Goal: Task Accomplishment & Management: Manage account settings

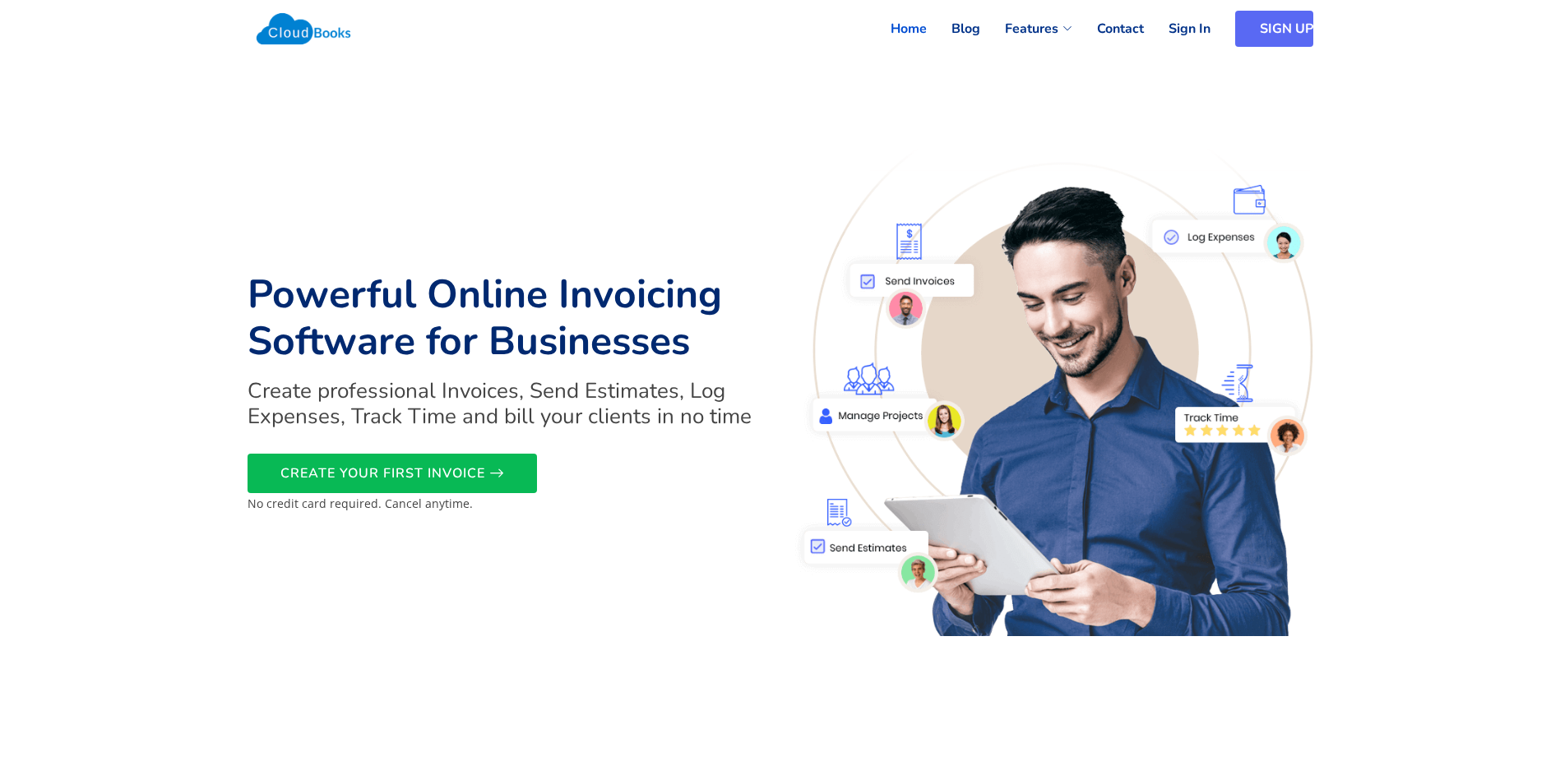
click at [1255, 25] on link "SIGN UP" at bounding box center [1275, 29] width 78 height 36
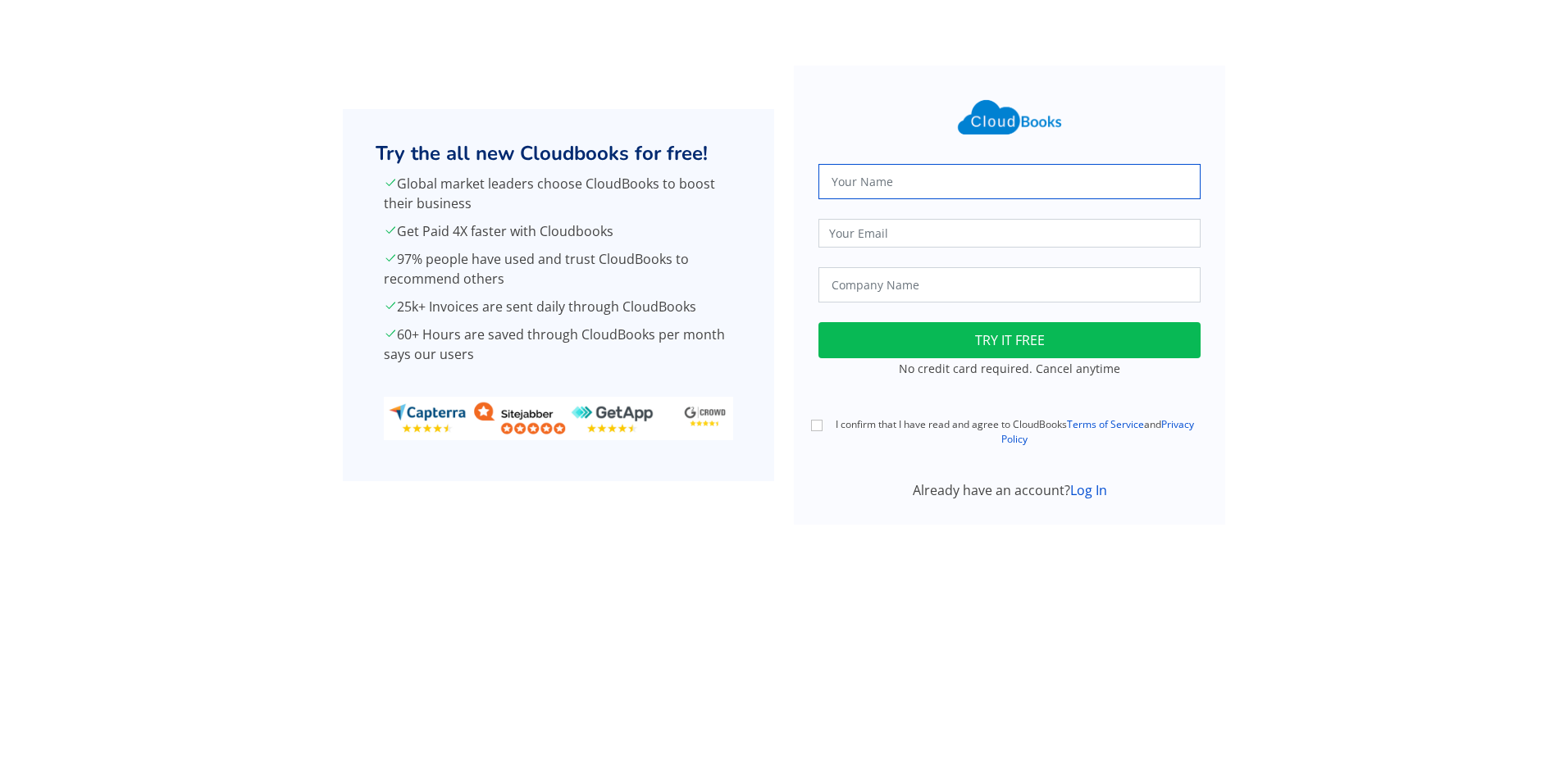
click at [882, 185] on input "text" at bounding box center [1010, 181] width 382 height 35
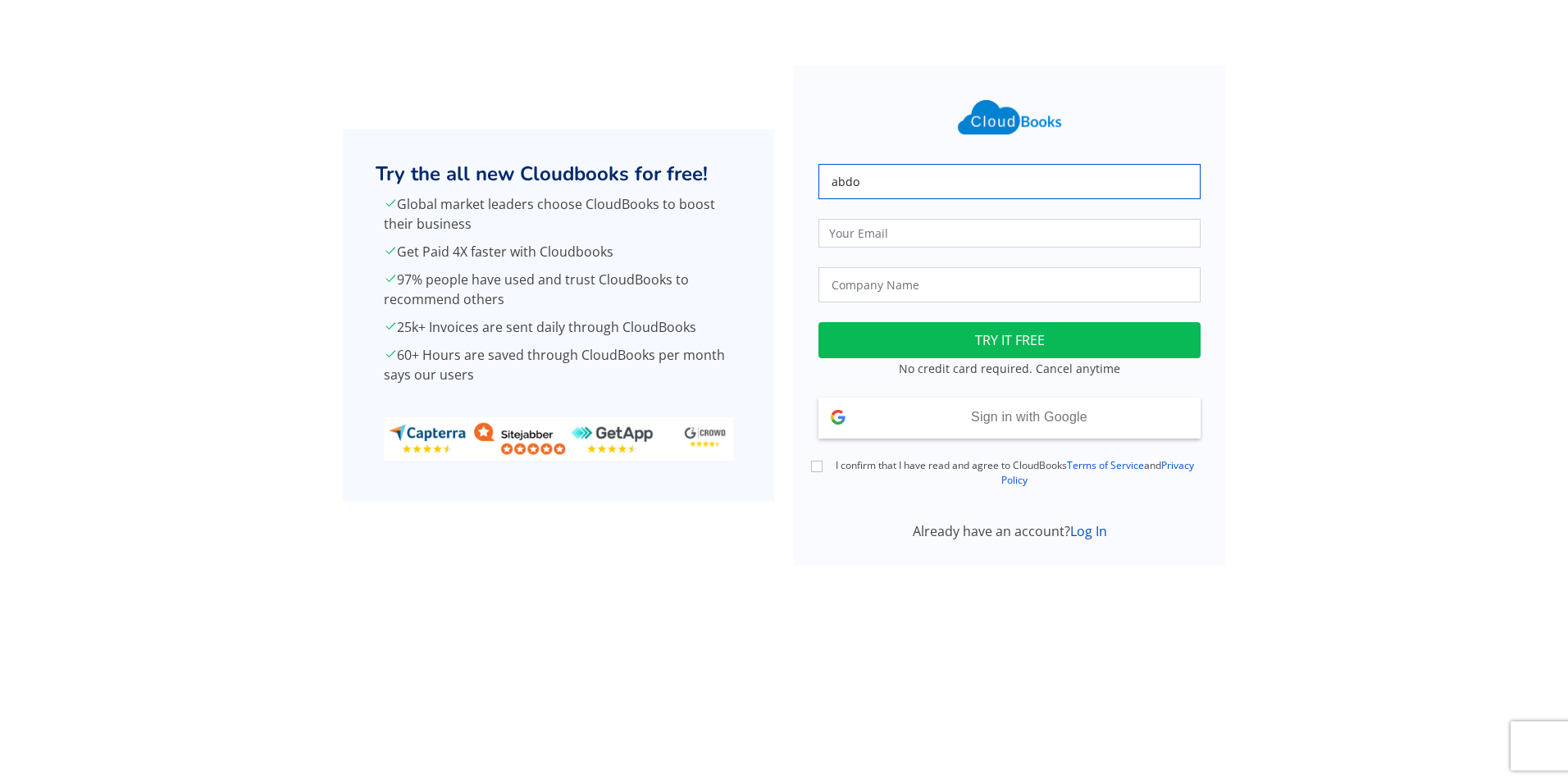
type input "abdo"
click at [927, 225] on input "email" at bounding box center [1010, 234] width 382 height 29
type input "ali"
click at [927, 280] on input "text" at bounding box center [1010, 285] width 382 height 35
type input "gift"
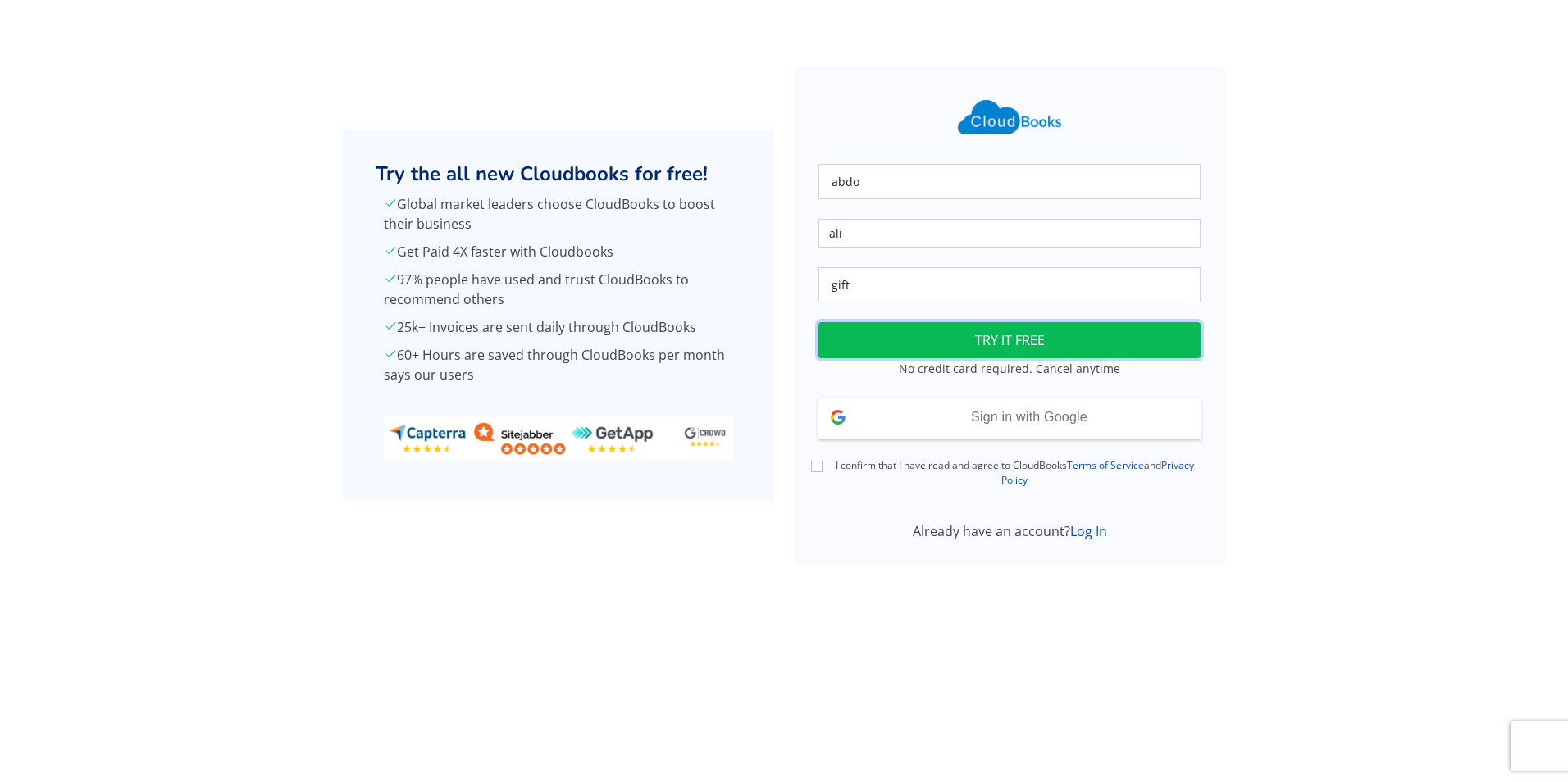
click at [1026, 329] on button "TRY IT FREE" at bounding box center [1010, 340] width 382 height 36
drag, startPoint x: 854, startPoint y: 229, endPoint x: 799, endPoint y: 241, distance: 56.3
click at [799, 241] on form "abdo ali gift Loading TRY IT FREE No credit card required. Cancel anytime Sign …" at bounding box center [1010, 316] width 431 height 500
click at [884, 238] on input "email" at bounding box center [1010, 234] width 382 height 29
type input "robinhood9695@gmail.com"
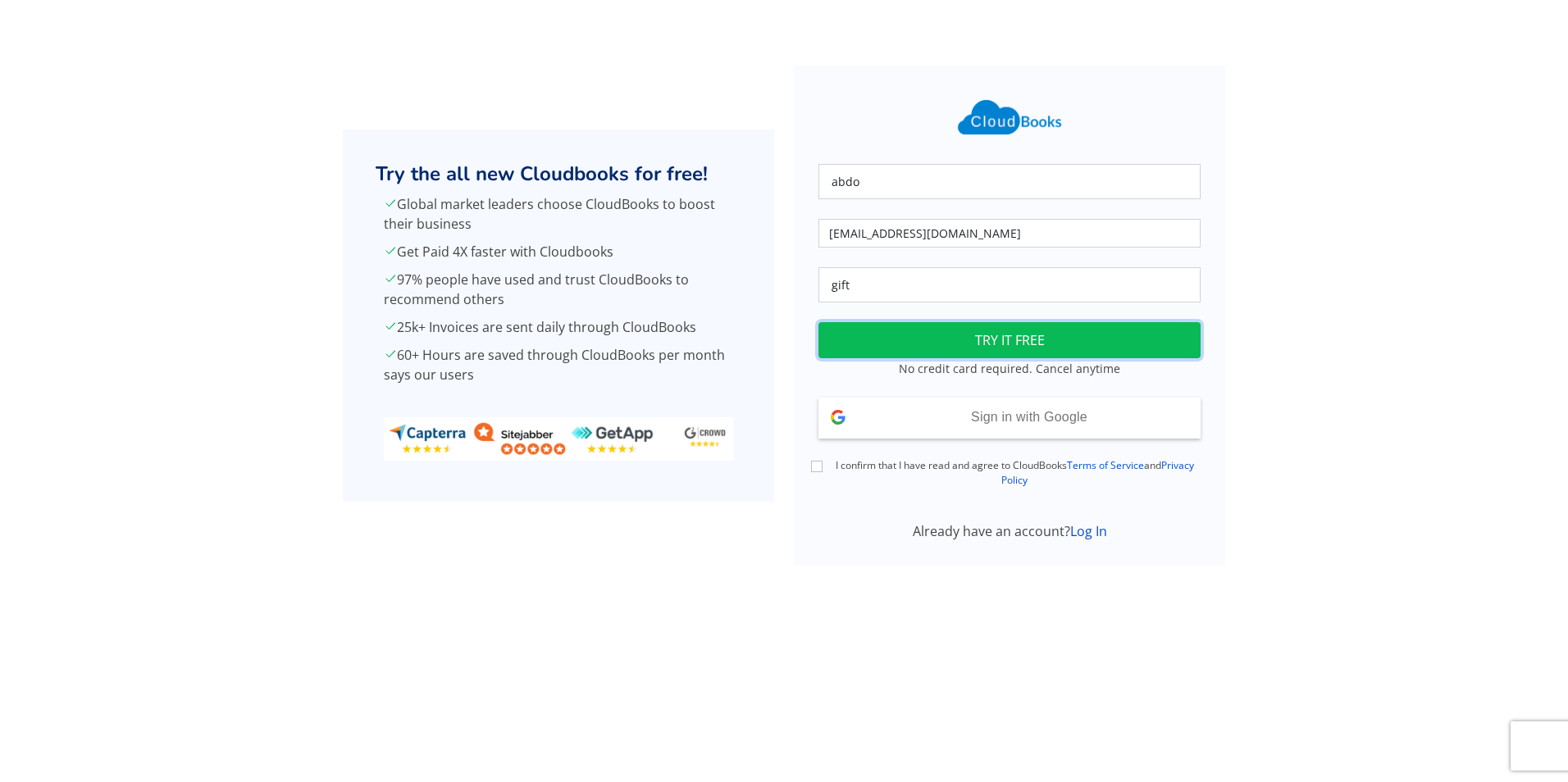
click at [1072, 347] on button "TRY IT FREE" at bounding box center [1010, 340] width 382 height 36
click at [823, 471] on div "I confirm that I have read and agree to CloudBooks Terms of Service and Privacy…" at bounding box center [1010, 473] width 402 height 30
click at [817, 463] on input "I confirm that I have read and agree to CloudBooks Terms of Service and Privacy…" at bounding box center [817, 466] width 12 height 12
checkbox input "true"
click at [941, 367] on small "No credit card required. Cancel anytime" at bounding box center [1010, 368] width 222 height 15
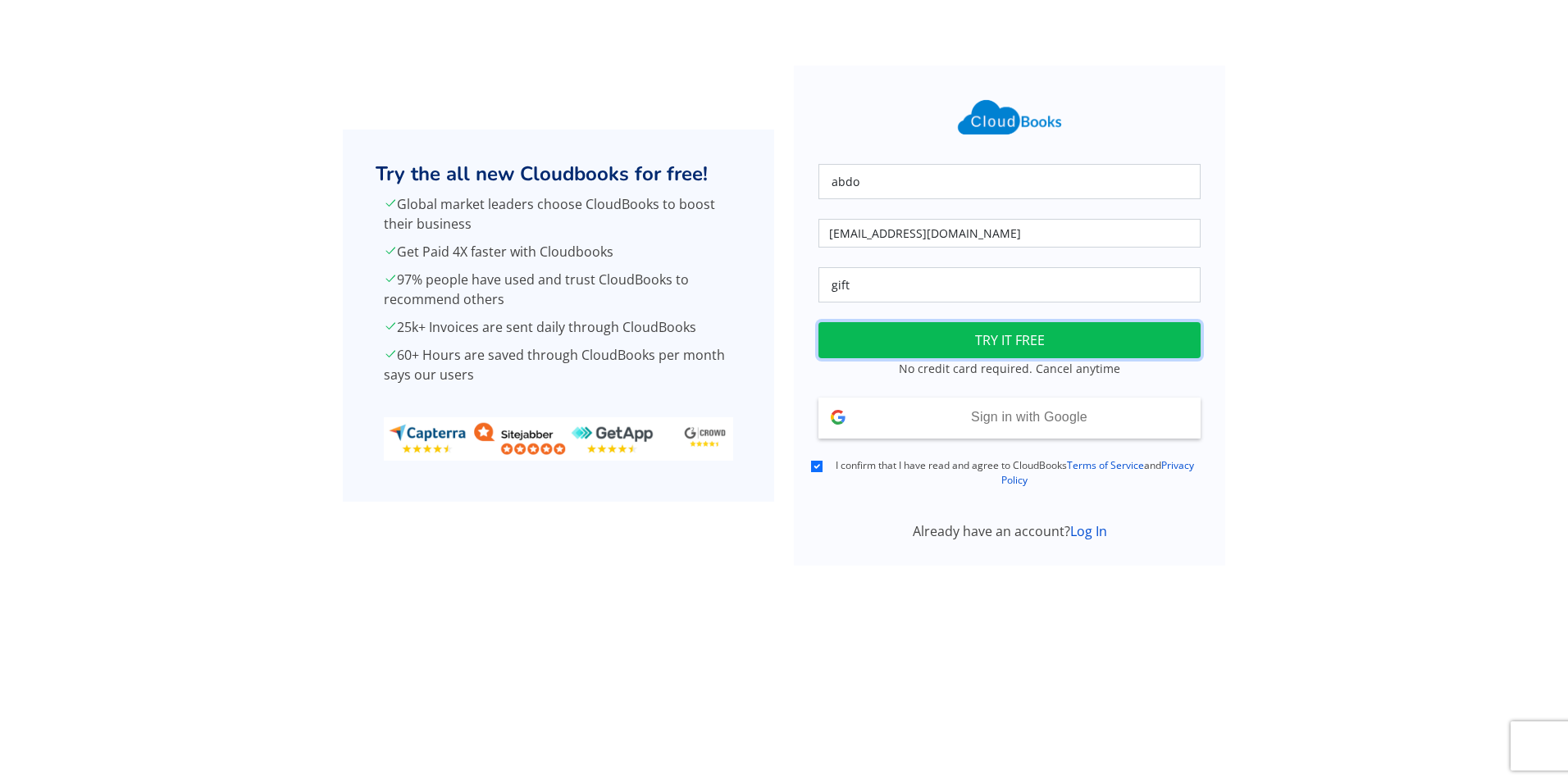
click at [935, 341] on button "TRY IT FREE" at bounding box center [1010, 340] width 382 height 36
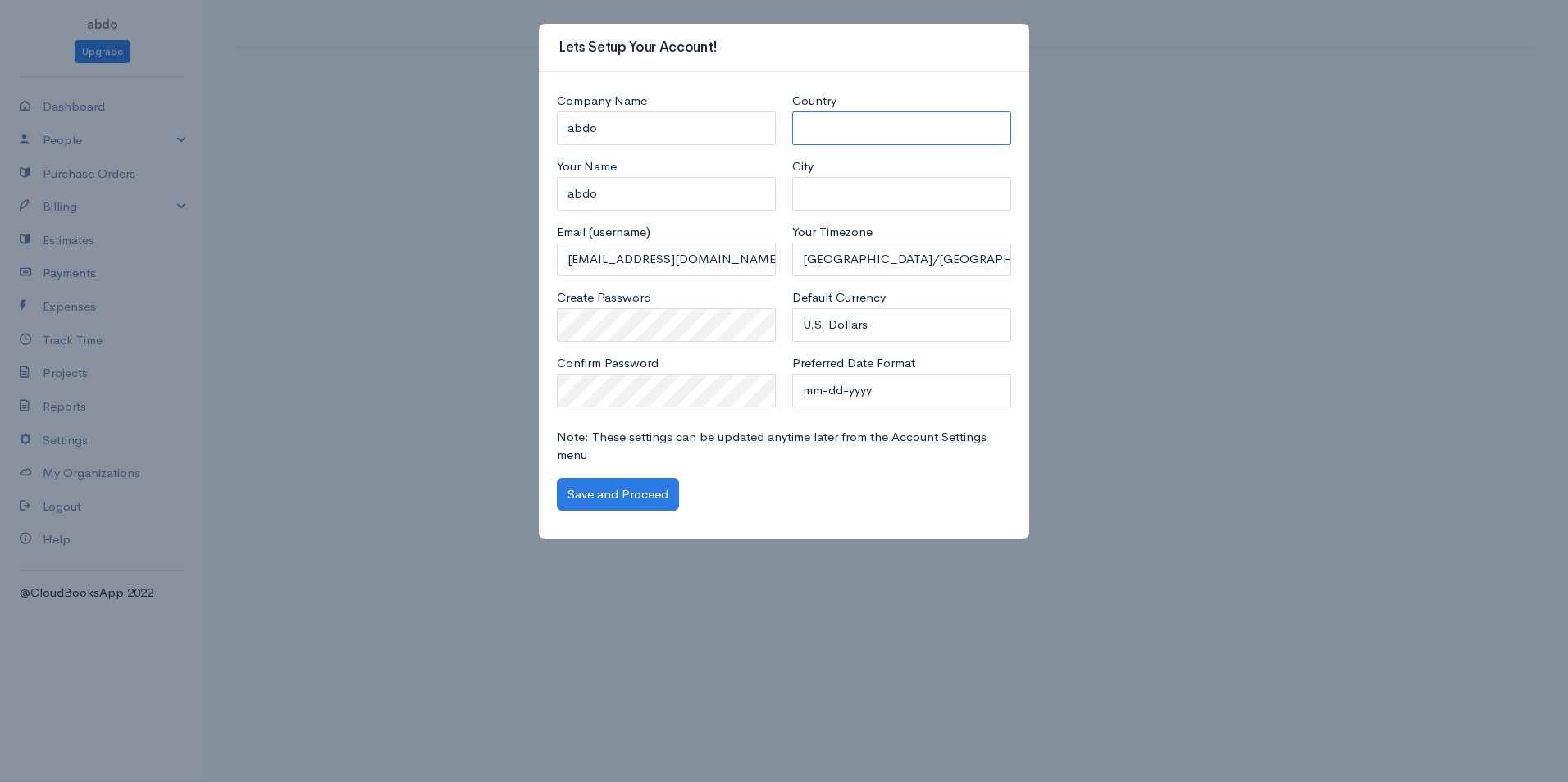
click at [875, 134] on select "United States Canada United Kingdom Afghanistan Albania Algeria American Samoa …" at bounding box center [901, 128] width 219 height 34
click at [842, 125] on select "United States Canada United Kingdom Afghanistan Albania Algeria American Samoa …" at bounding box center [901, 128] width 219 height 34
click at [863, 125] on select "United States Canada United Kingdom Afghanistan Albania Algeria American Samoa …" at bounding box center [901, 128] width 219 height 34
select select "Libya"
click at [792, 112] on select "United States Canada United Kingdom Afghanistan Albania Algeria American Samoa …" at bounding box center [901, 128] width 219 height 34
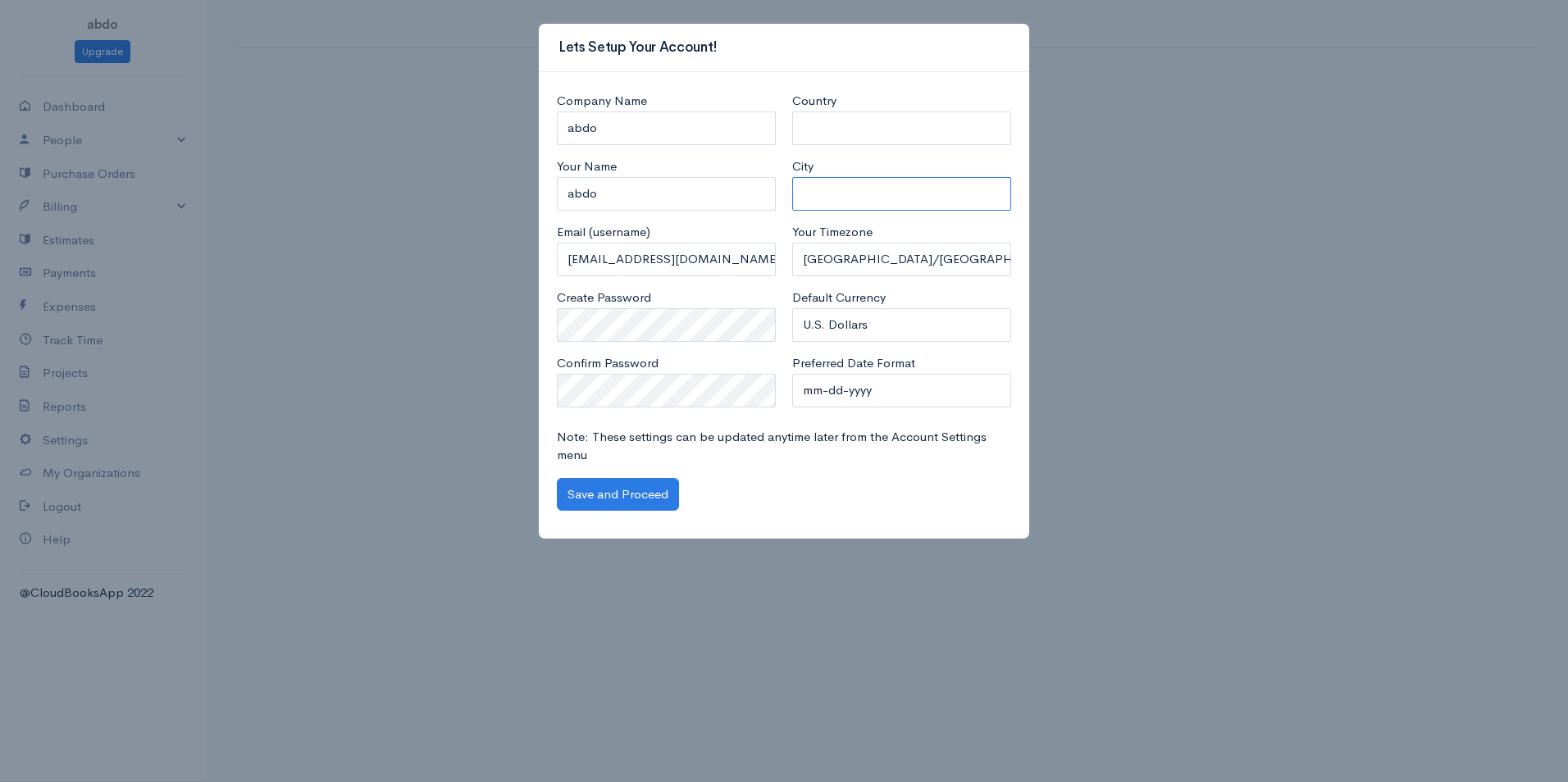
click at [806, 190] on input "City" at bounding box center [901, 194] width 219 height 34
type input "TRIPOLI"
click at [850, 264] on select "Africa/Abidjan Africa/Accra Africa/Addis_Ababa Africa/Algiers Africa/Asmara Afr…" at bounding box center [901, 259] width 219 height 34
click at [861, 271] on select "Africa/Abidjan Africa/Accra Africa/Addis_Ababa Africa/Algiers Africa/Asmara Afr…" at bounding box center [901, 259] width 219 height 34
click at [846, 329] on select "U.S. Dollars Canadian Dollars British Pounds Sterling Euros Australian Dollars …" at bounding box center [901, 325] width 219 height 34
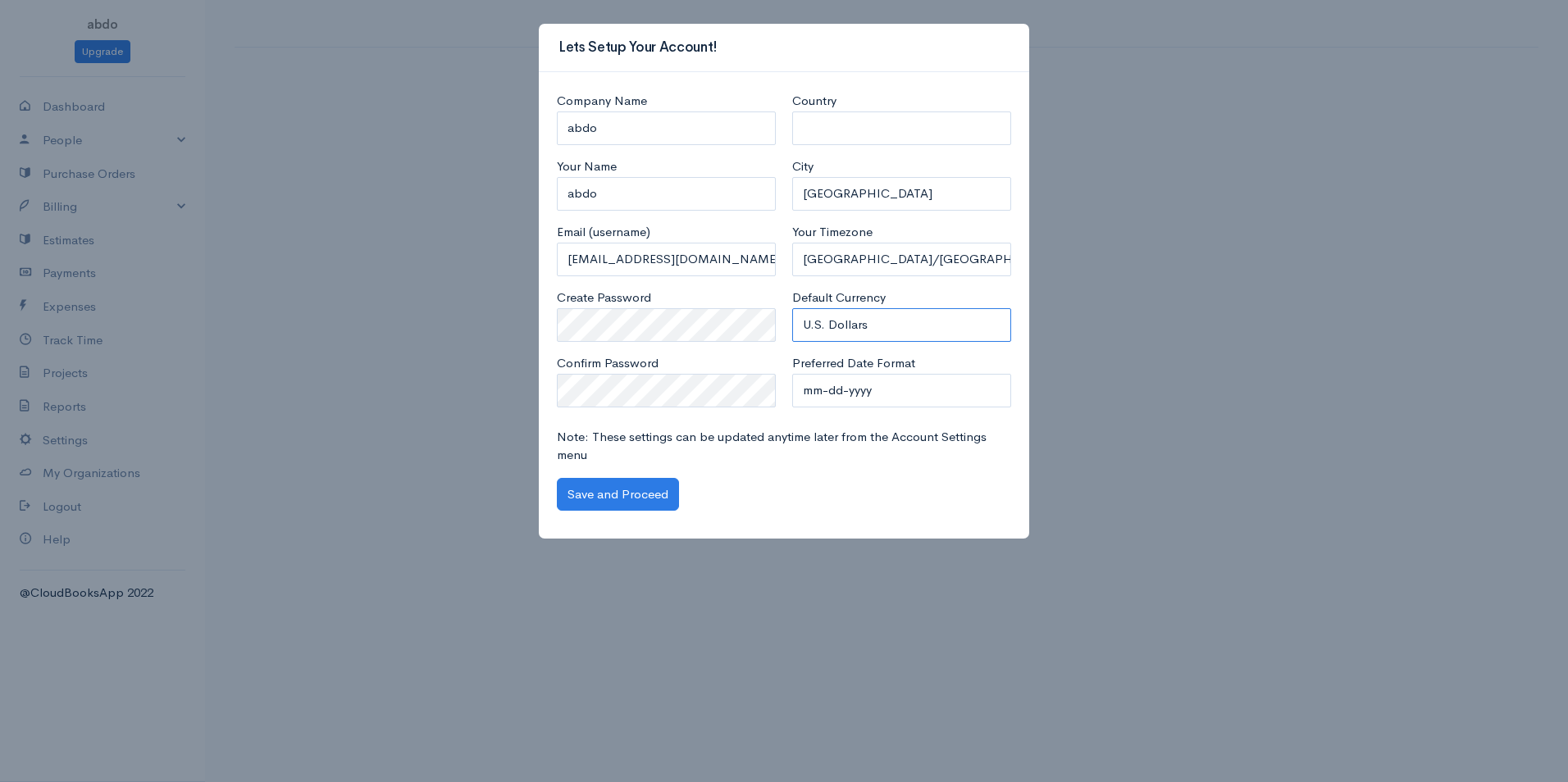
click at [846, 329] on select "U.S. Dollars Canadian Dollars British Pounds Sterling Euros Australian Dollars …" at bounding box center [901, 325] width 219 height 34
click at [817, 396] on select "mm-dd-yyyy mm/dd/yyyy dd-mm-yyyy dd/mm/yyyy yyyy-mm-dd yyyy/mm/dd" at bounding box center [901, 390] width 219 height 34
click at [792, 374] on select "mm-dd-yyyy mm/dd/yyyy dd-mm-yyyy dd/mm/yyyy yyyy-mm-dd yyyy/mm/dd" at bounding box center [901, 390] width 219 height 34
click at [626, 495] on button "Save and Proceed" at bounding box center [618, 495] width 122 height 34
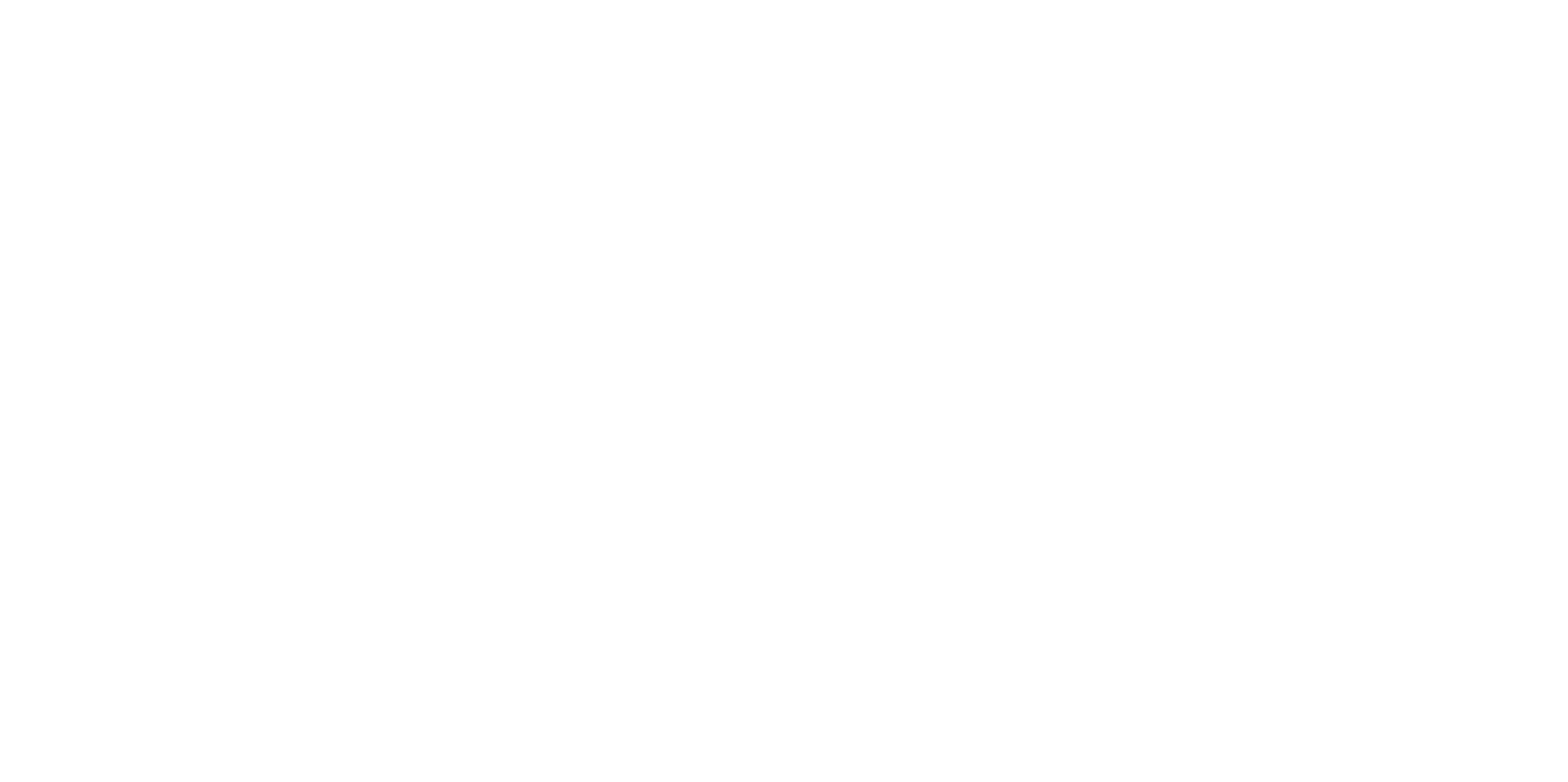
select select "365"
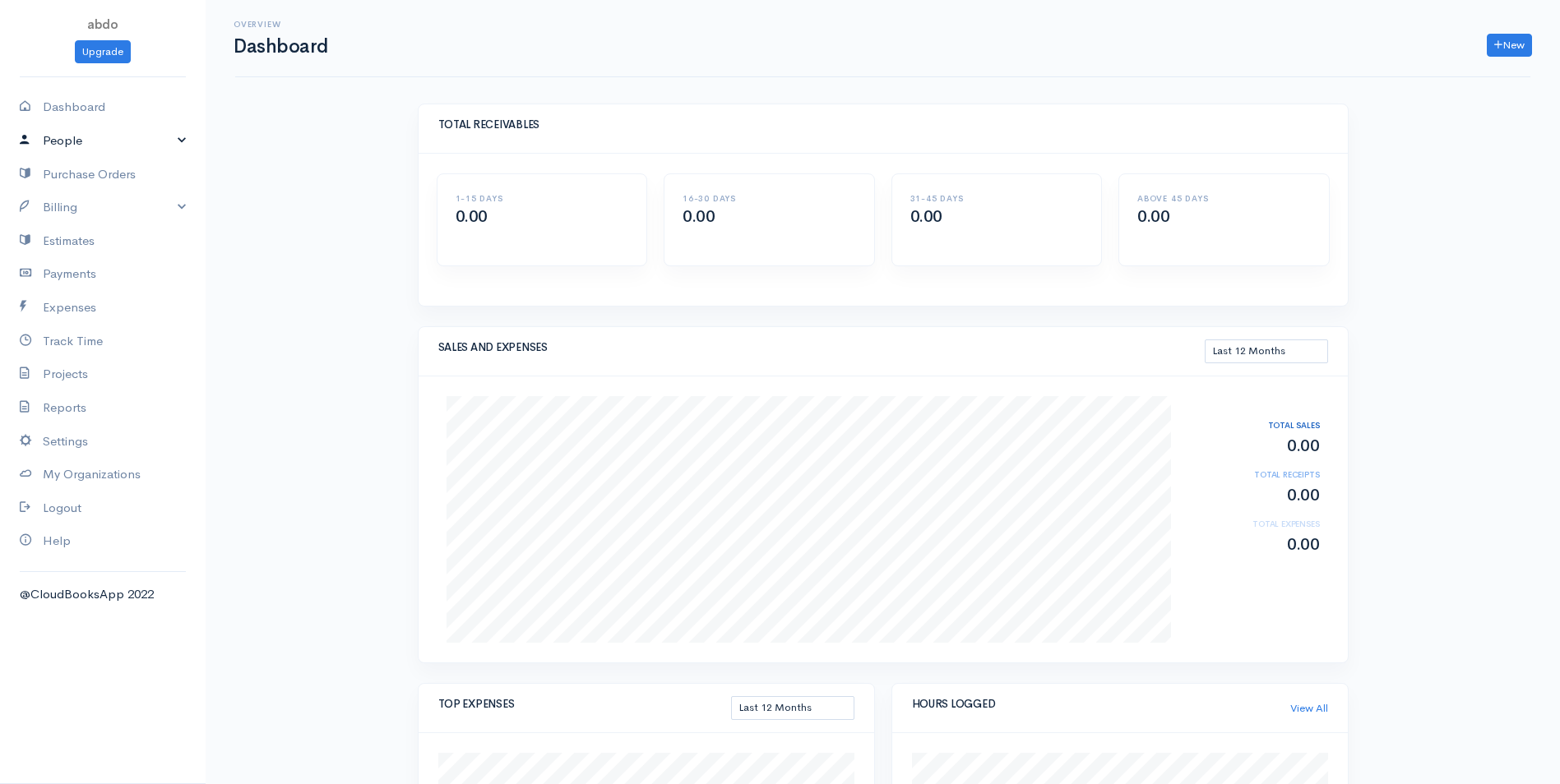
click at [100, 140] on link "People" at bounding box center [102, 140] width 205 height 34
click at [163, 133] on link "People" at bounding box center [102, 140] width 205 height 34
click at [121, 204] on link "Billing" at bounding box center [102, 207] width 205 height 34
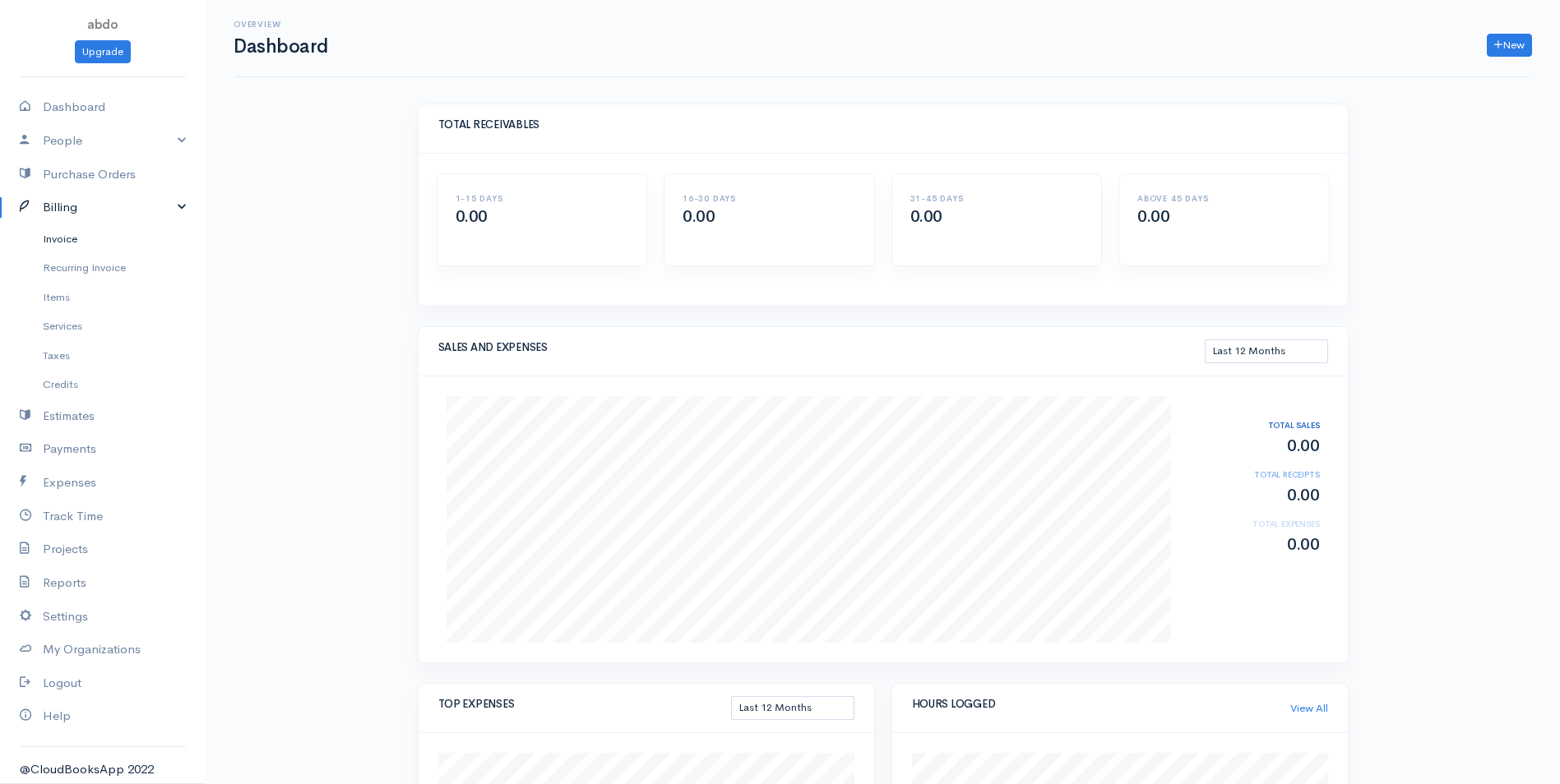
click at [57, 239] on link "Invoice" at bounding box center [102, 239] width 205 height 29
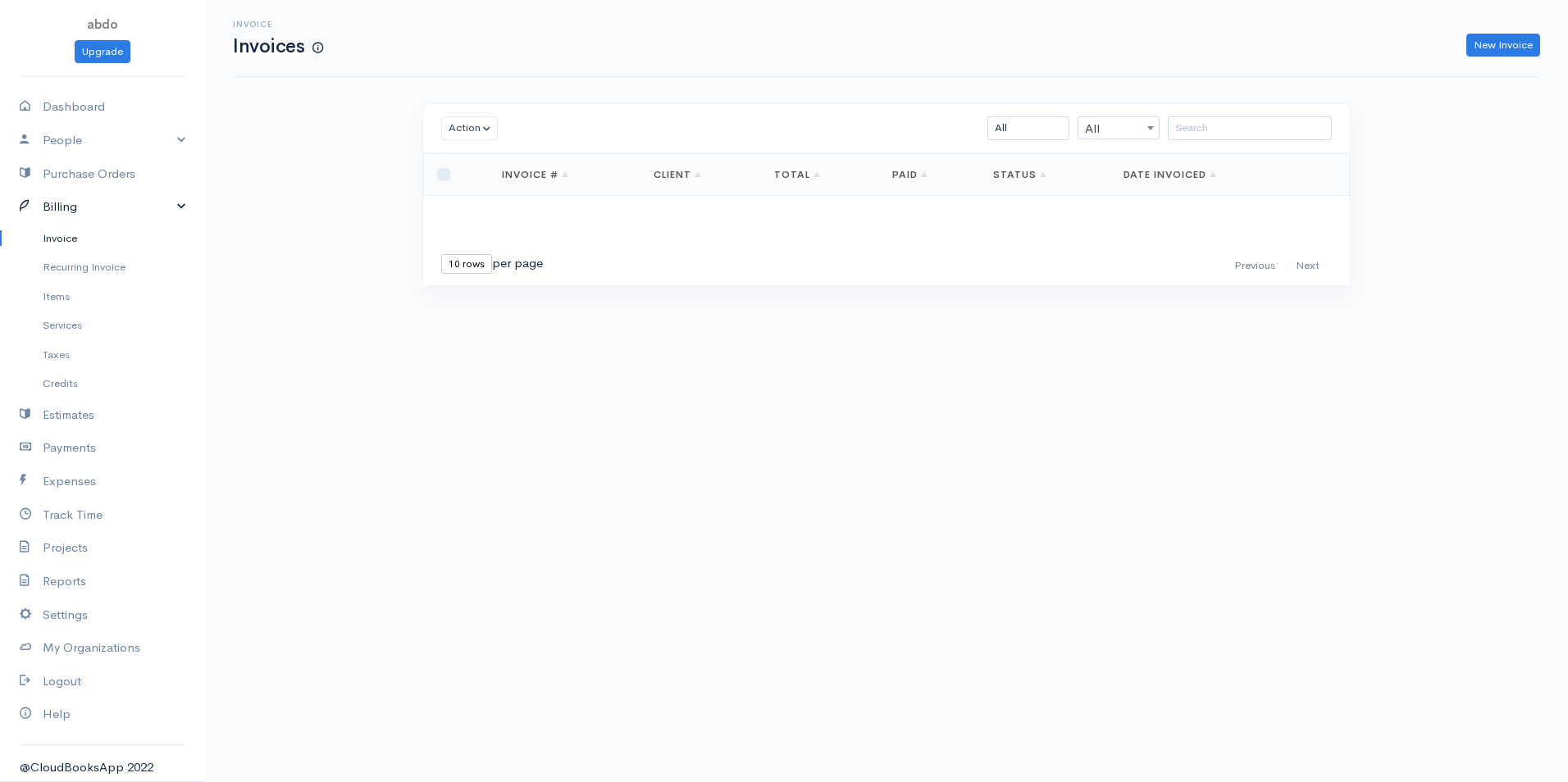
click at [102, 205] on link "Billing" at bounding box center [102, 206] width 205 height 34
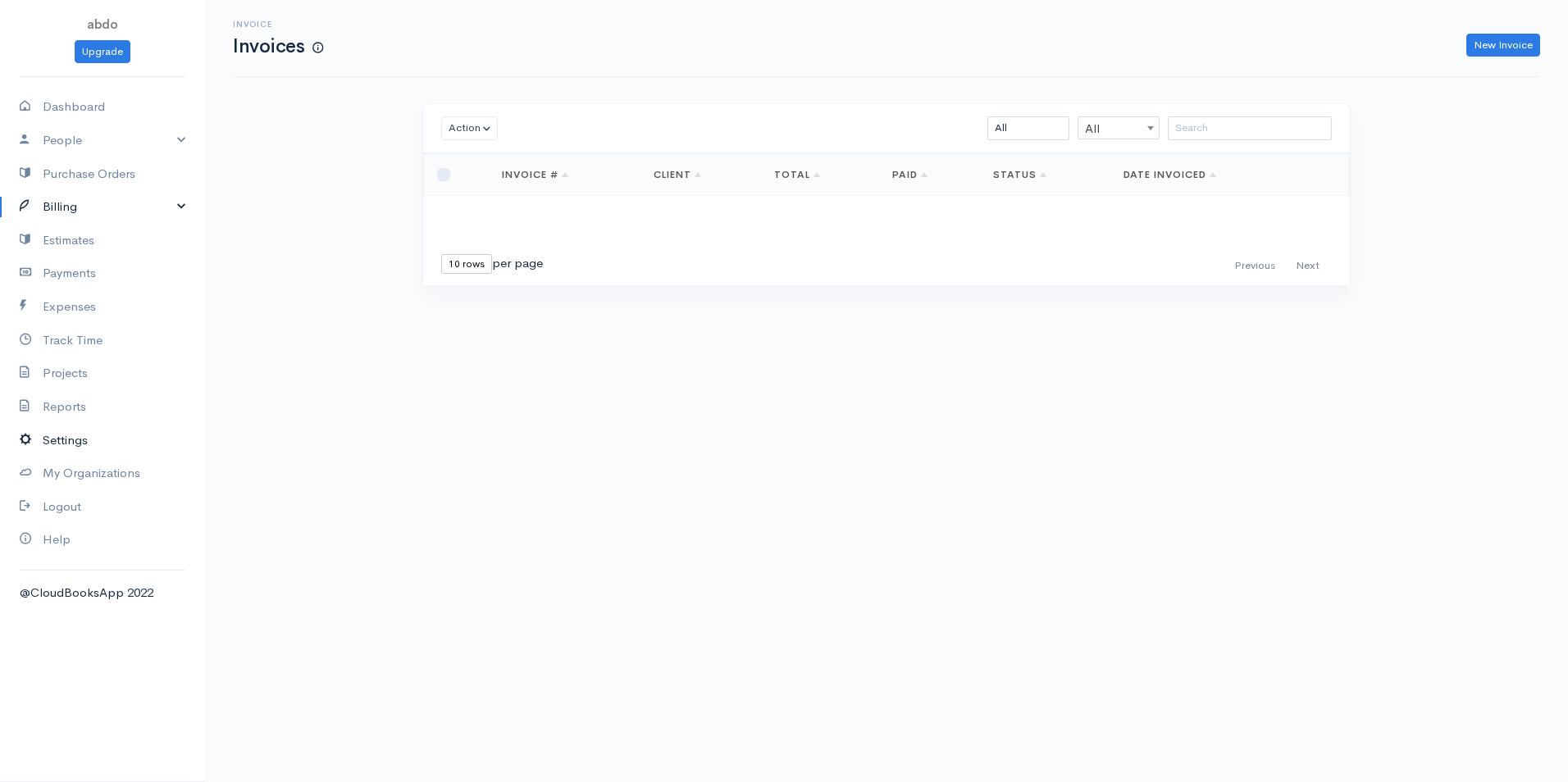
click at [71, 449] on link "Settings" at bounding box center [102, 440] width 205 height 34
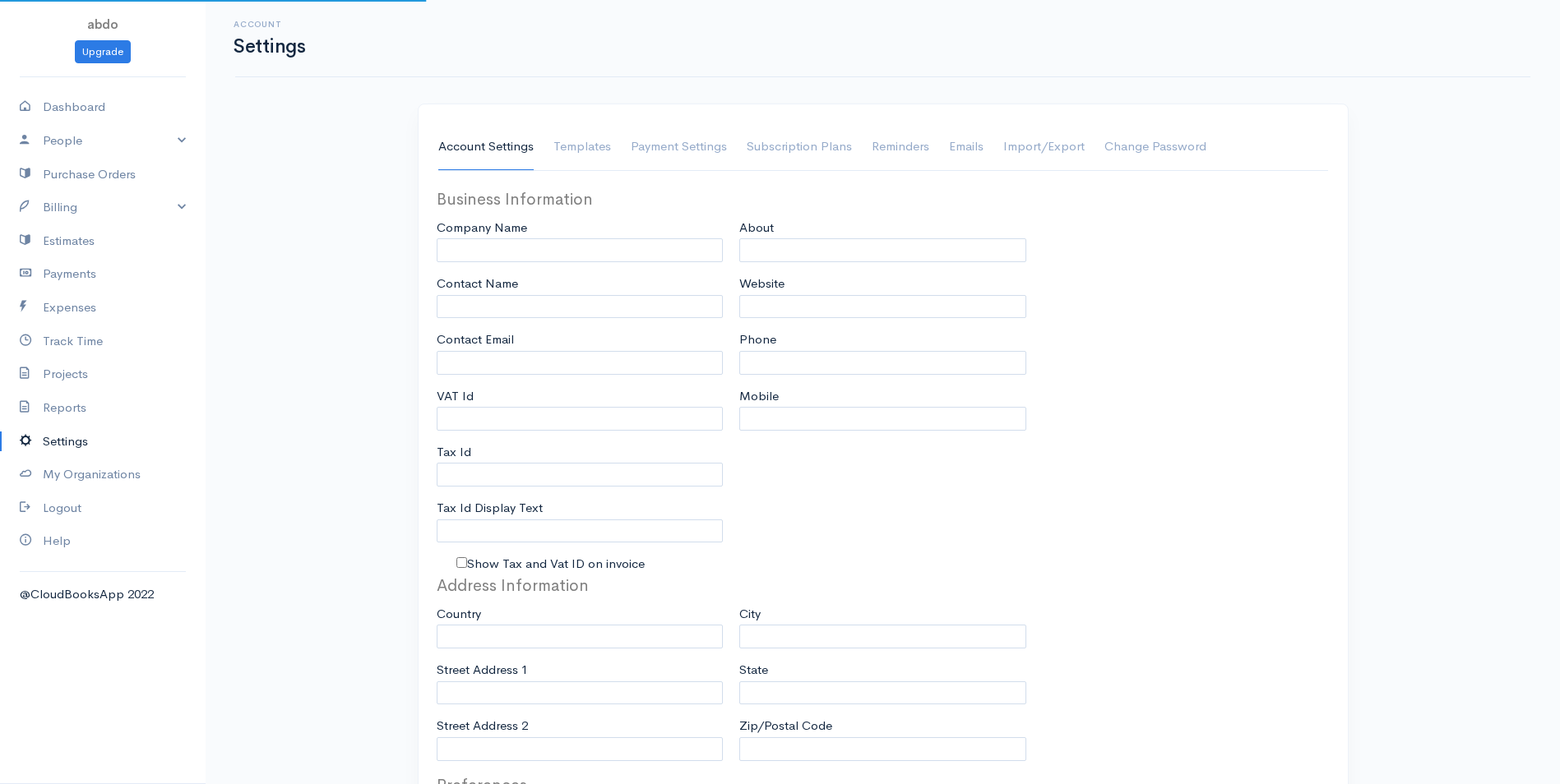
type input "abdo"
type input "robinhood9695@gmail.com"
type input "Tax Id"
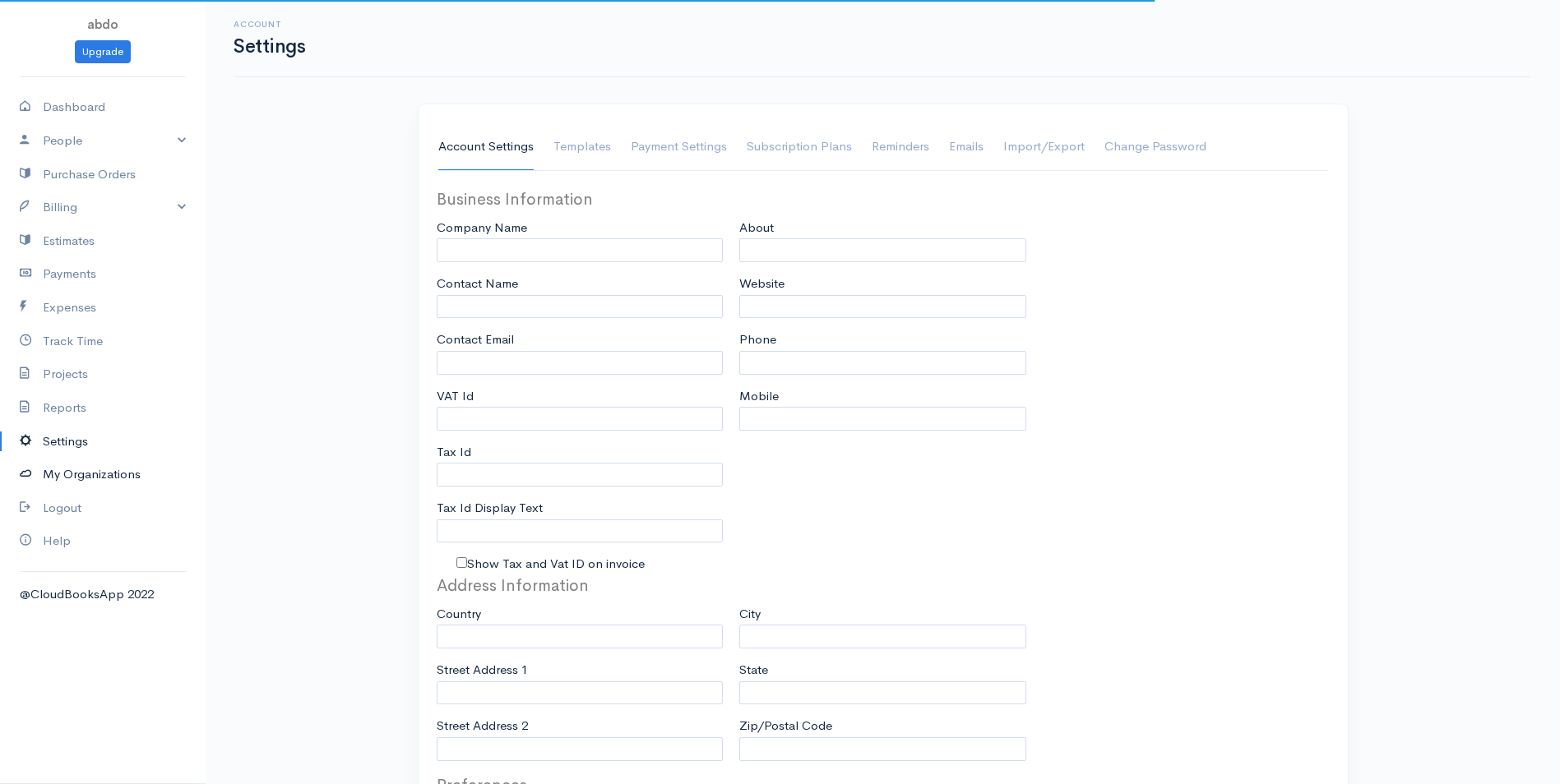
select select
type input "[GEOGRAPHIC_DATA]"
select select
type input "INVOICE"
type input "1"
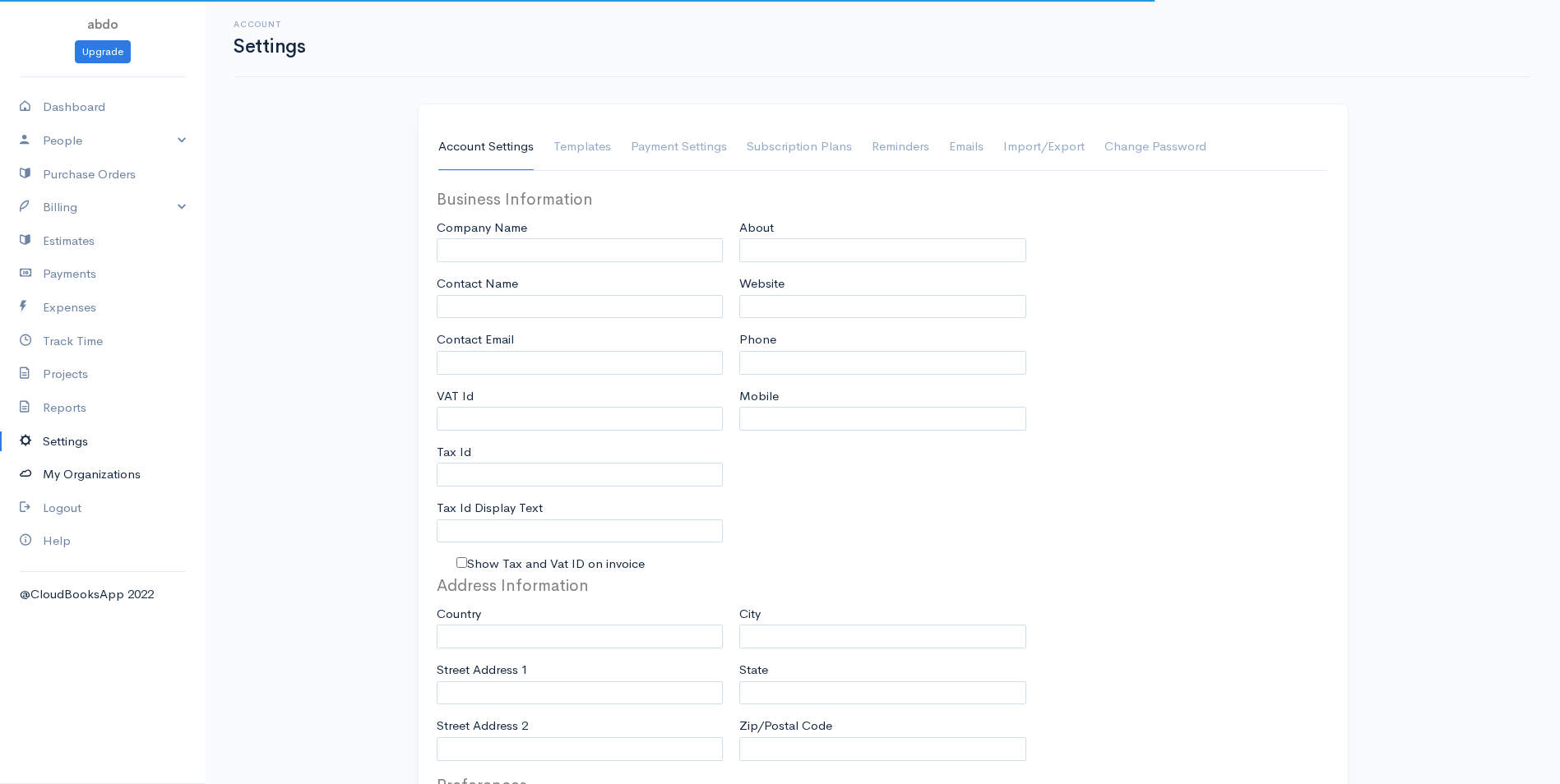
type input "1"
select select "3"
select select "[GEOGRAPHIC_DATA]"
select select "USD"
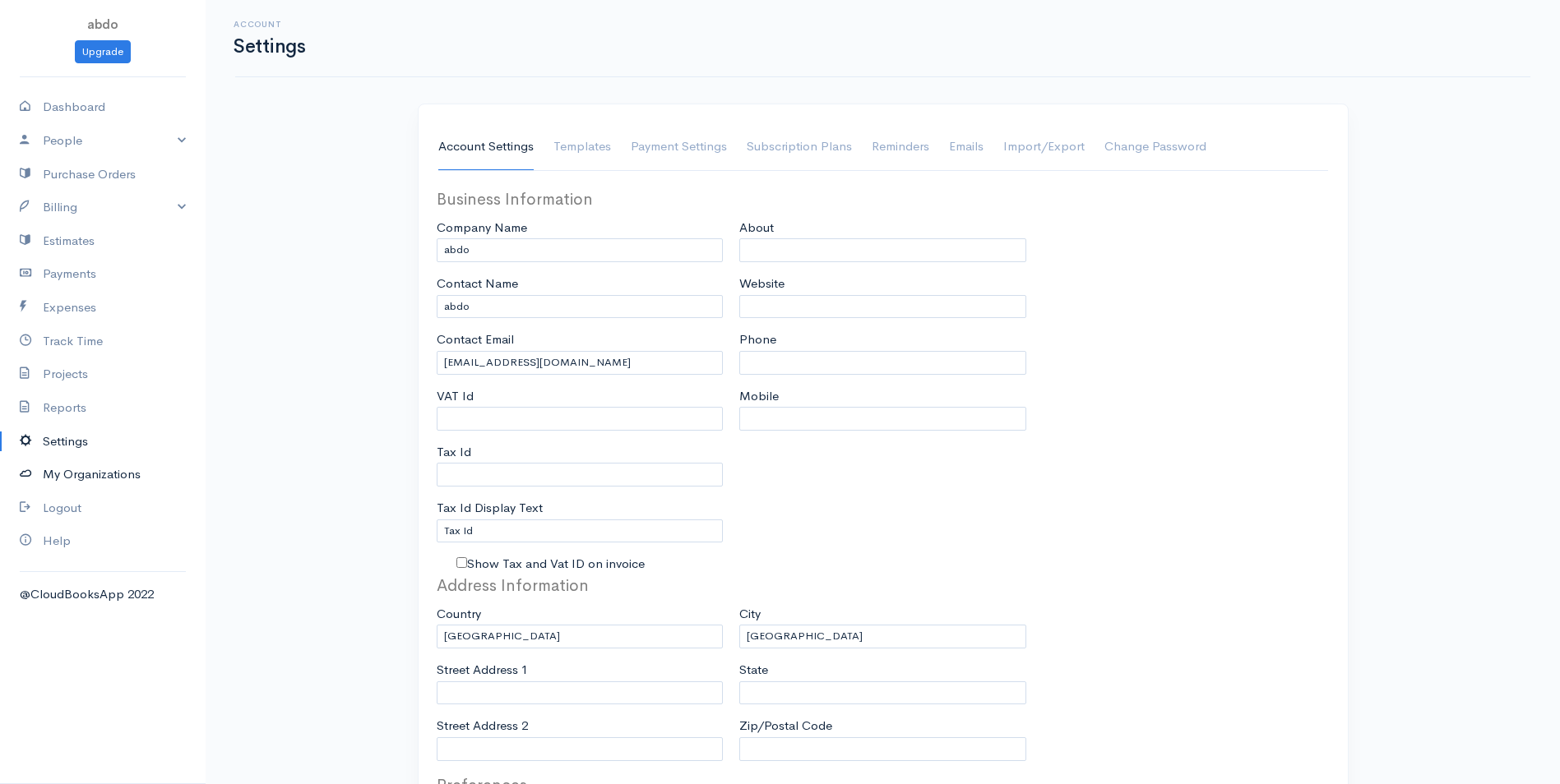
click at [77, 481] on link "My Organizations" at bounding box center [102, 474] width 205 height 34
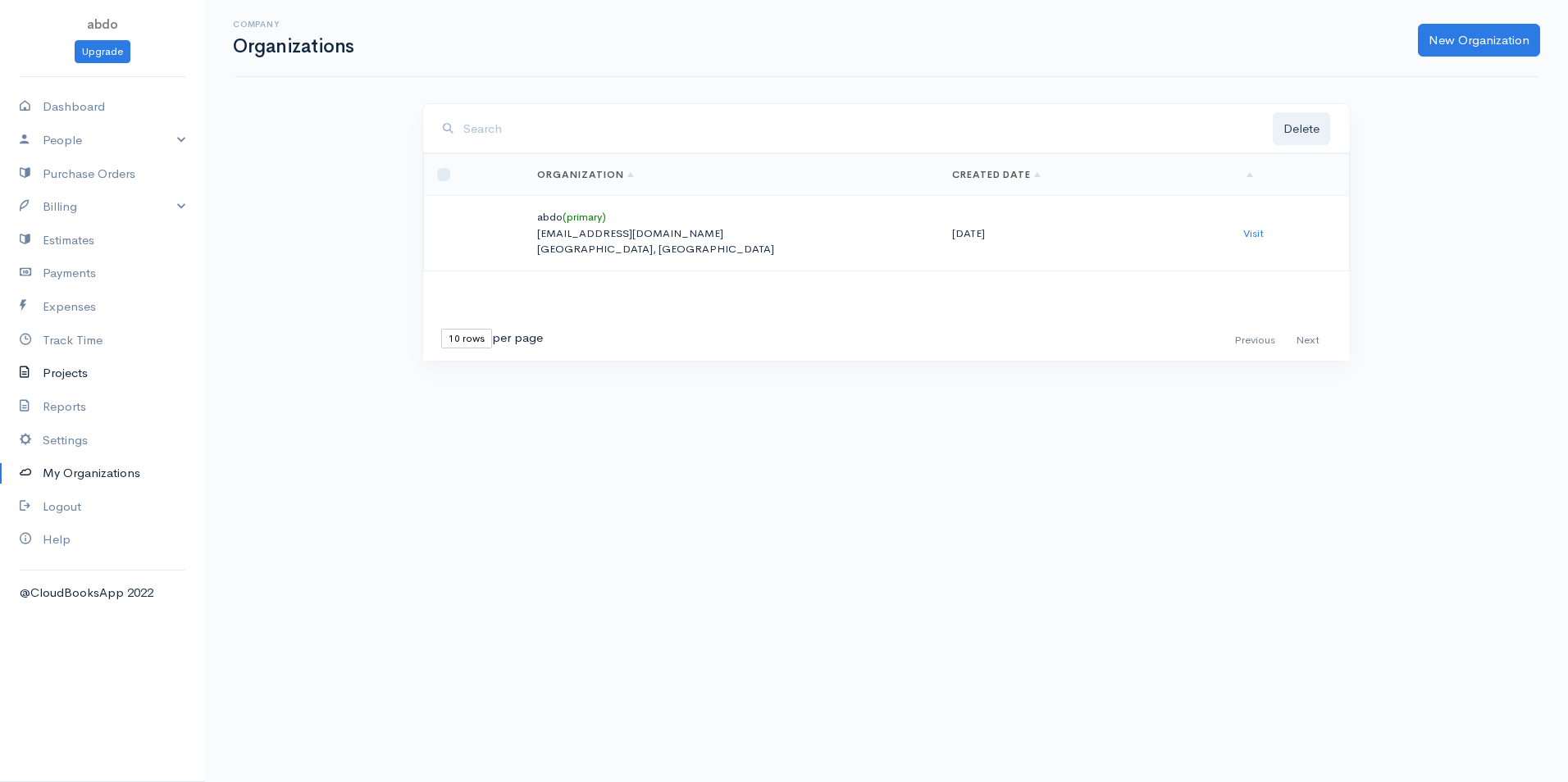
click at [49, 366] on link "Projects" at bounding box center [102, 373] width 205 height 34
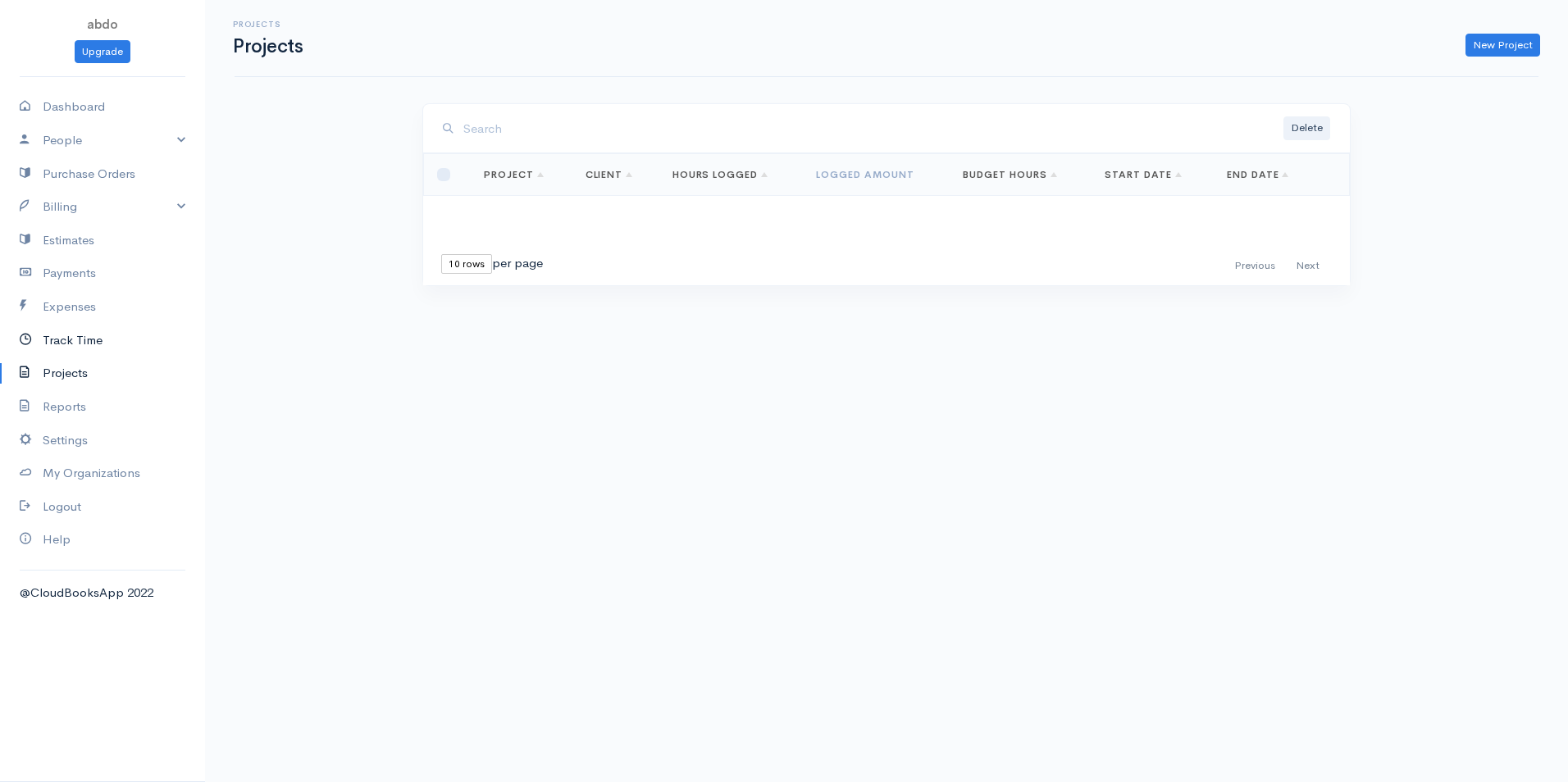
click at [60, 343] on link "Track Time" at bounding box center [102, 340] width 205 height 34
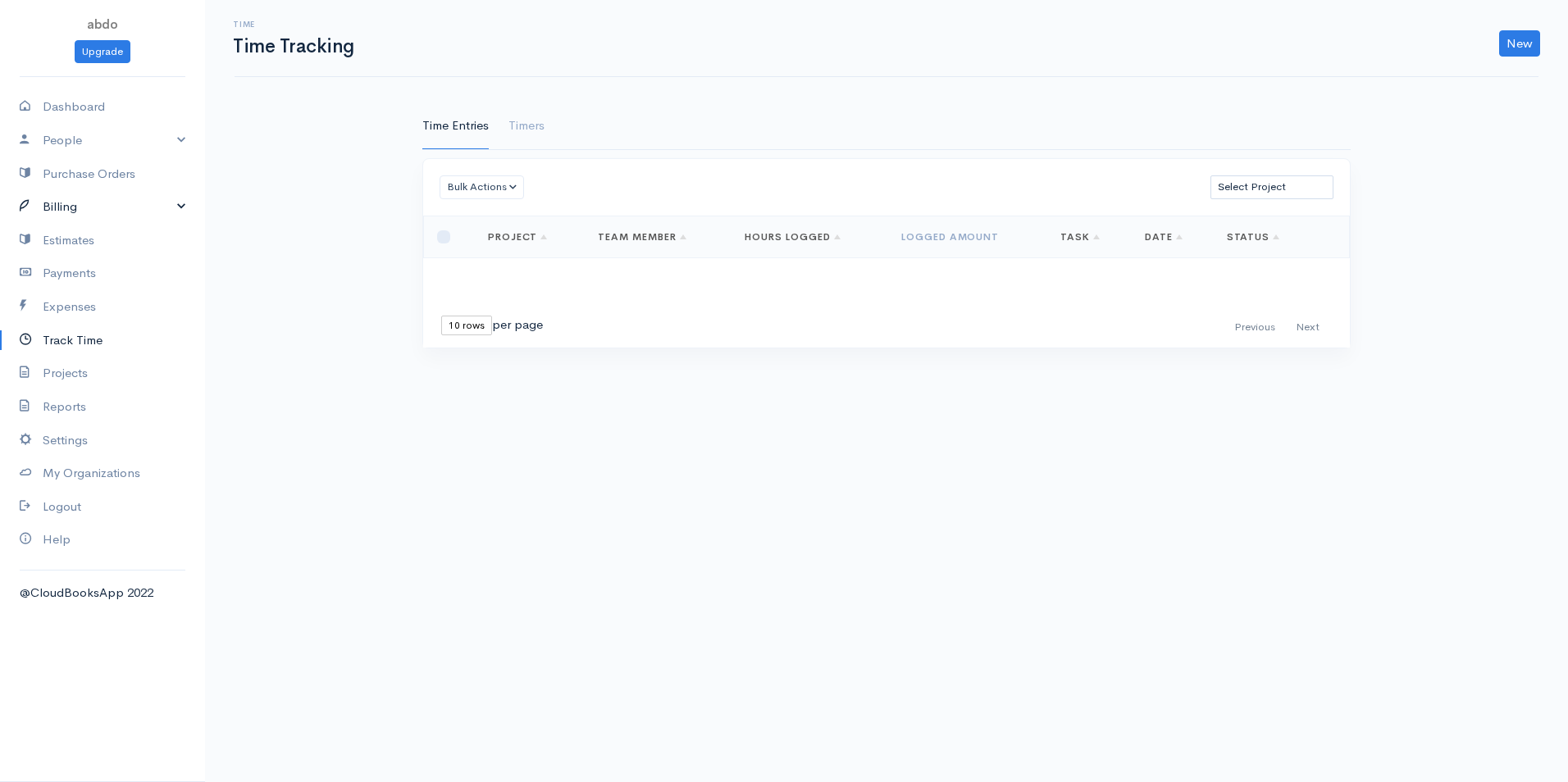
click at [47, 221] on link "Billing" at bounding box center [102, 206] width 205 height 34
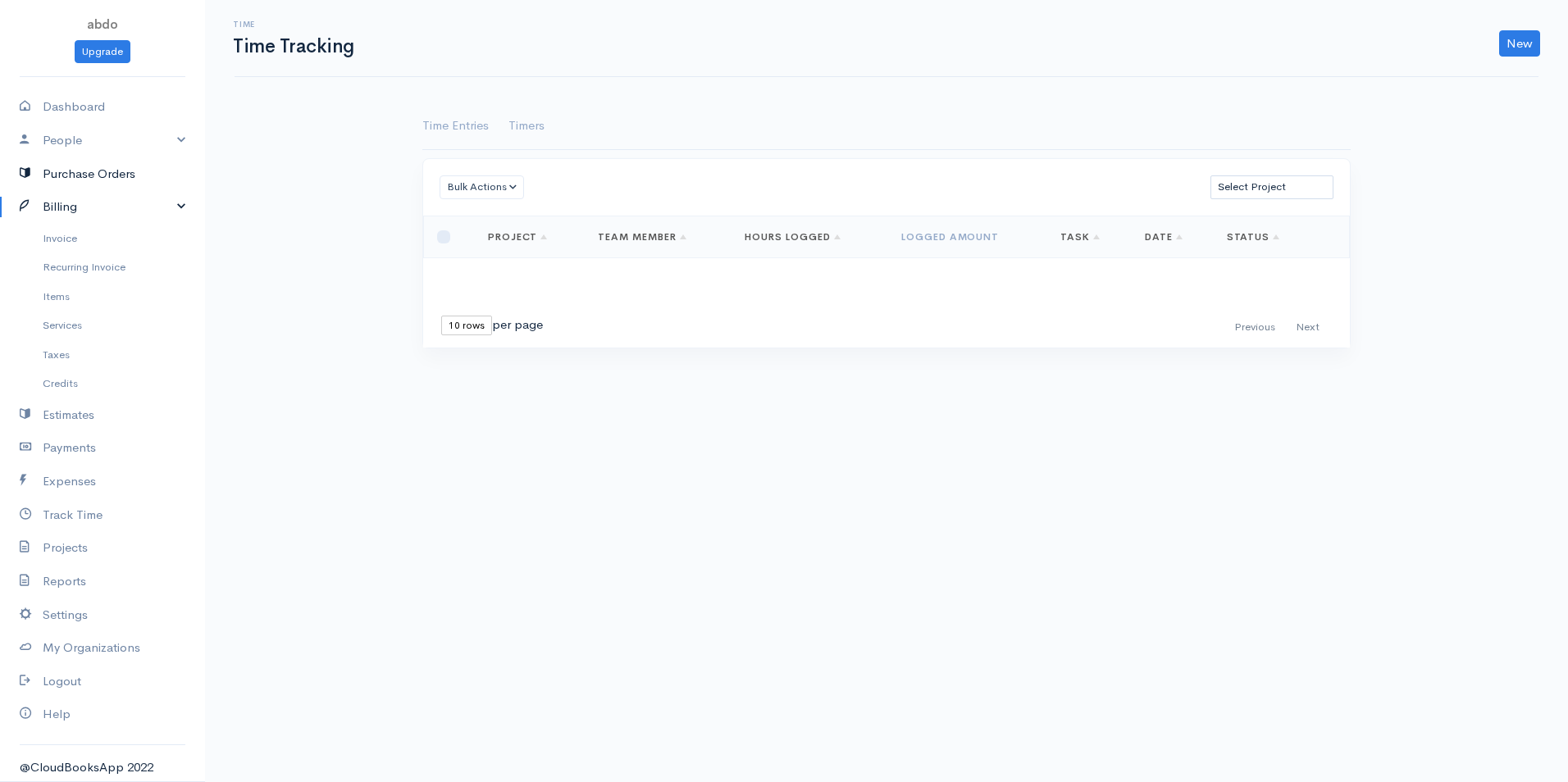
click at [48, 176] on link "Purchase Orders" at bounding box center [102, 174] width 205 height 34
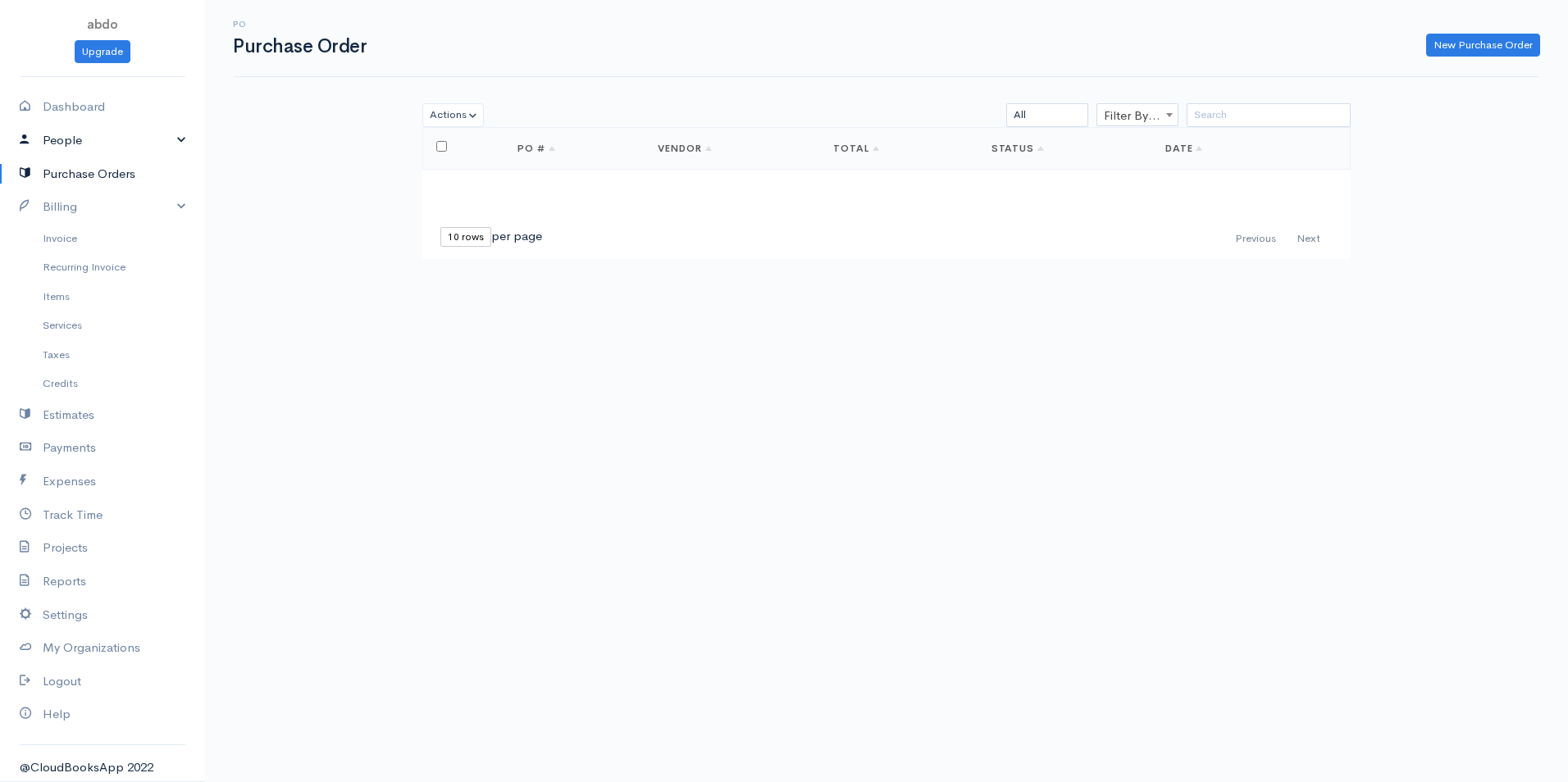
click at [52, 142] on link "People" at bounding box center [102, 140] width 205 height 34
click at [63, 111] on link "Dashboard" at bounding box center [102, 106] width 205 height 34
select select "365"
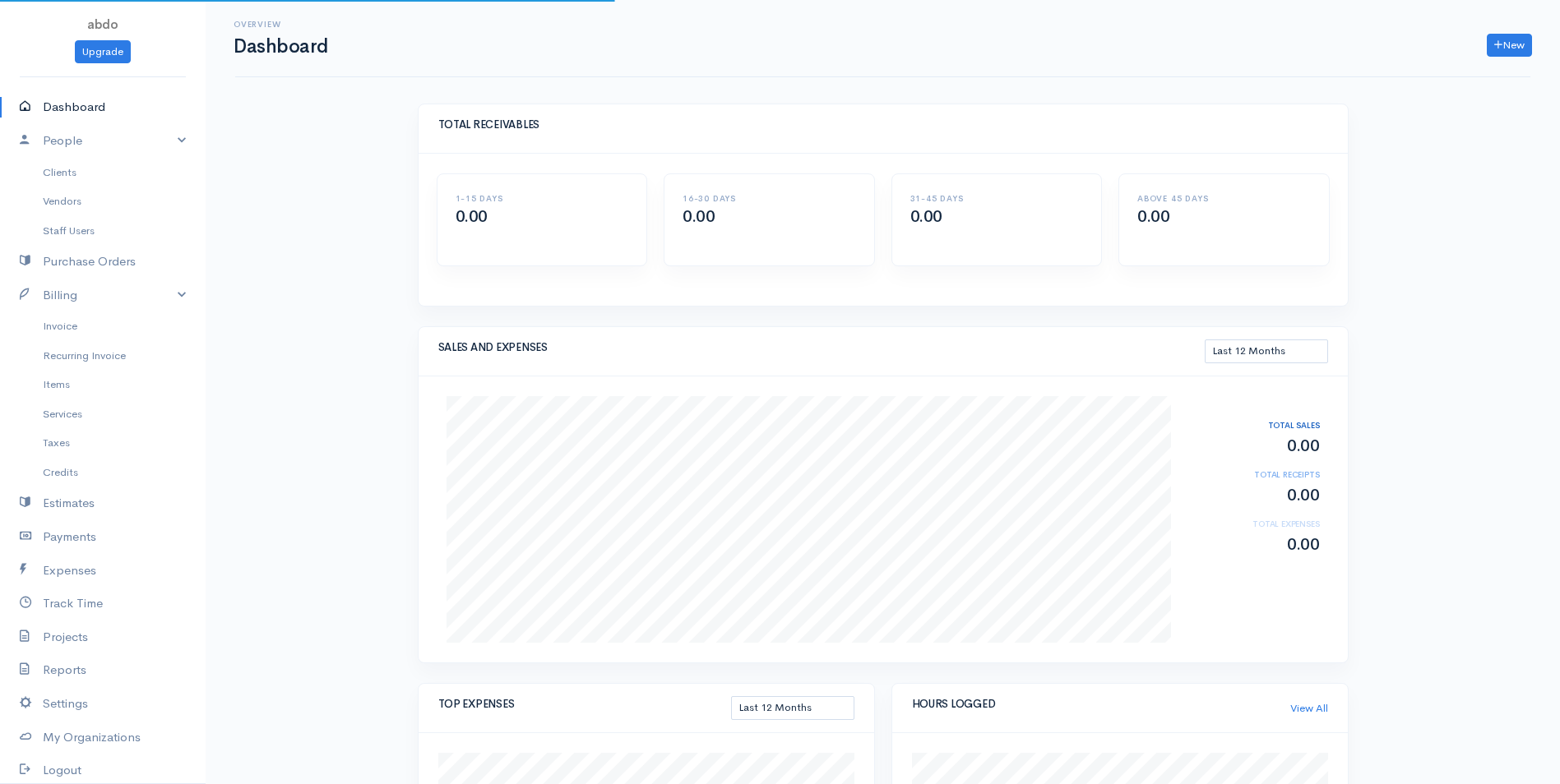
click at [63, 111] on link "Dashboard" at bounding box center [102, 107] width 205 height 34
click at [67, 175] on link "Clients" at bounding box center [102, 172] width 205 height 29
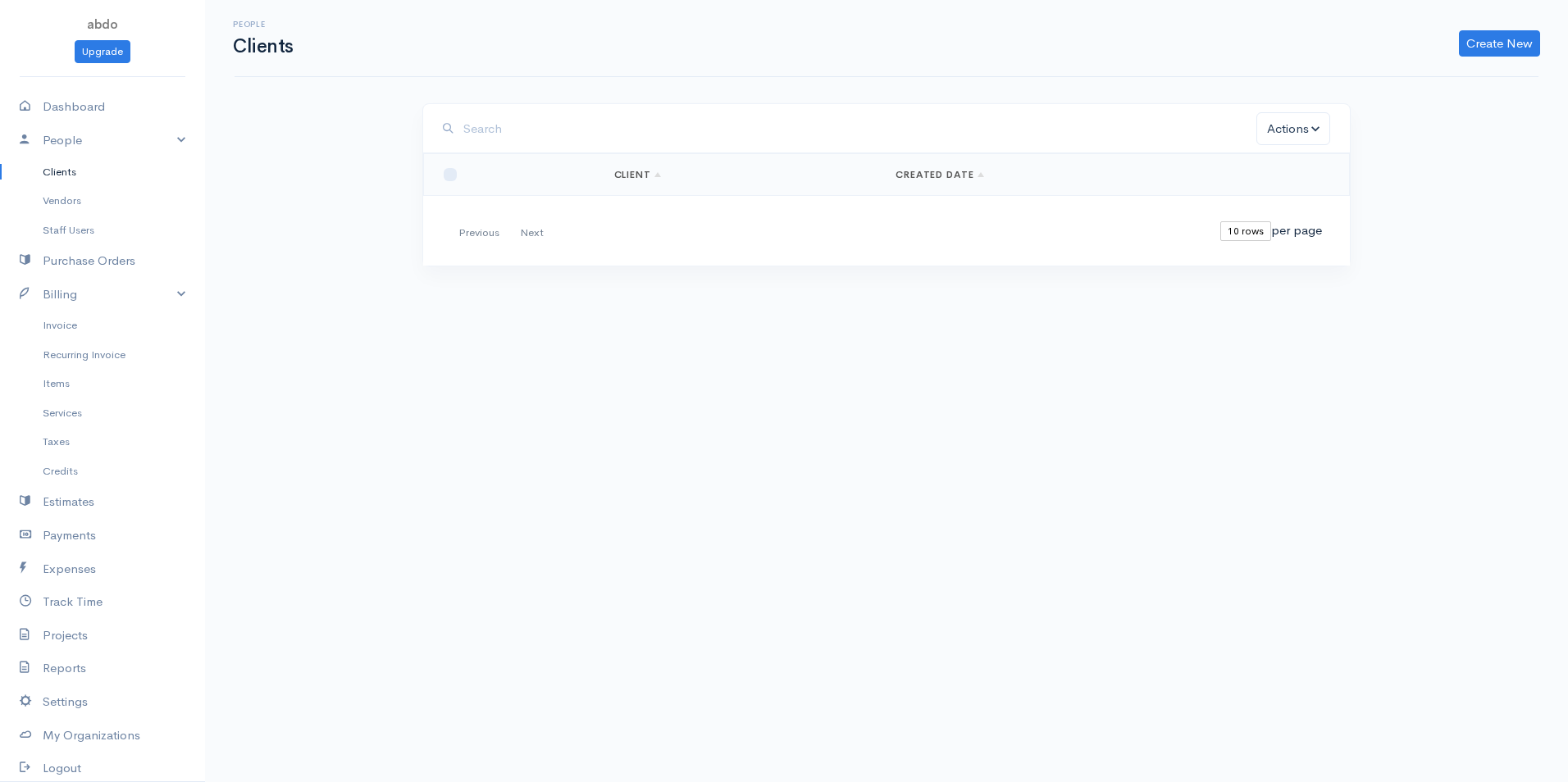
click at [632, 172] on link "Client" at bounding box center [638, 175] width 47 height 13
click at [62, 197] on link "Vendors" at bounding box center [102, 201] width 205 height 29
click at [74, 157] on link "Clients" at bounding box center [102, 172] width 205 height 29
click at [1313, 127] on button "Actions" at bounding box center [1293, 129] width 74 height 34
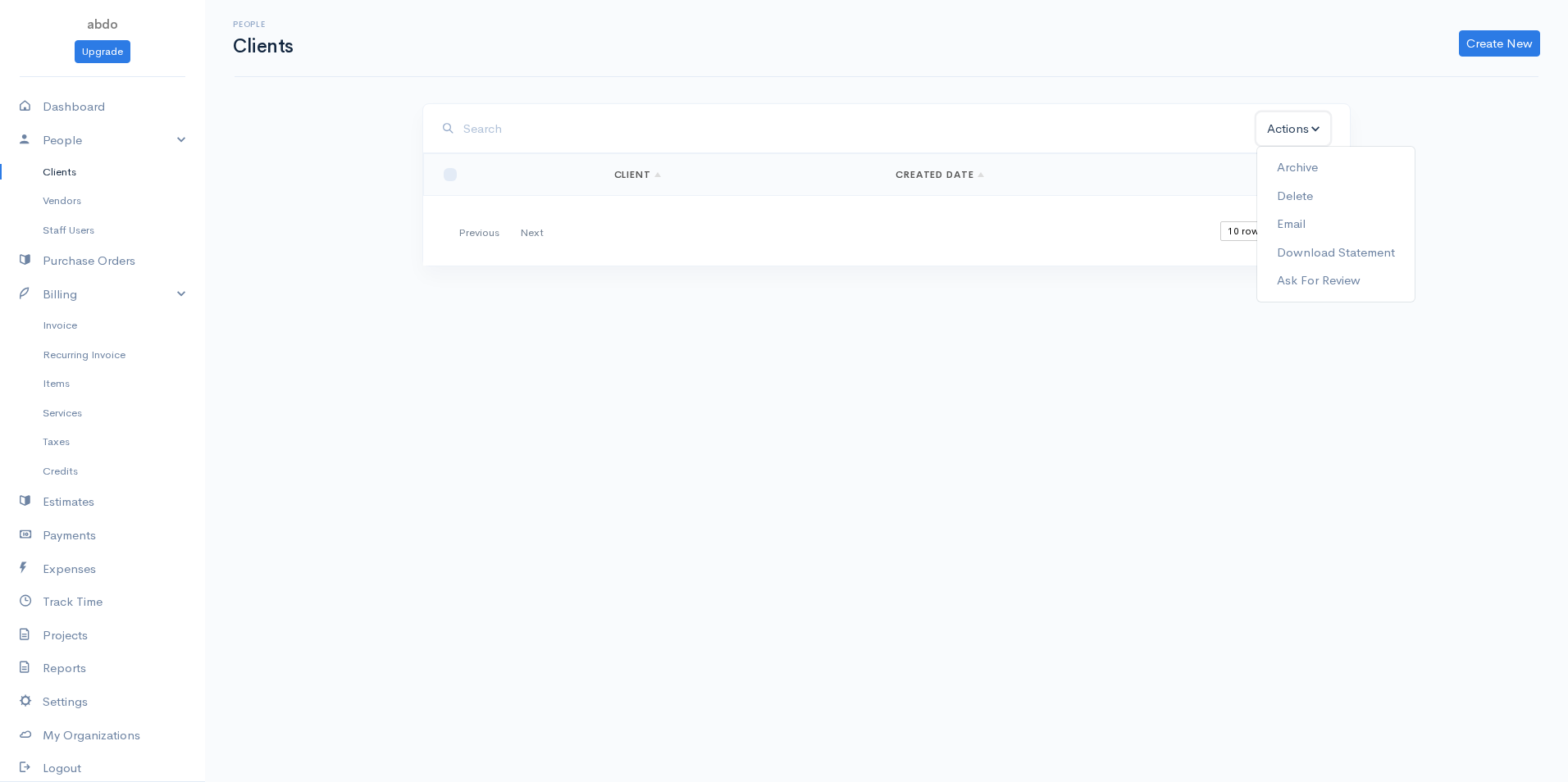
click at [1312, 127] on button "Actions" at bounding box center [1293, 129] width 74 height 34
click at [1498, 40] on link "Create New" at bounding box center [1500, 43] width 81 height 26
click at [1454, 81] on link "Client" at bounding box center [1474, 78] width 130 height 29
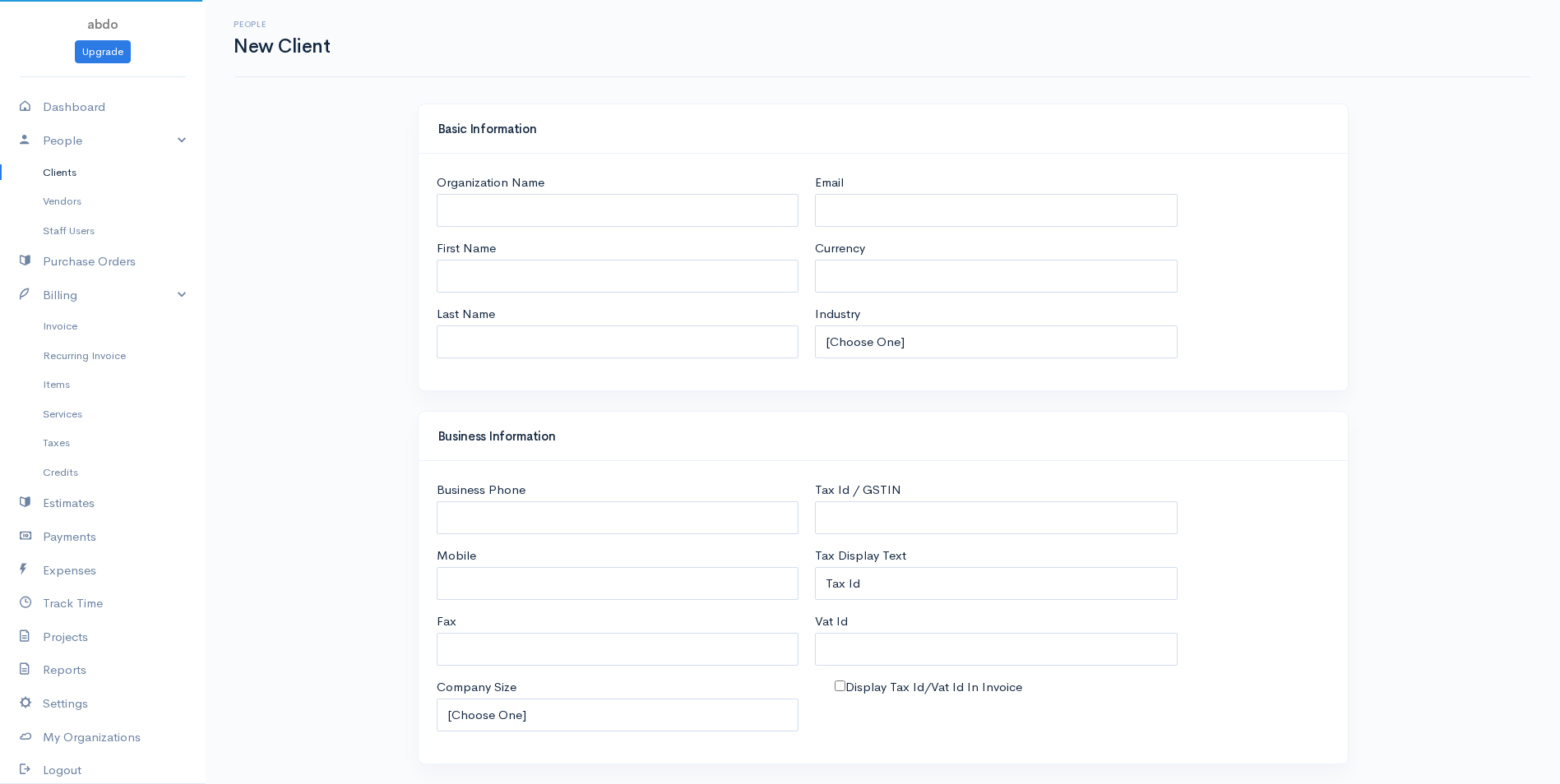
select select "USD"
select select "[GEOGRAPHIC_DATA]"
click at [528, 210] on input "Organization Name" at bounding box center [618, 211] width 363 height 34
click at [361, 282] on div "People New Client Basic Information Organization Name First Name Last Name Emai…" at bounding box center [882, 678] width 1354 height 1357
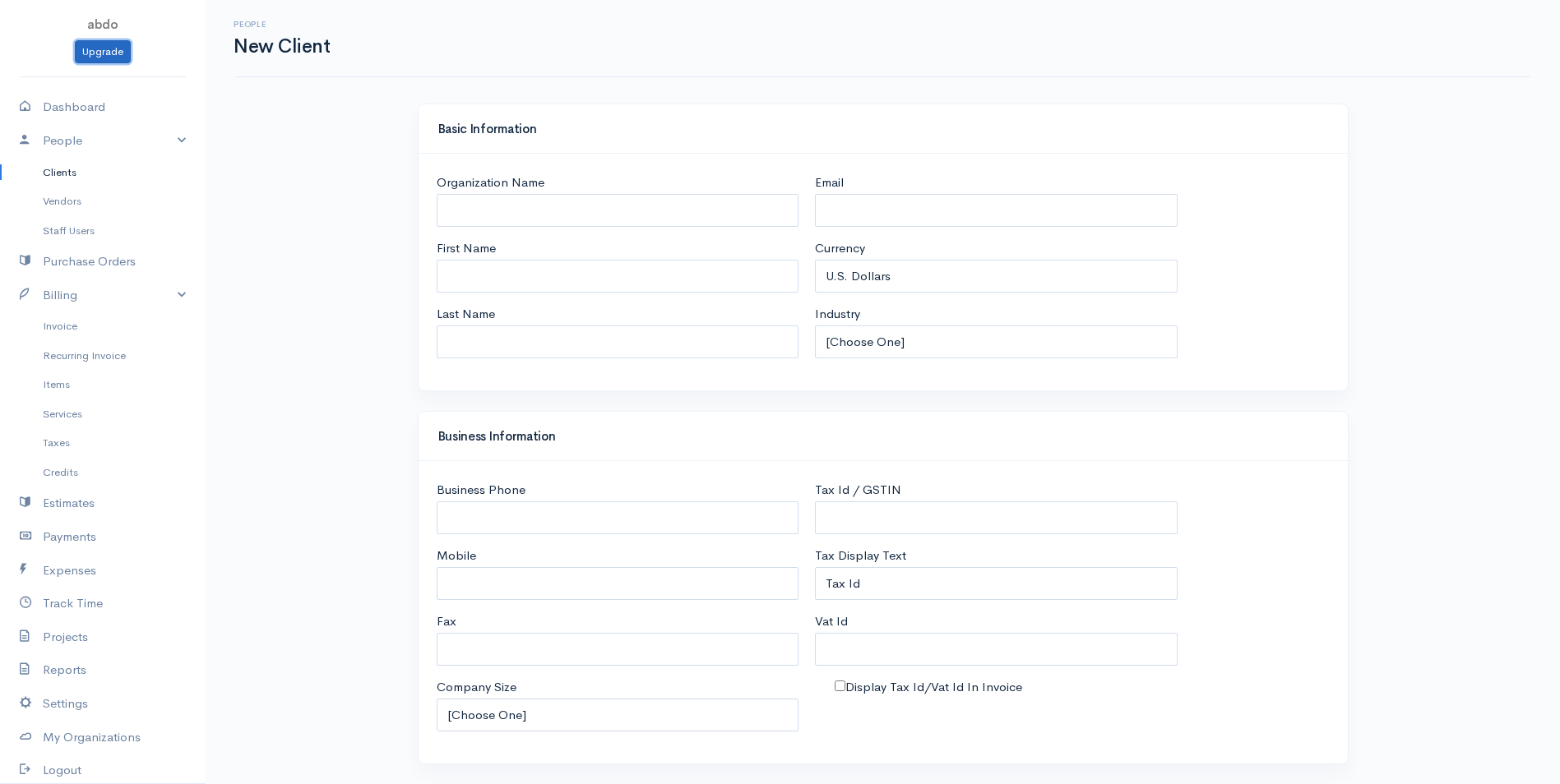
click at [90, 46] on link "Upgrade" at bounding box center [102, 52] width 56 height 24
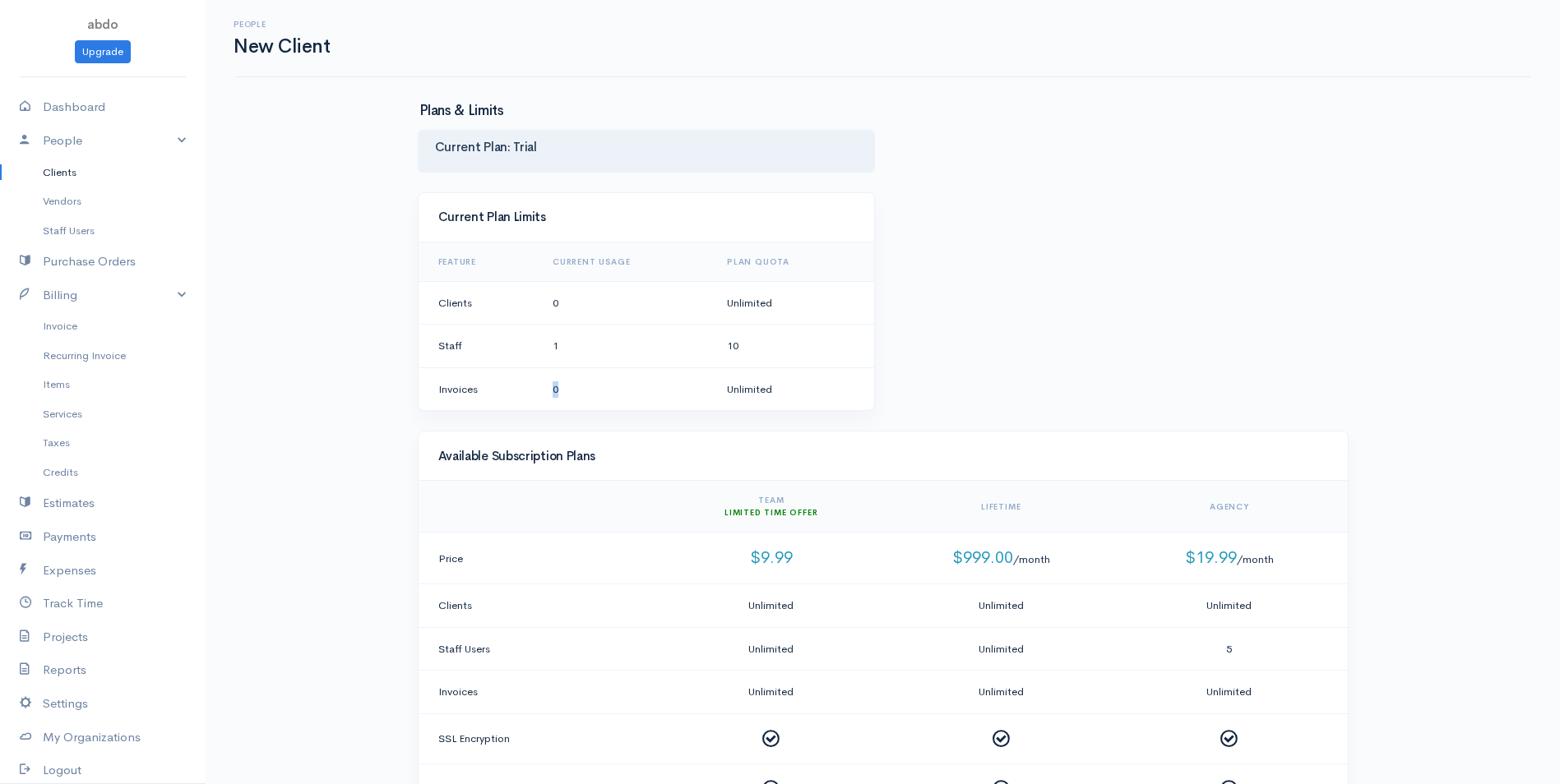
drag, startPoint x: 535, startPoint y: 389, endPoint x: 561, endPoint y: 395, distance: 26.7
click at [561, 395] on tr "Invoices 0 Unlimited" at bounding box center [646, 388] width 456 height 43
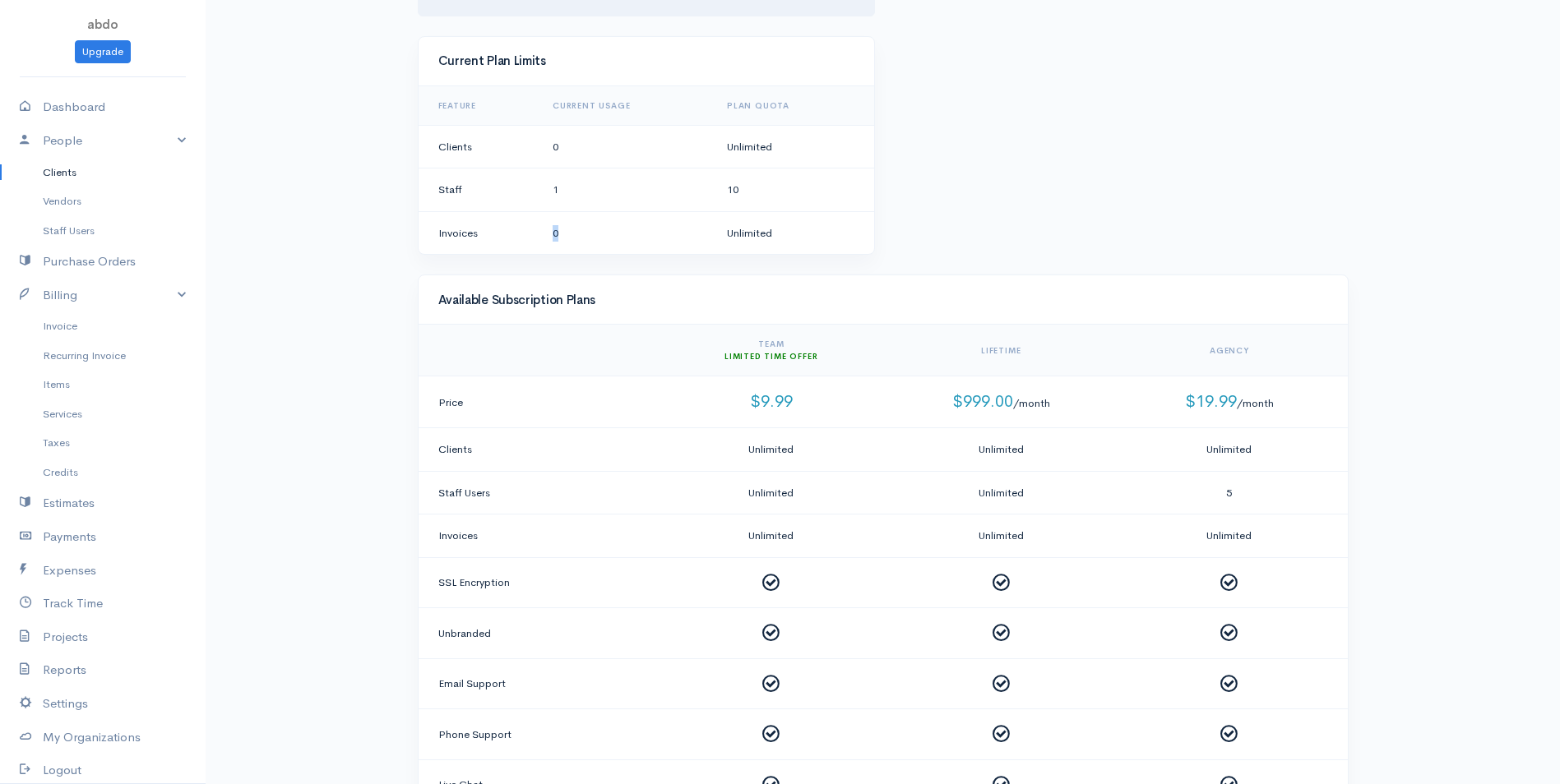
scroll to position [164, 0]
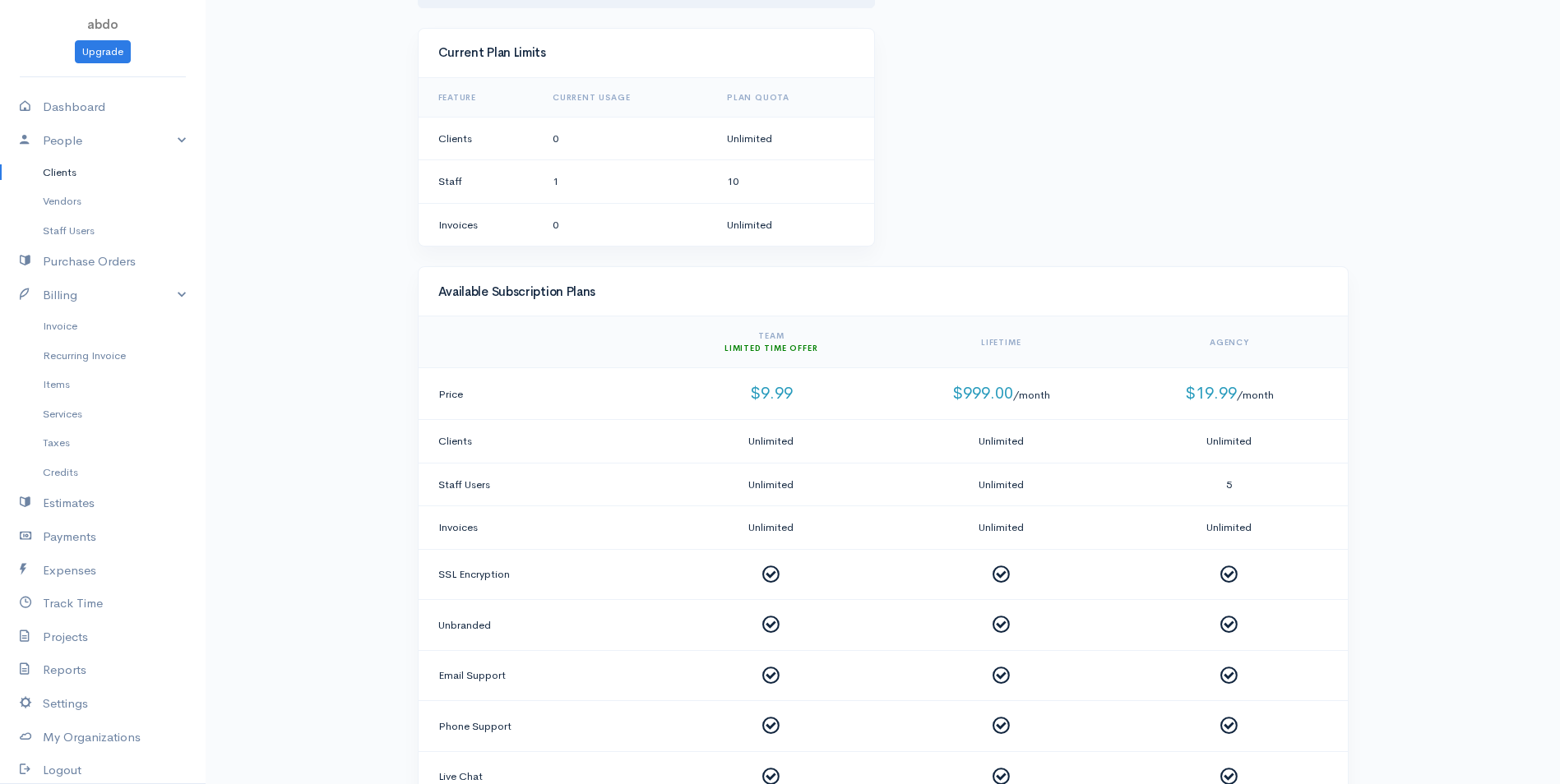
click at [579, 406] on td "Price" at bounding box center [538, 394] width 240 height 52
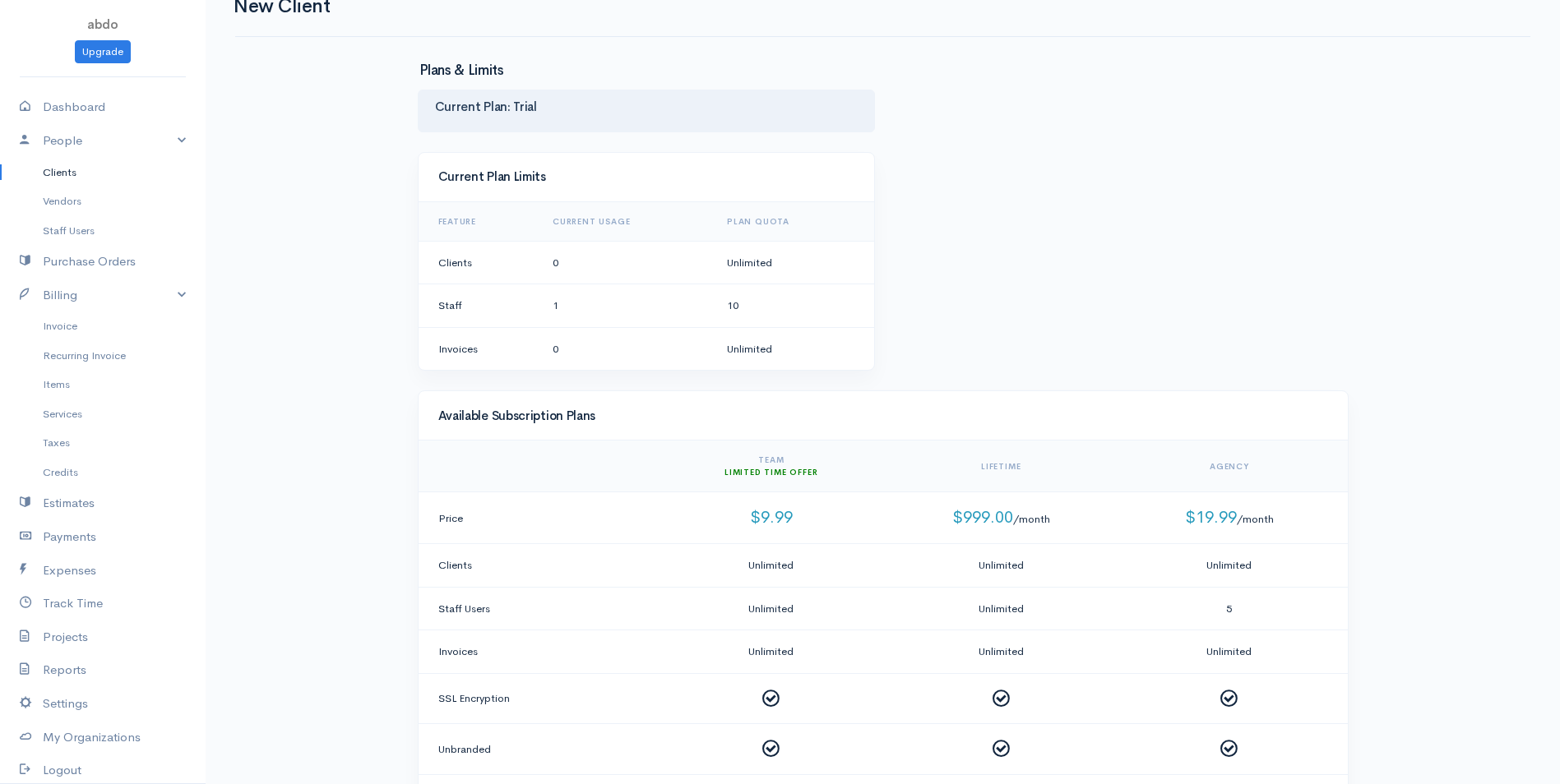
scroll to position [0, 0]
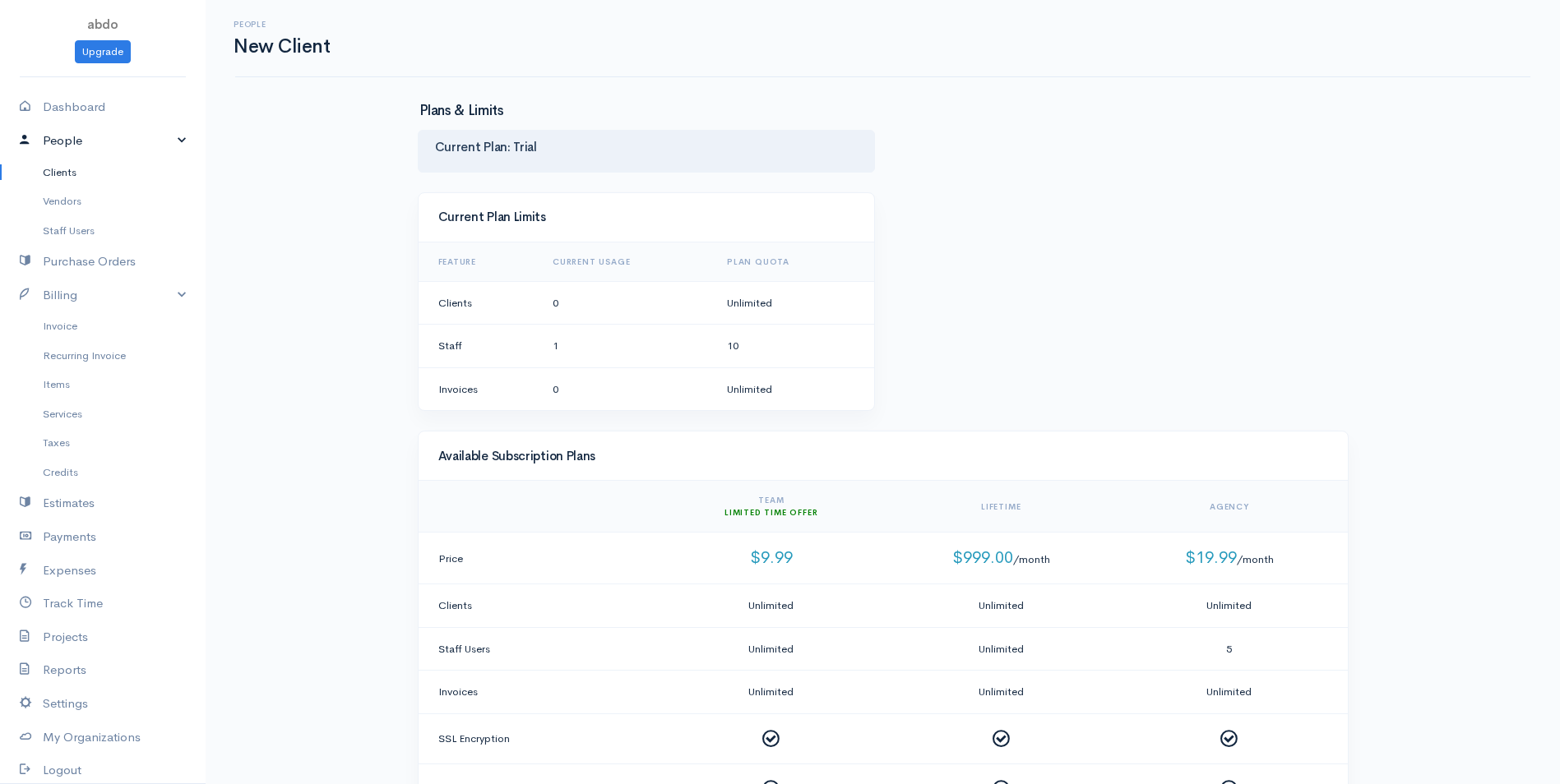
click at [77, 150] on link "People" at bounding box center [102, 140] width 205 height 34
click at [98, 23] on span "abdo" at bounding box center [103, 24] width 31 height 15
click at [57, 108] on link "Dashboard" at bounding box center [102, 107] width 205 height 34
select select "365"
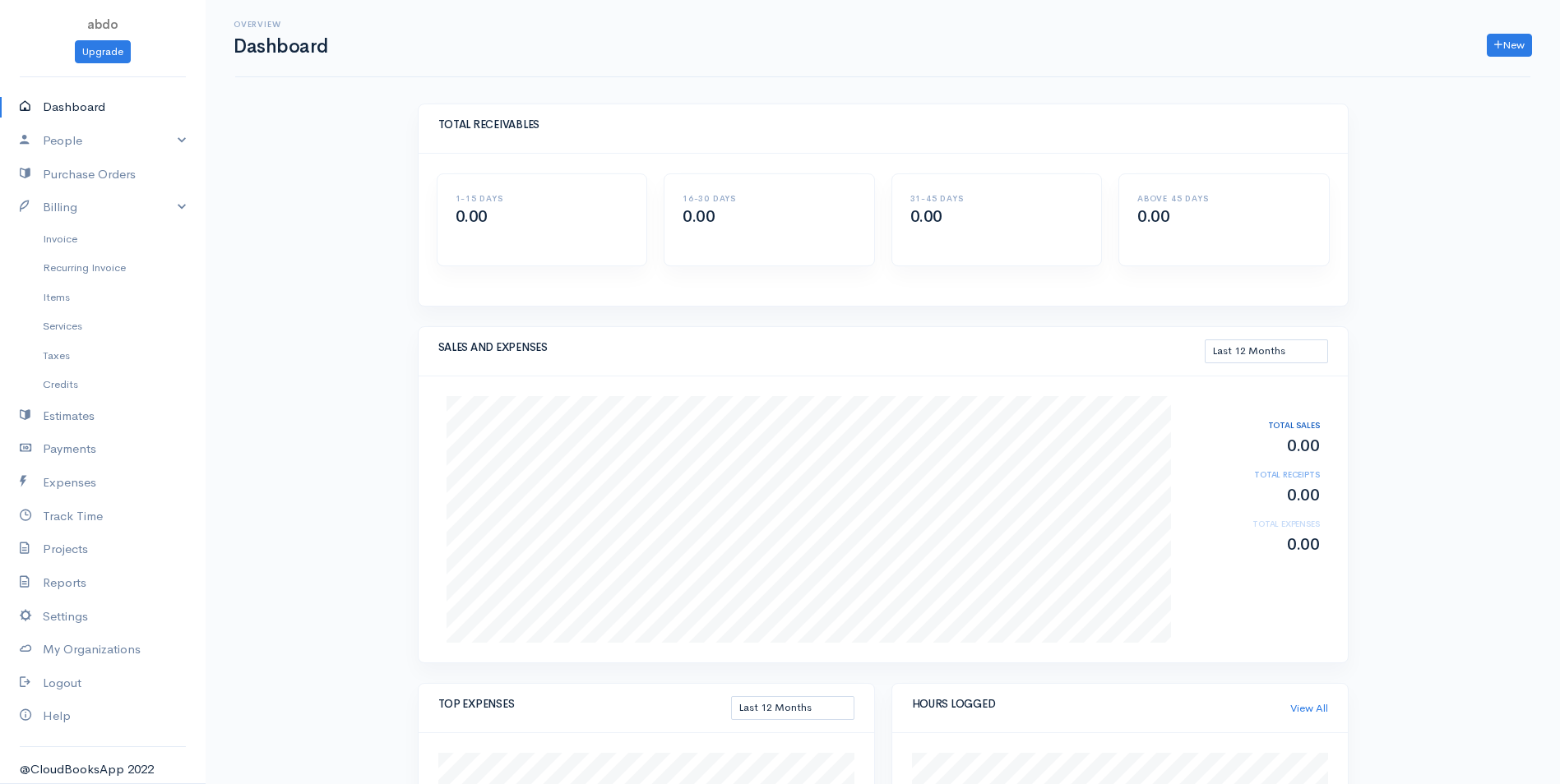
click at [497, 234] on div "1-15 DAYS 0.00" at bounding box center [542, 220] width 190 height 52
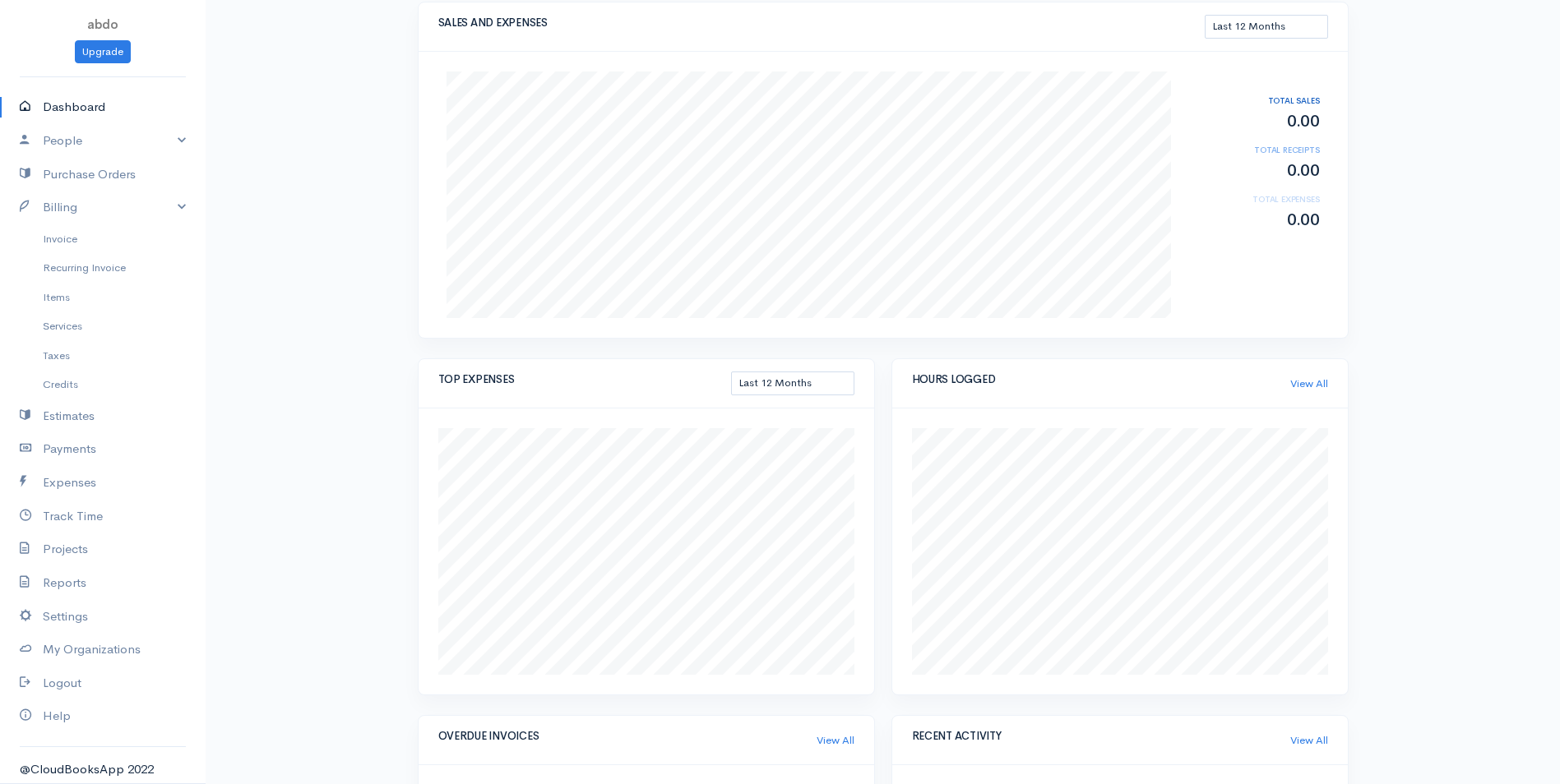
scroll to position [366, 0]
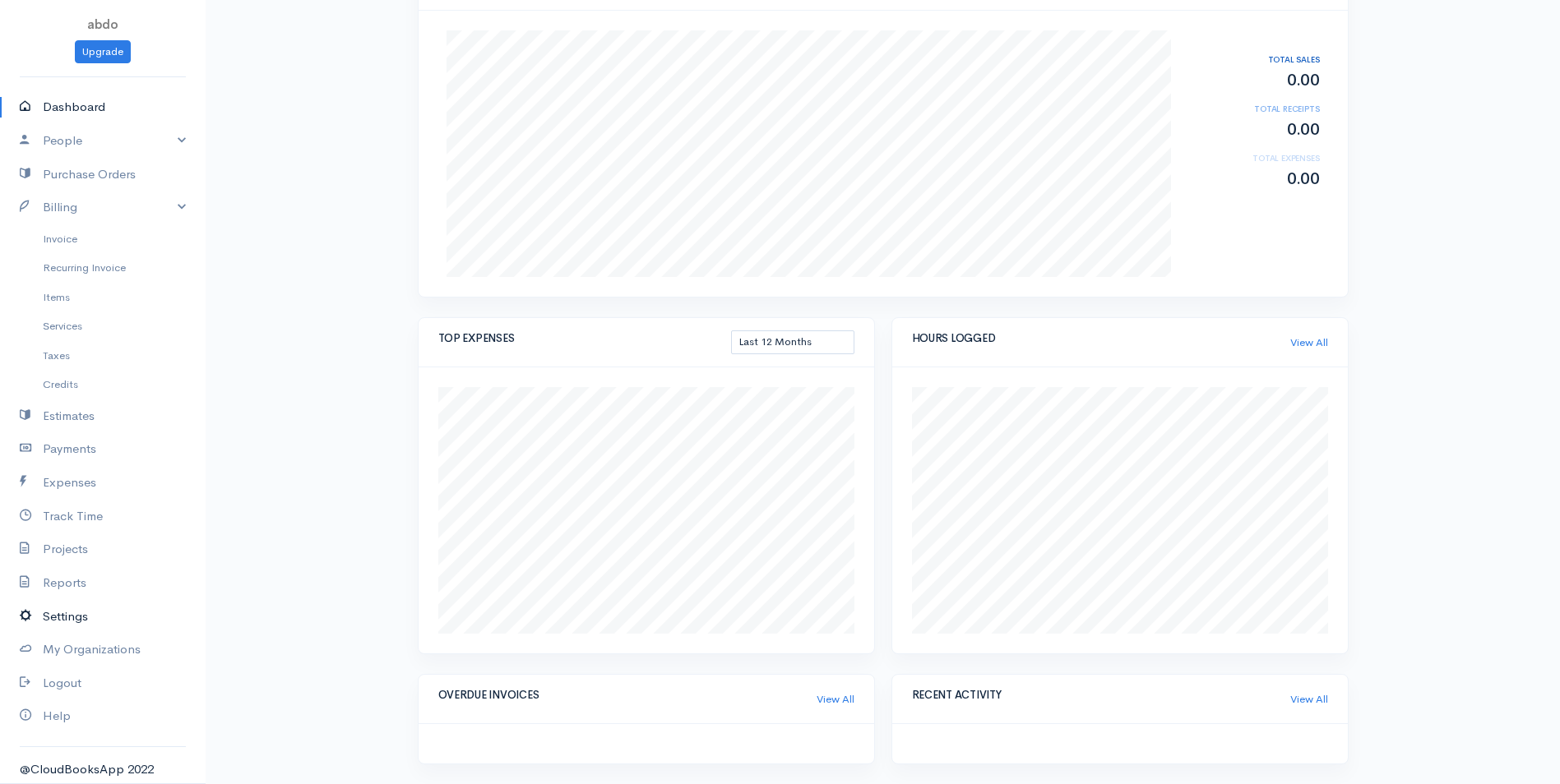
click at [53, 619] on link "Settings" at bounding box center [102, 616] width 205 height 34
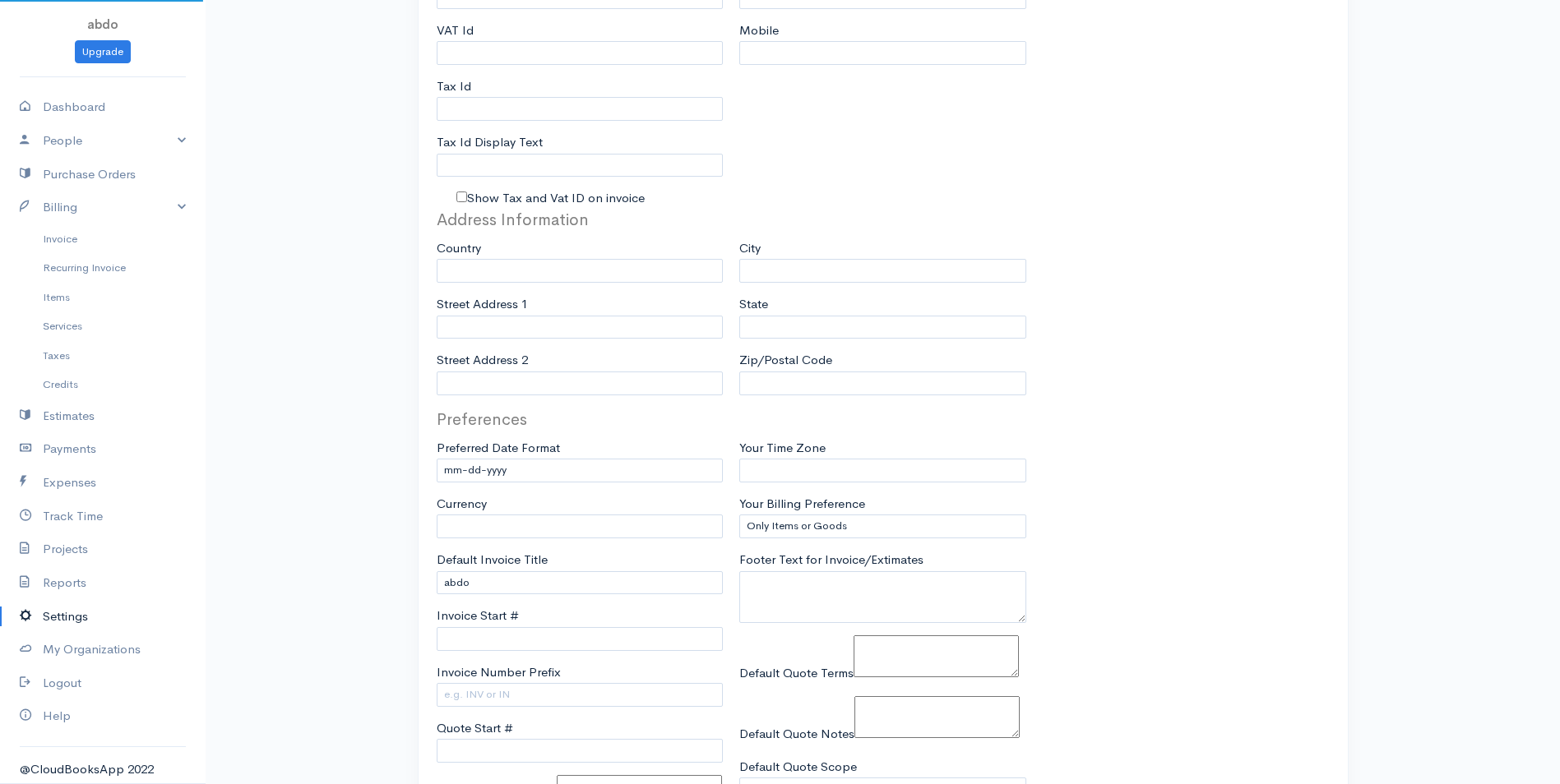
type input "abdo"
type input "[EMAIL_ADDRESS][DOMAIN_NAME]"
type input "Tax Id"
select select
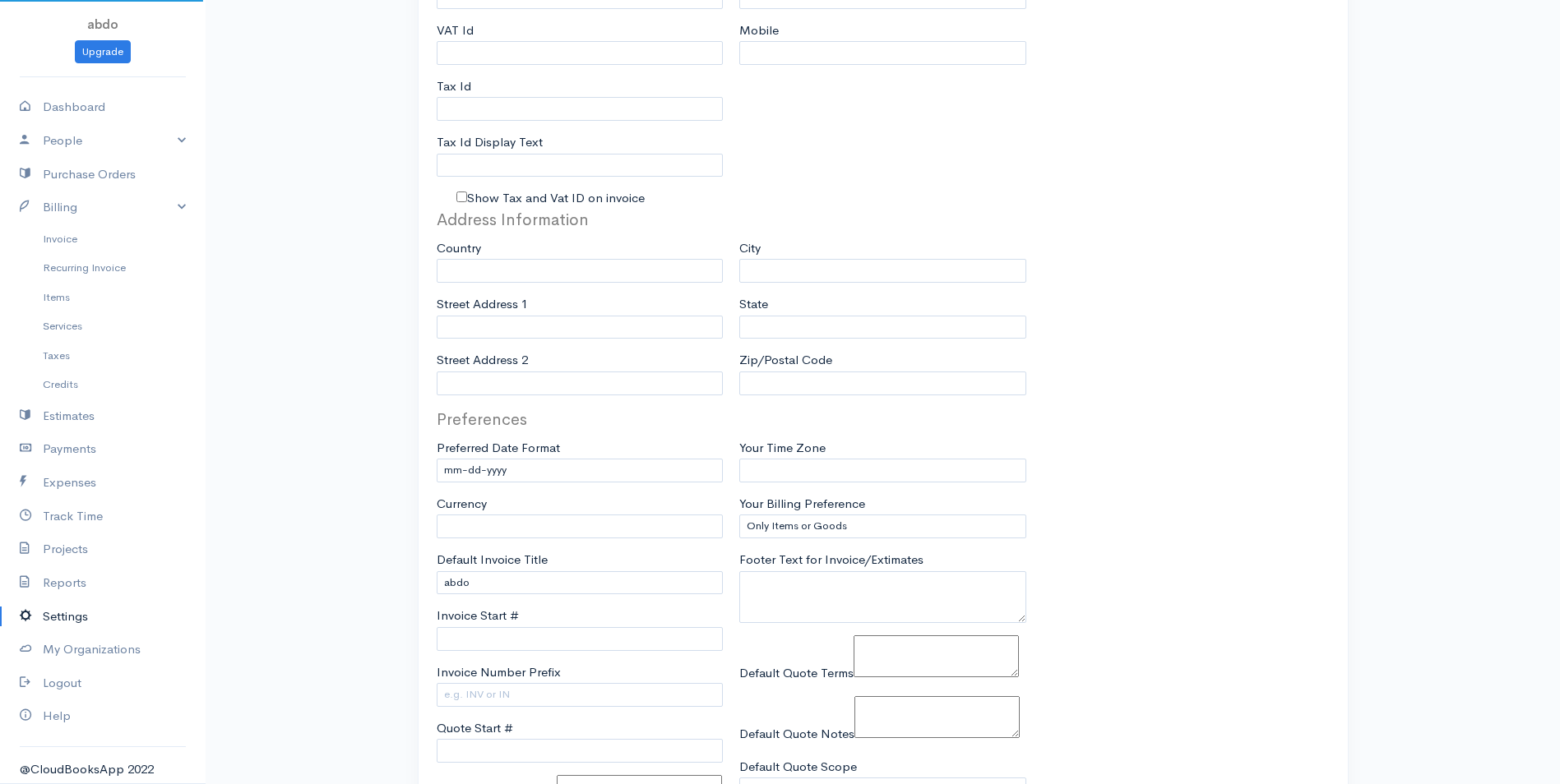
type input "[GEOGRAPHIC_DATA]"
select select
type input "INVOICE"
type input "1"
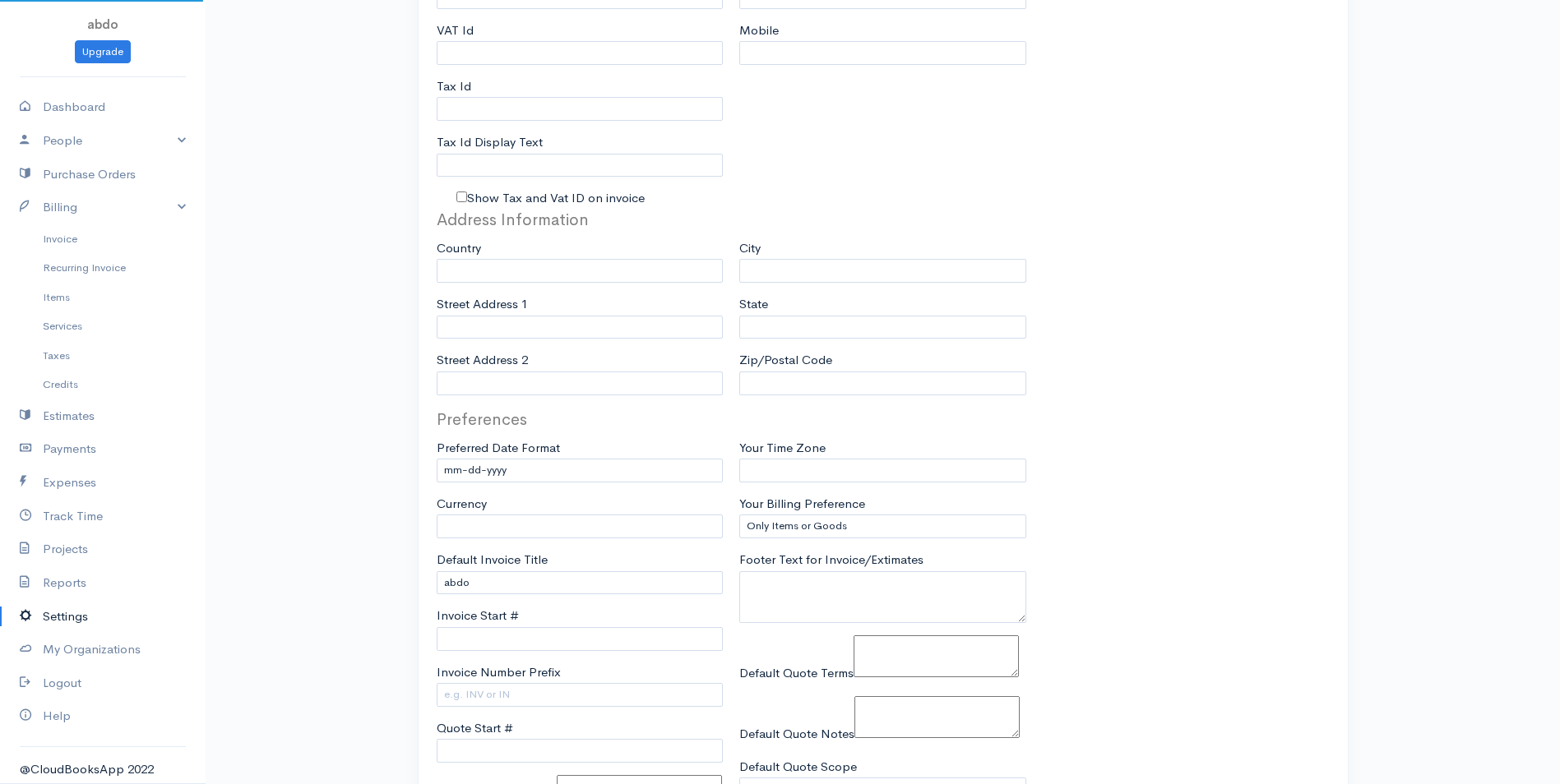
select select "3"
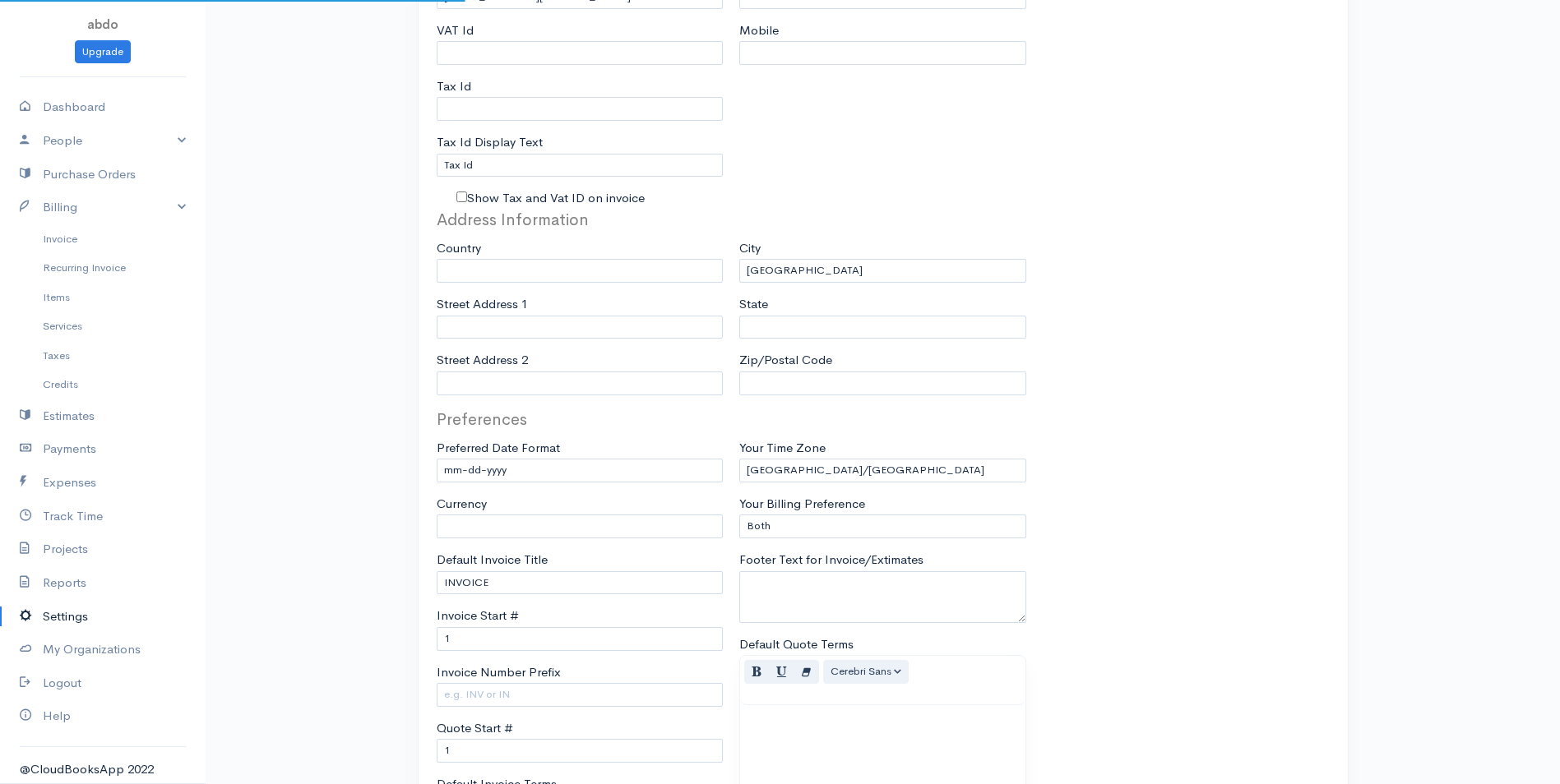
select select "[GEOGRAPHIC_DATA]"
select select "USD"
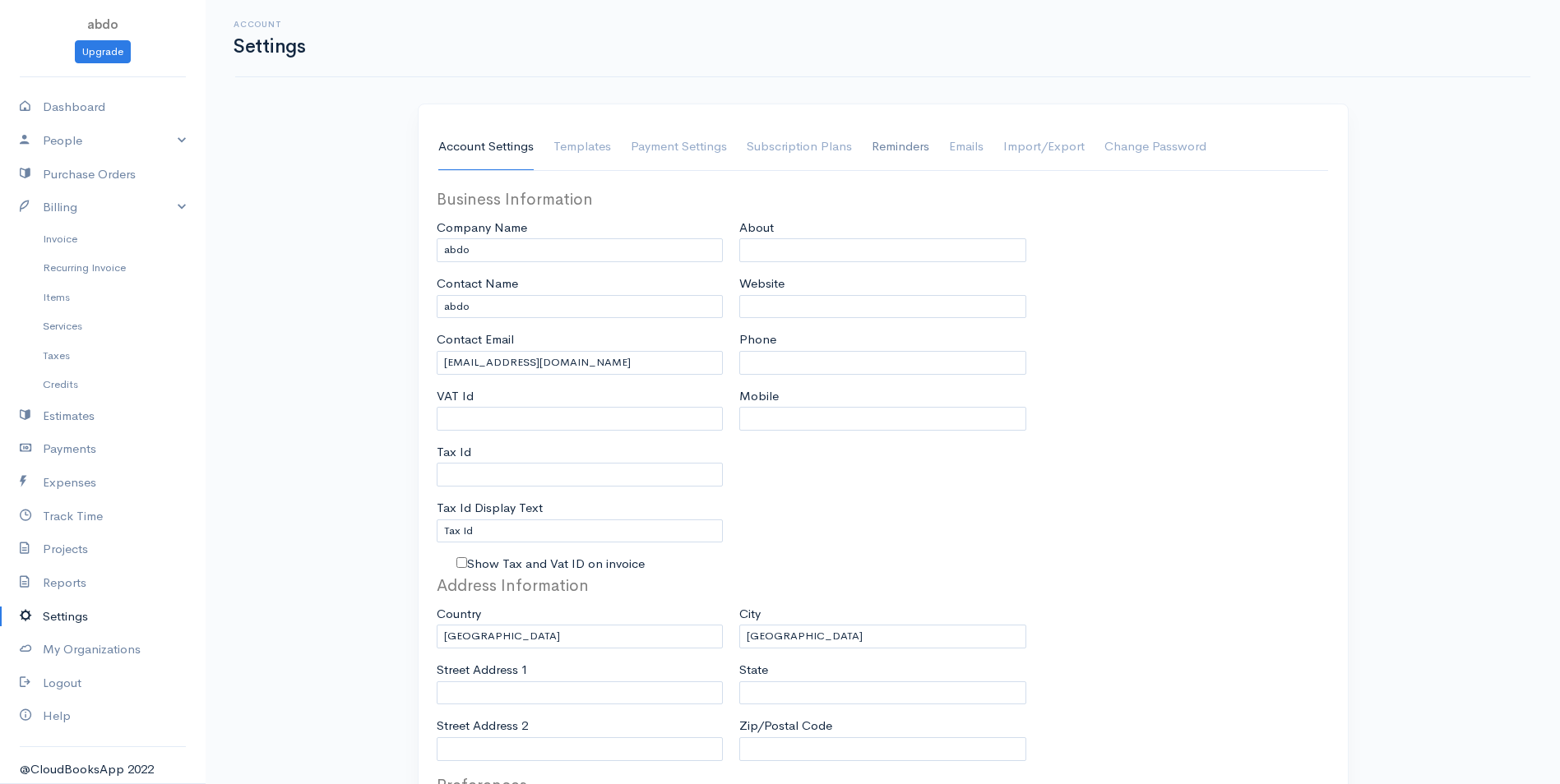
click at [911, 156] on link "Reminders" at bounding box center [900, 147] width 57 height 46
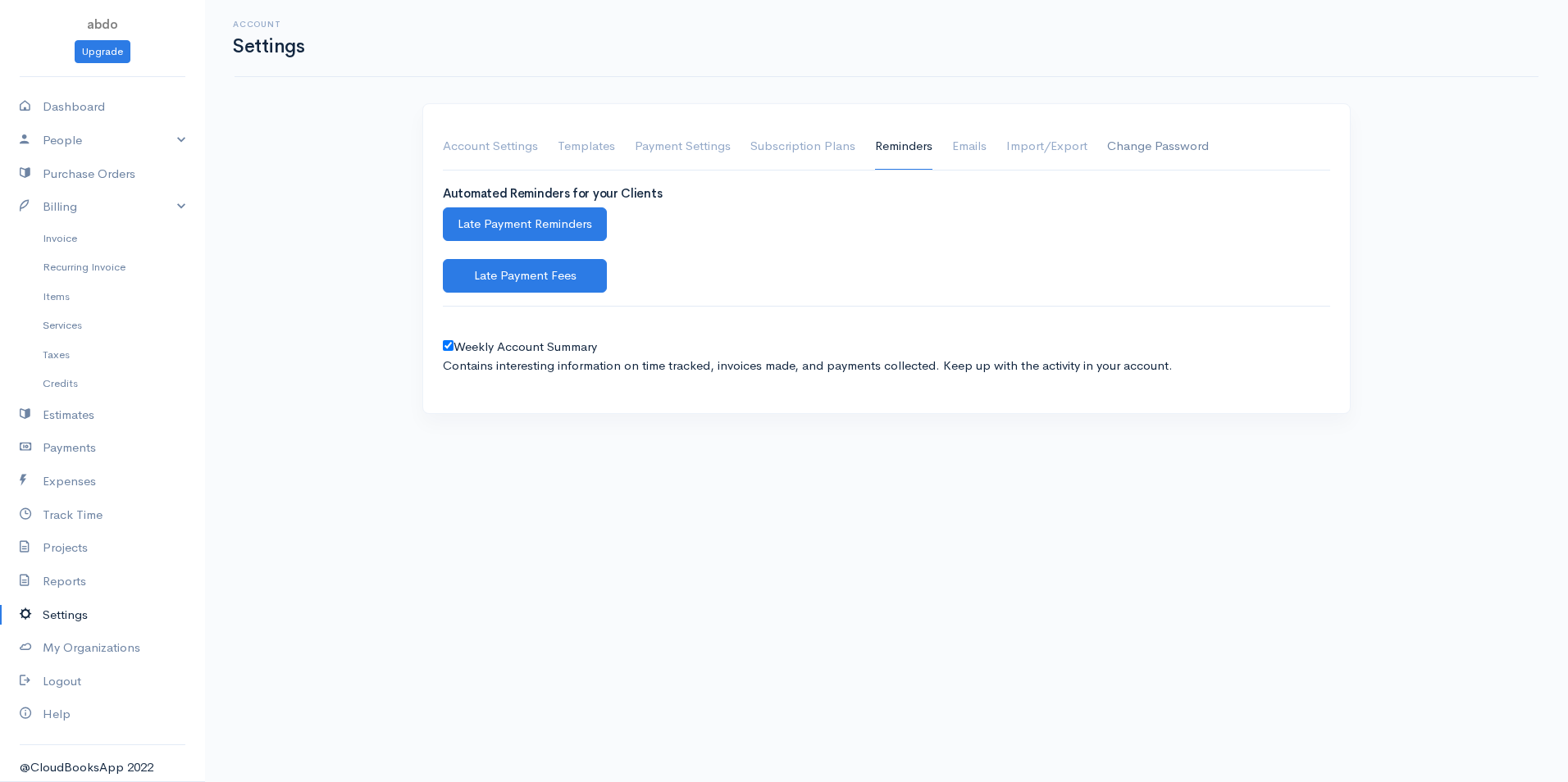
click at [1140, 145] on link "Change Password" at bounding box center [1159, 146] width 102 height 46
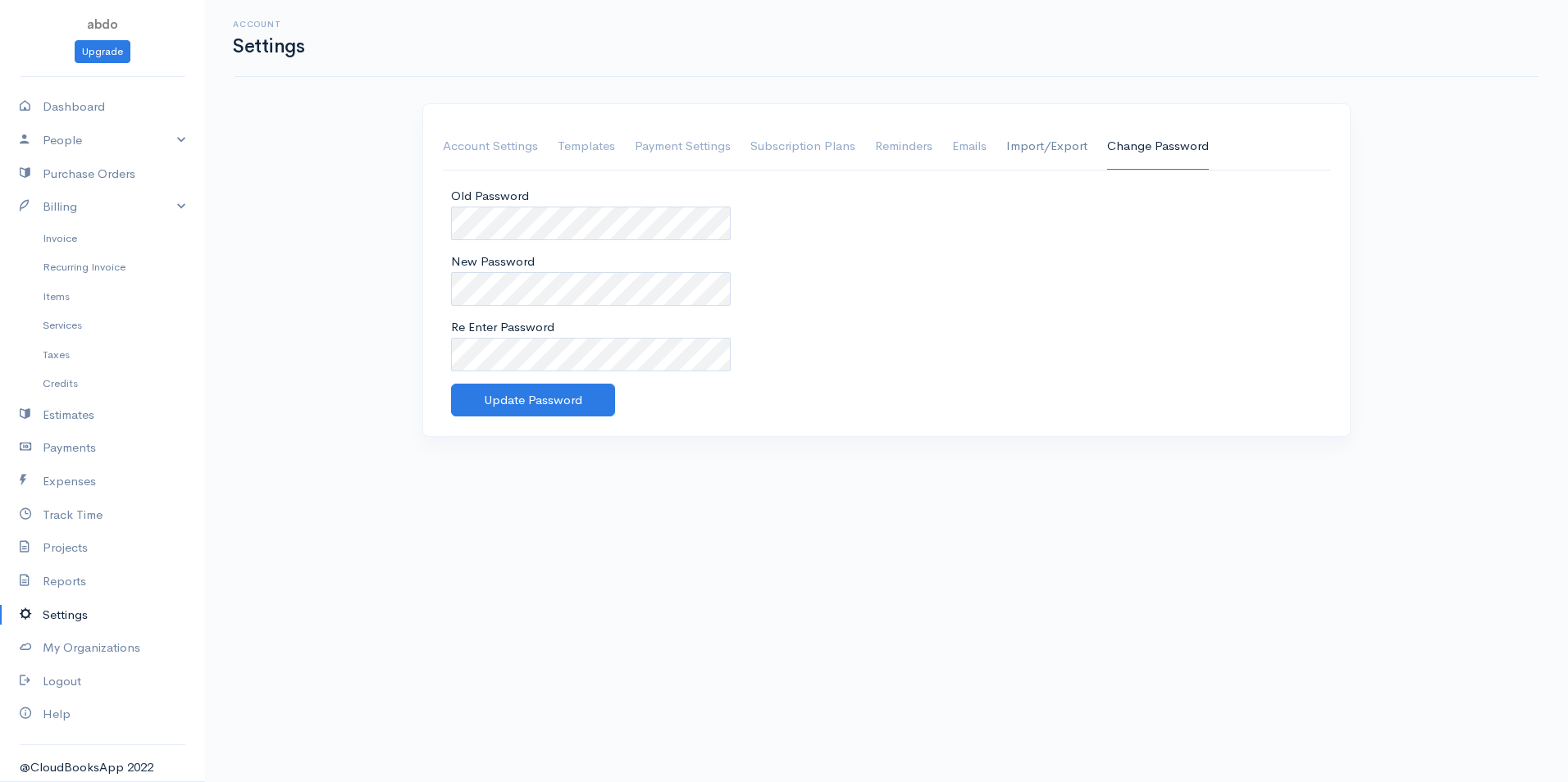
click at [1058, 147] on link "Import/Export" at bounding box center [1047, 146] width 81 height 46
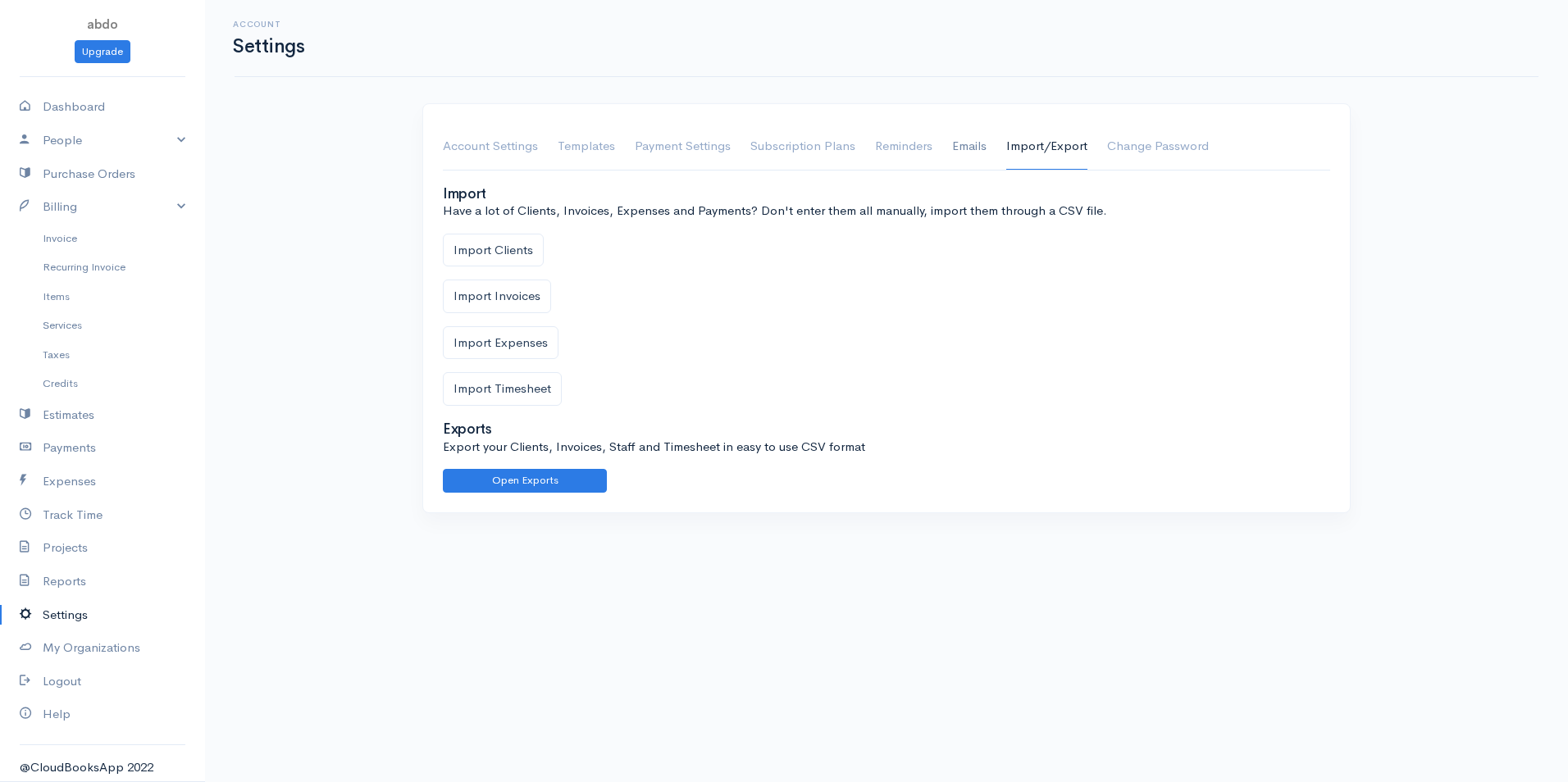
click at [977, 152] on link "Emails" at bounding box center [970, 146] width 35 height 46
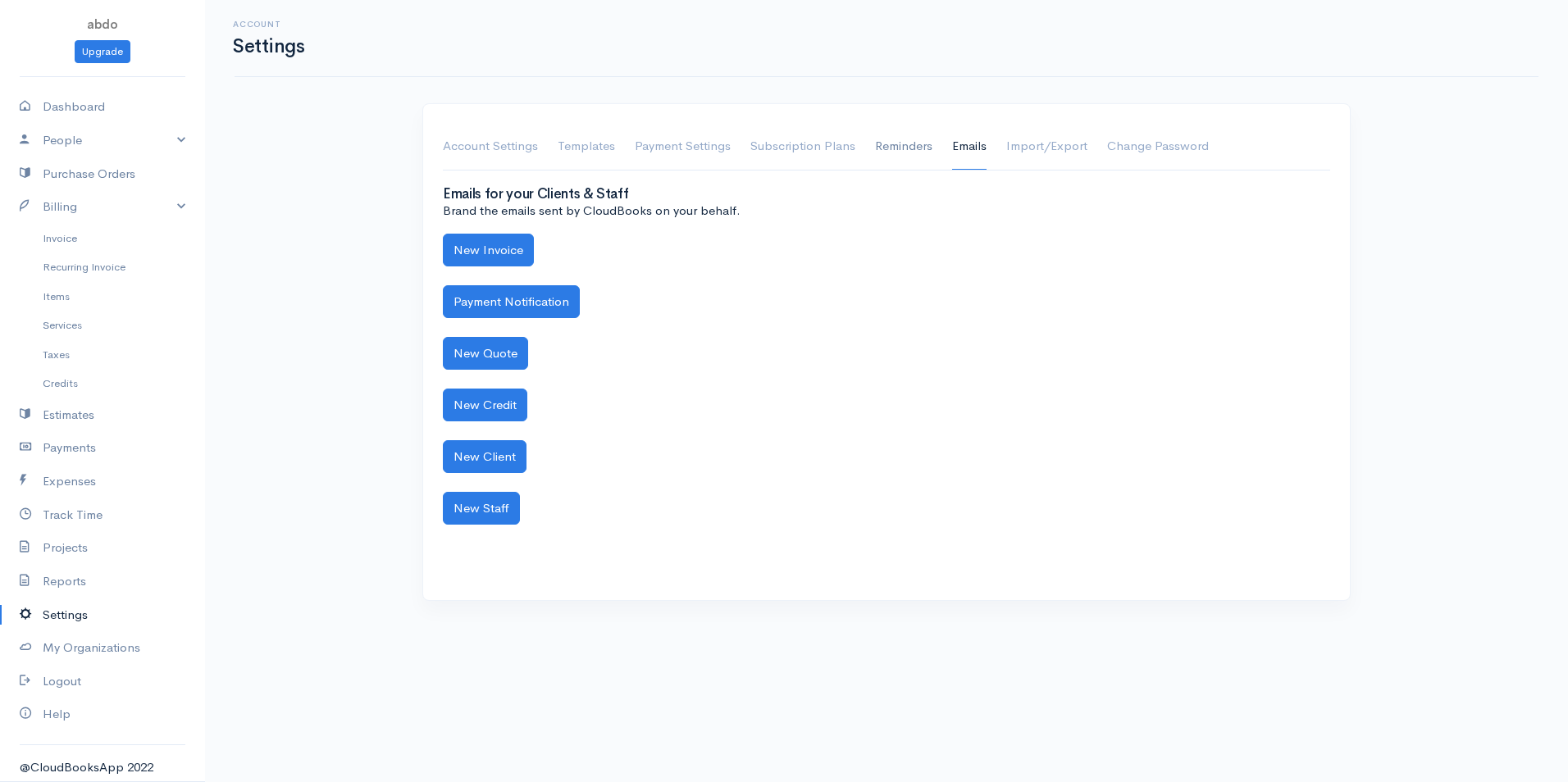
click at [890, 148] on link "Reminders" at bounding box center [903, 146] width 57 height 46
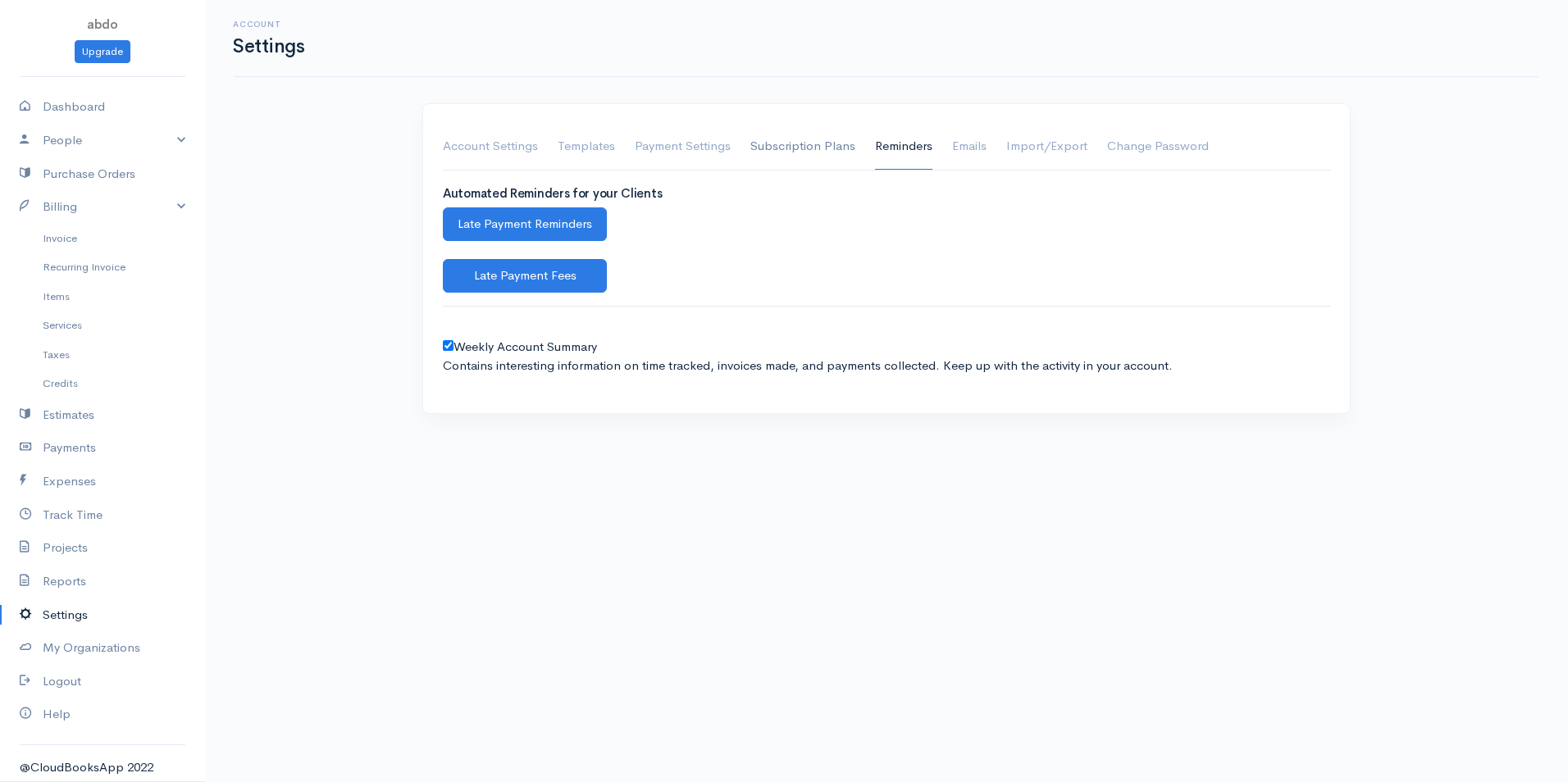
click at [782, 152] on link "Subscription Plans" at bounding box center [802, 146] width 105 height 46
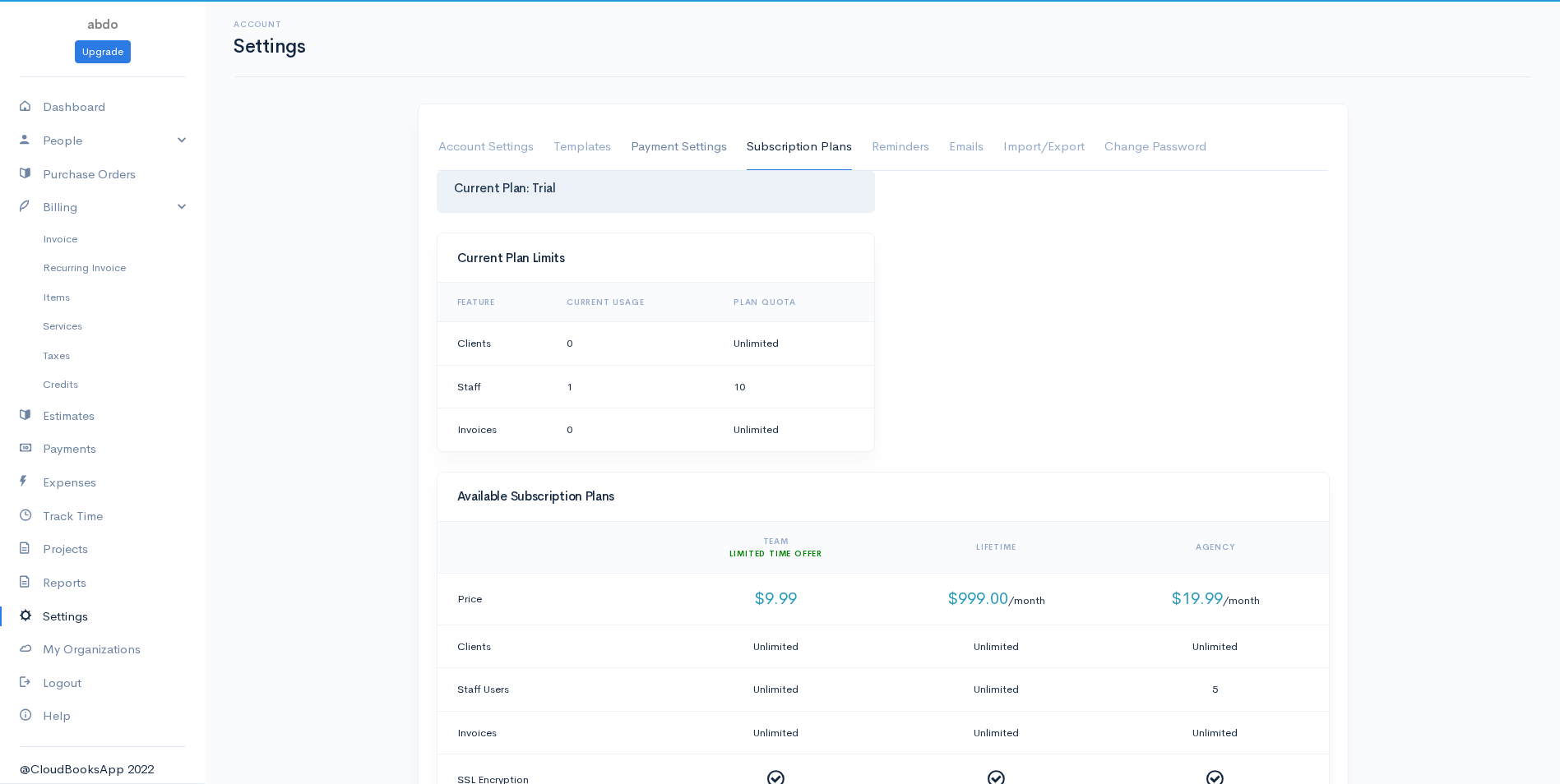
click at [684, 141] on link "Payment Settings" at bounding box center [679, 147] width 97 height 46
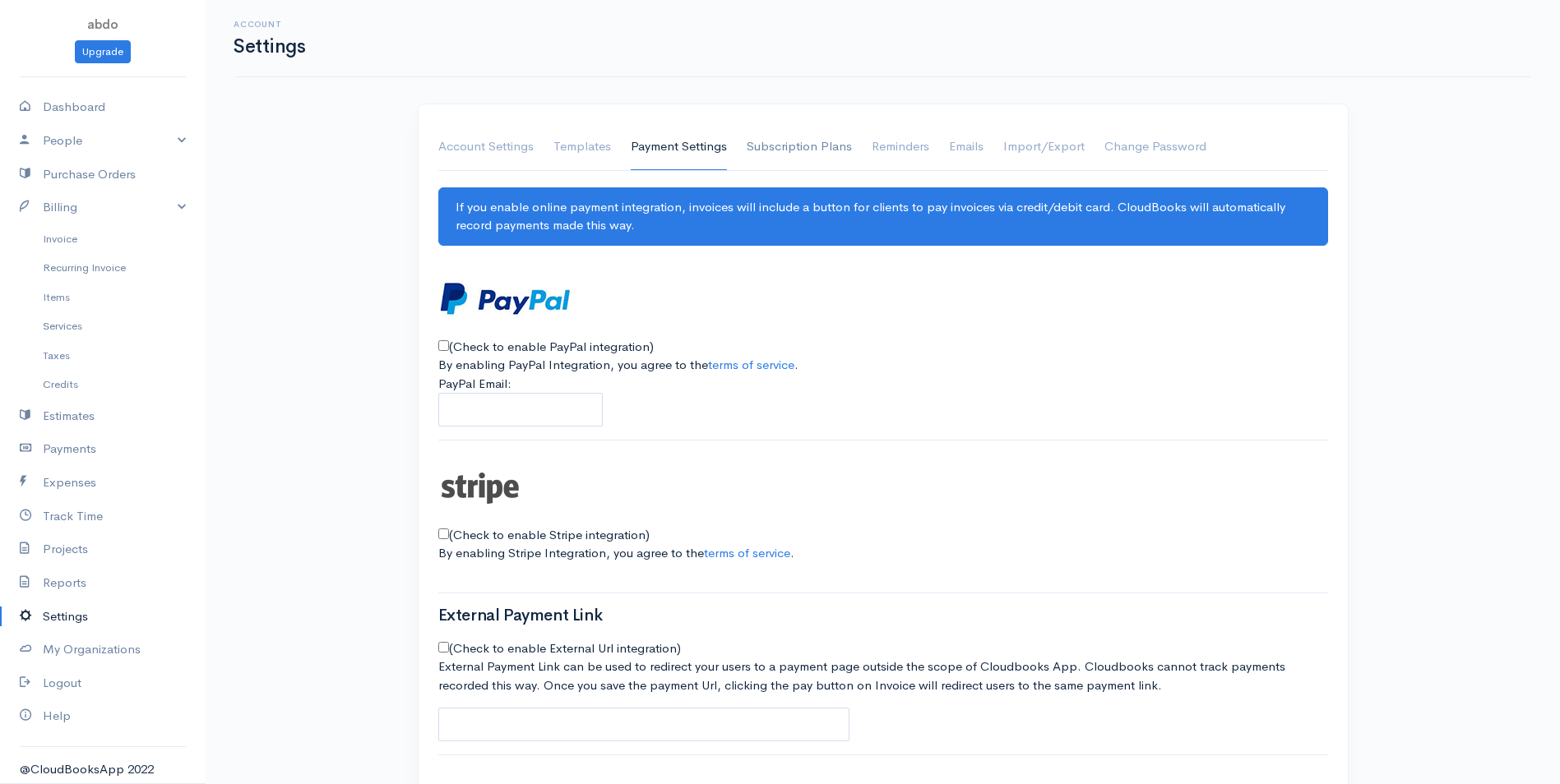
click at [796, 143] on link "Subscription Plans" at bounding box center [799, 147] width 105 height 46
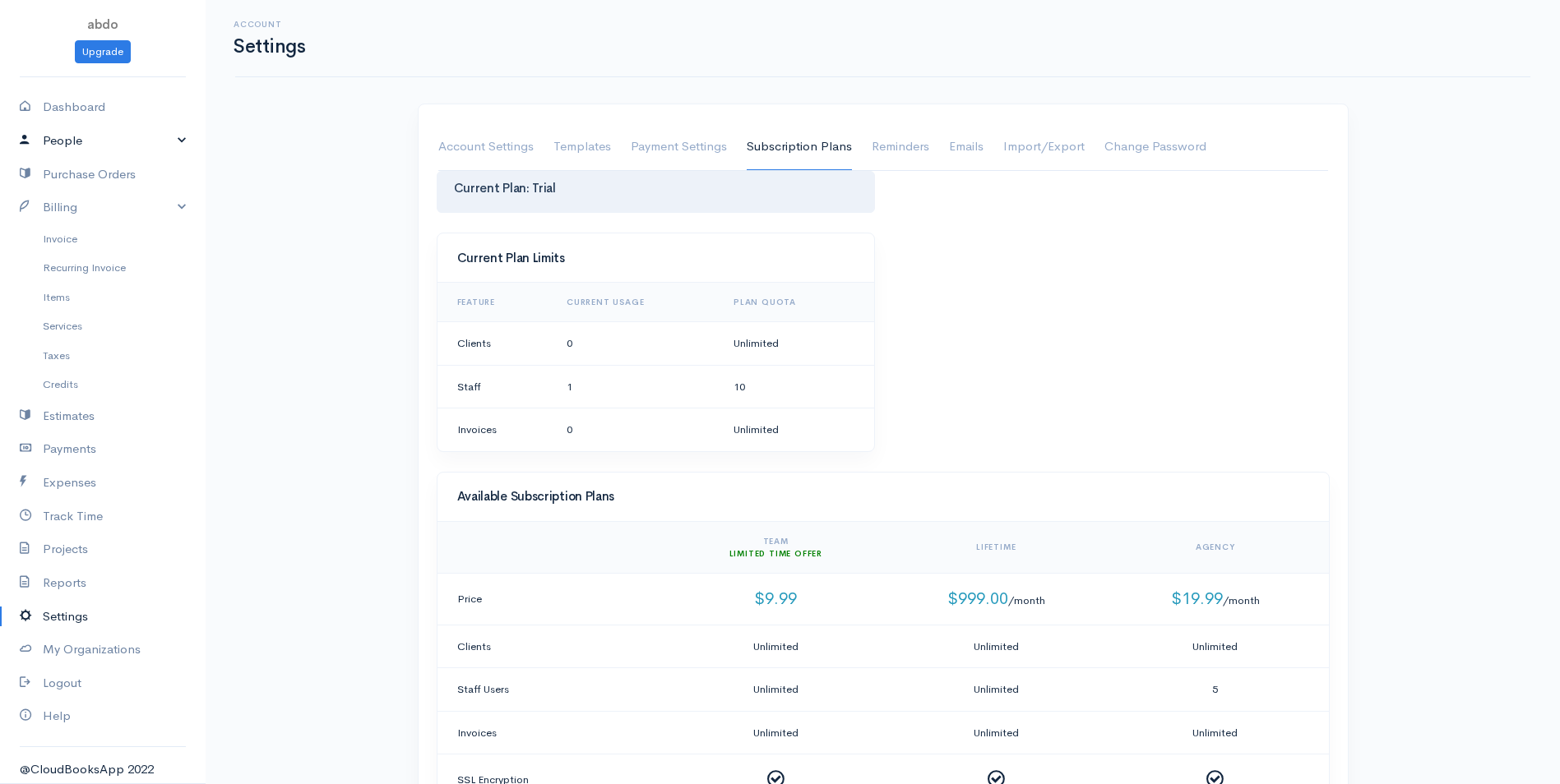
click at [136, 144] on link "People" at bounding box center [102, 140] width 205 height 34
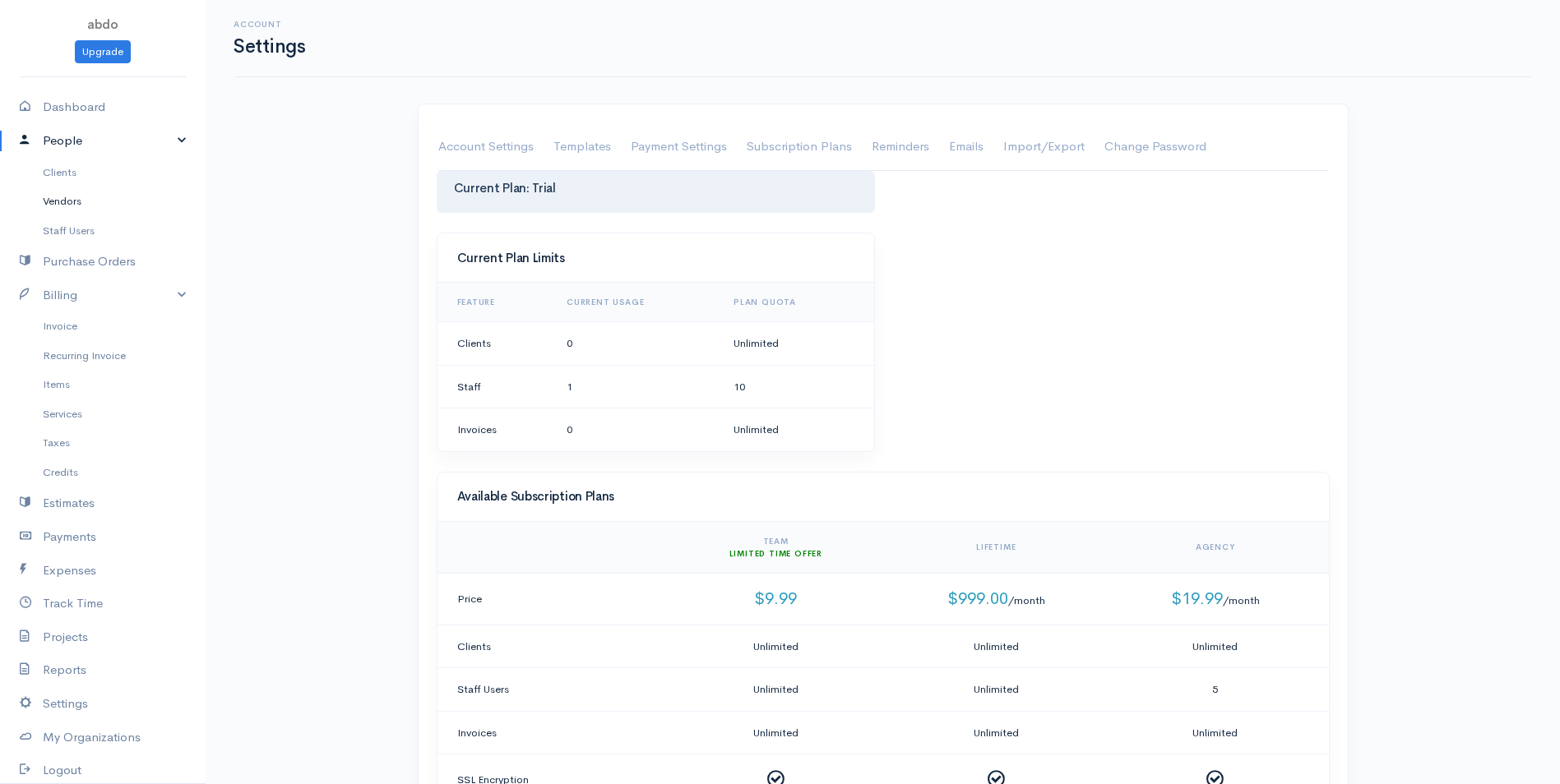
click at [53, 201] on link "Vendors" at bounding box center [102, 201] width 205 height 29
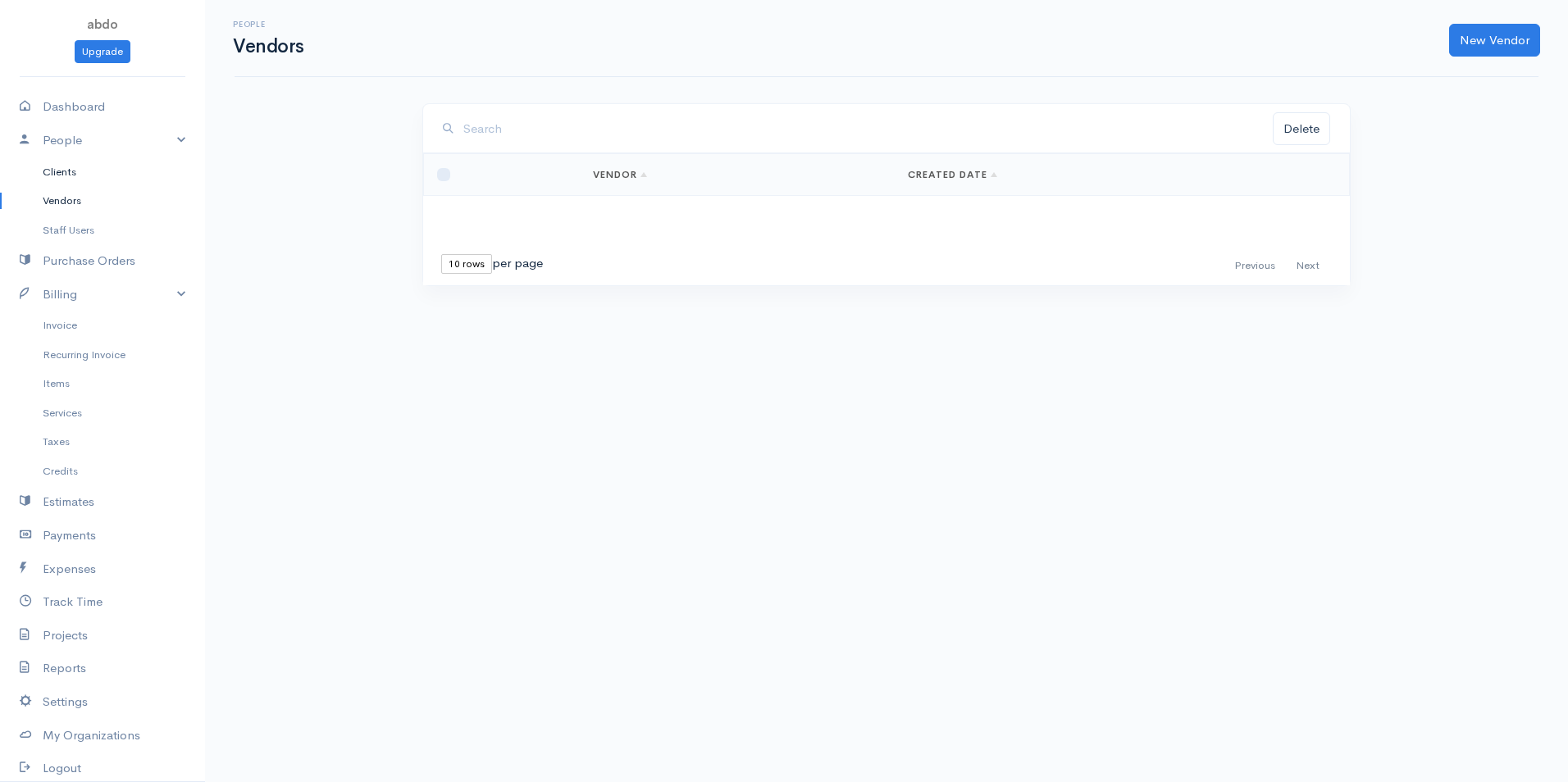
click at [82, 165] on link "Clients" at bounding box center [102, 172] width 205 height 29
click at [474, 226] on div "First Previous Next Last" at bounding box center [503, 234] width 105 height 24
click at [448, 175] on input "checkbox" at bounding box center [450, 175] width 13 height 13
click at [449, 173] on input "checkbox" at bounding box center [450, 175] width 13 height 13
checkbox input "false"
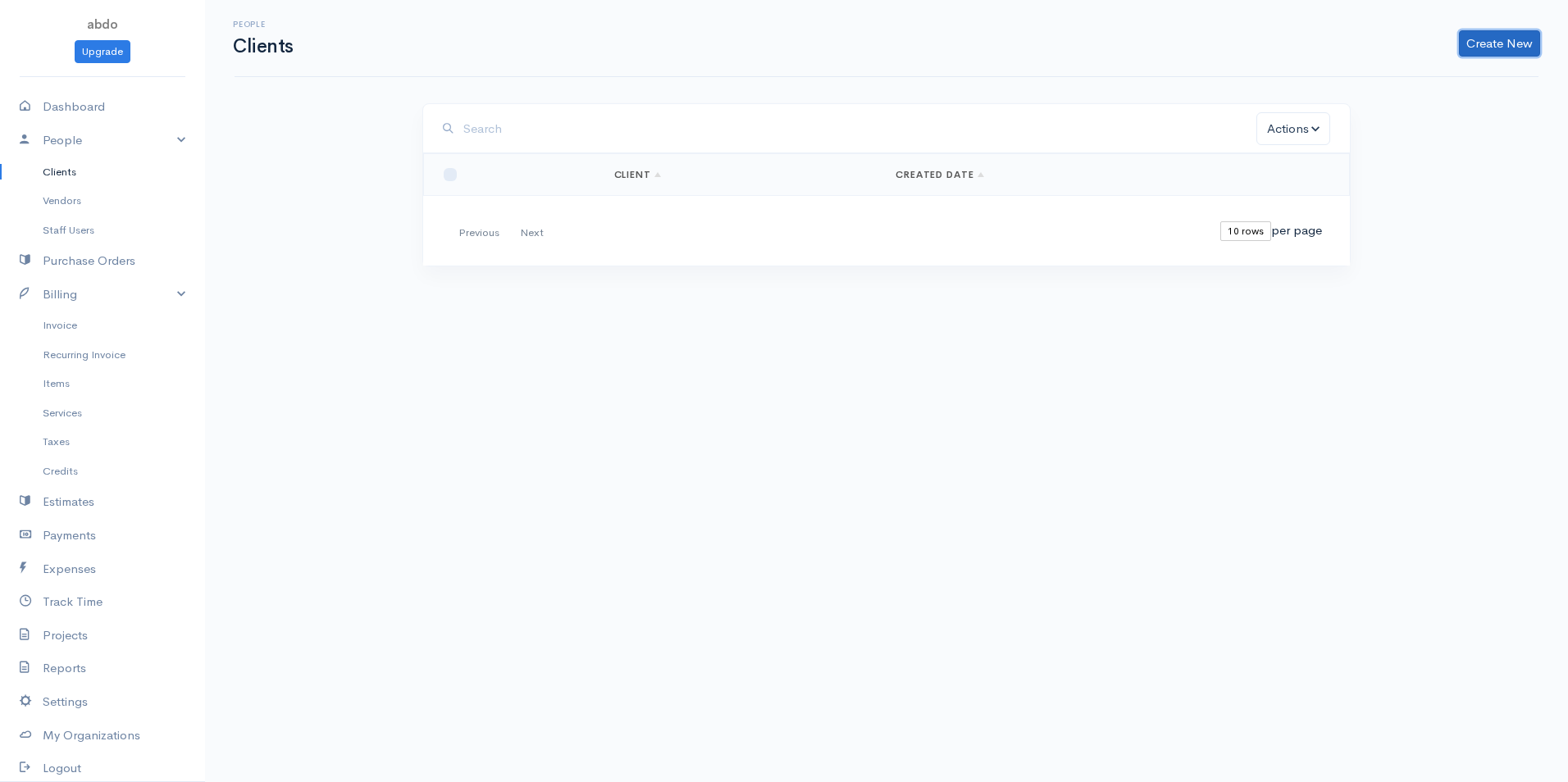
click at [1508, 32] on link "Create New" at bounding box center [1500, 43] width 81 height 26
click at [487, 123] on input "search" at bounding box center [860, 129] width 793 height 34
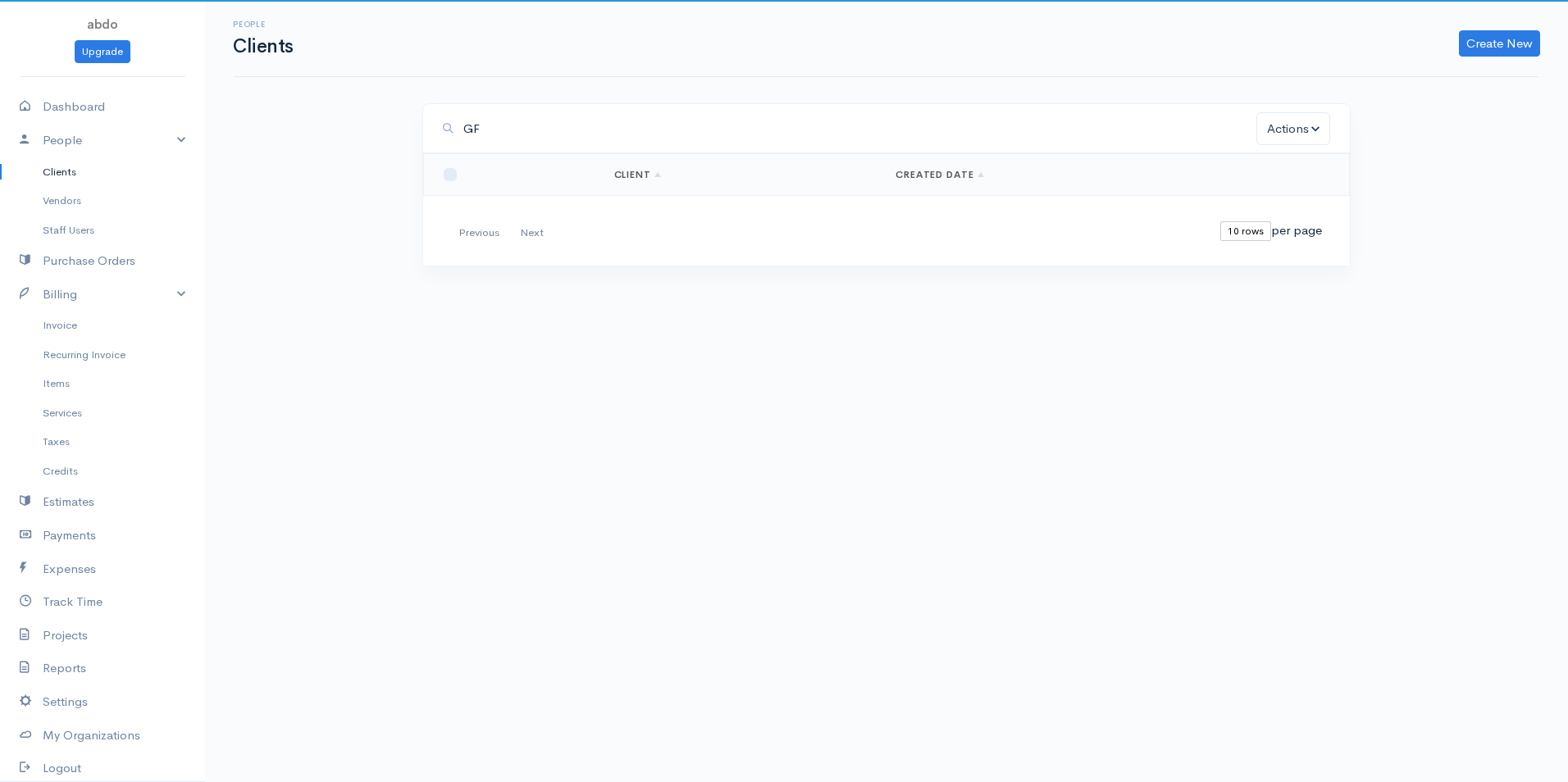
type input "G"
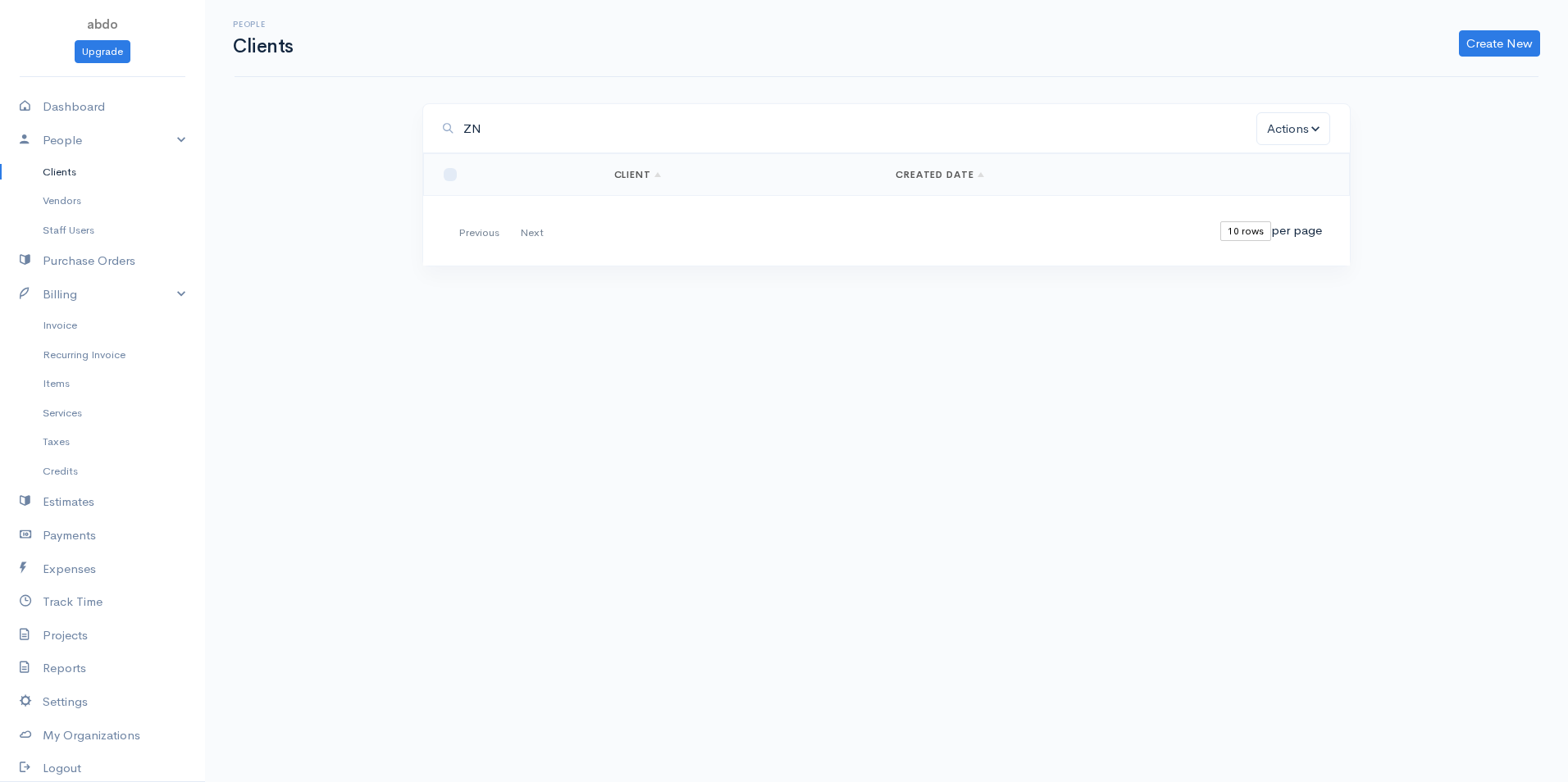
type input "Z"
click at [93, 100] on link "Dashboard" at bounding box center [102, 106] width 205 height 34
select select "365"
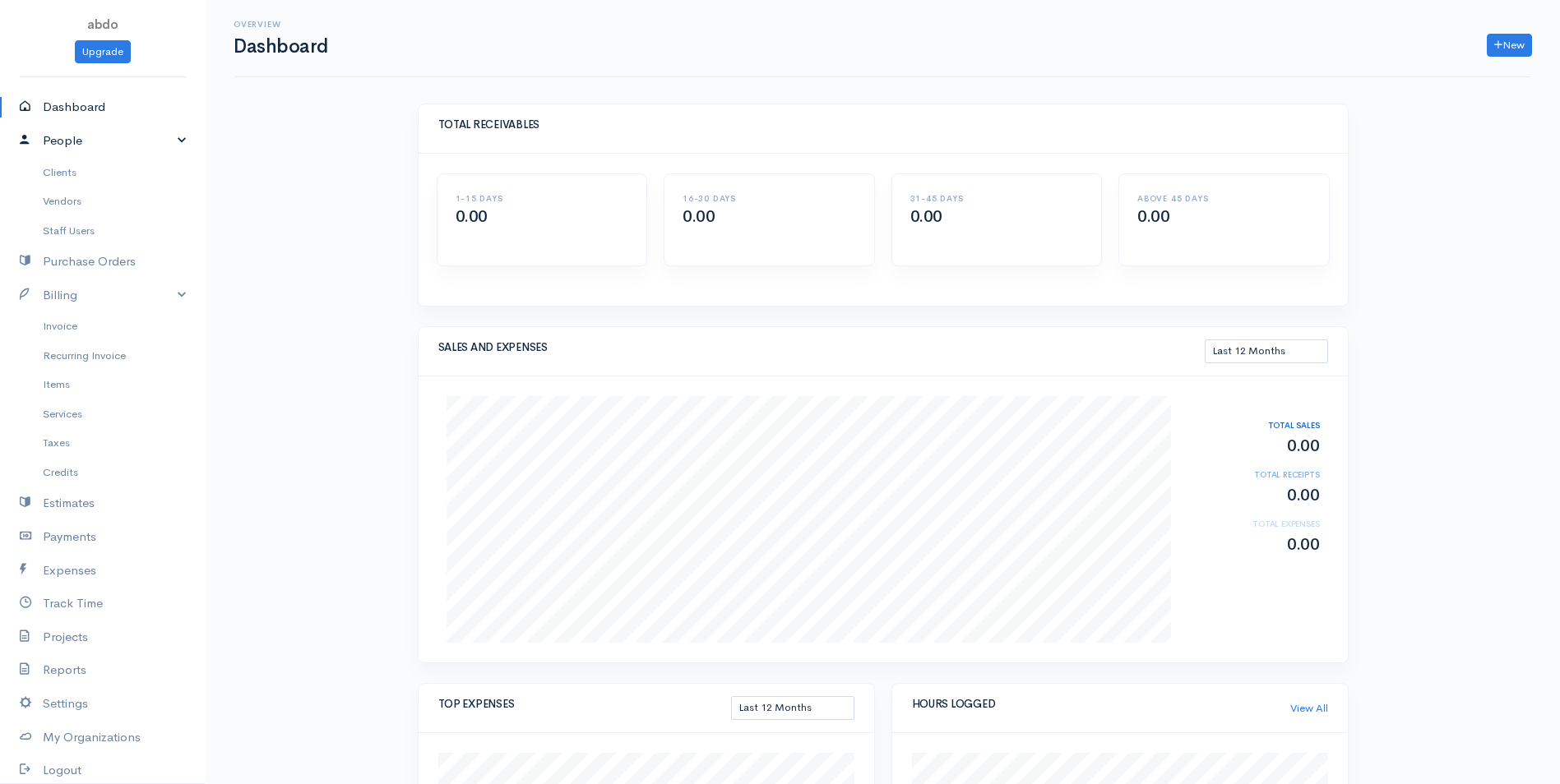
click at [116, 153] on link "People" at bounding box center [102, 140] width 205 height 34
click at [105, 207] on link "Billing" at bounding box center [102, 207] width 205 height 34
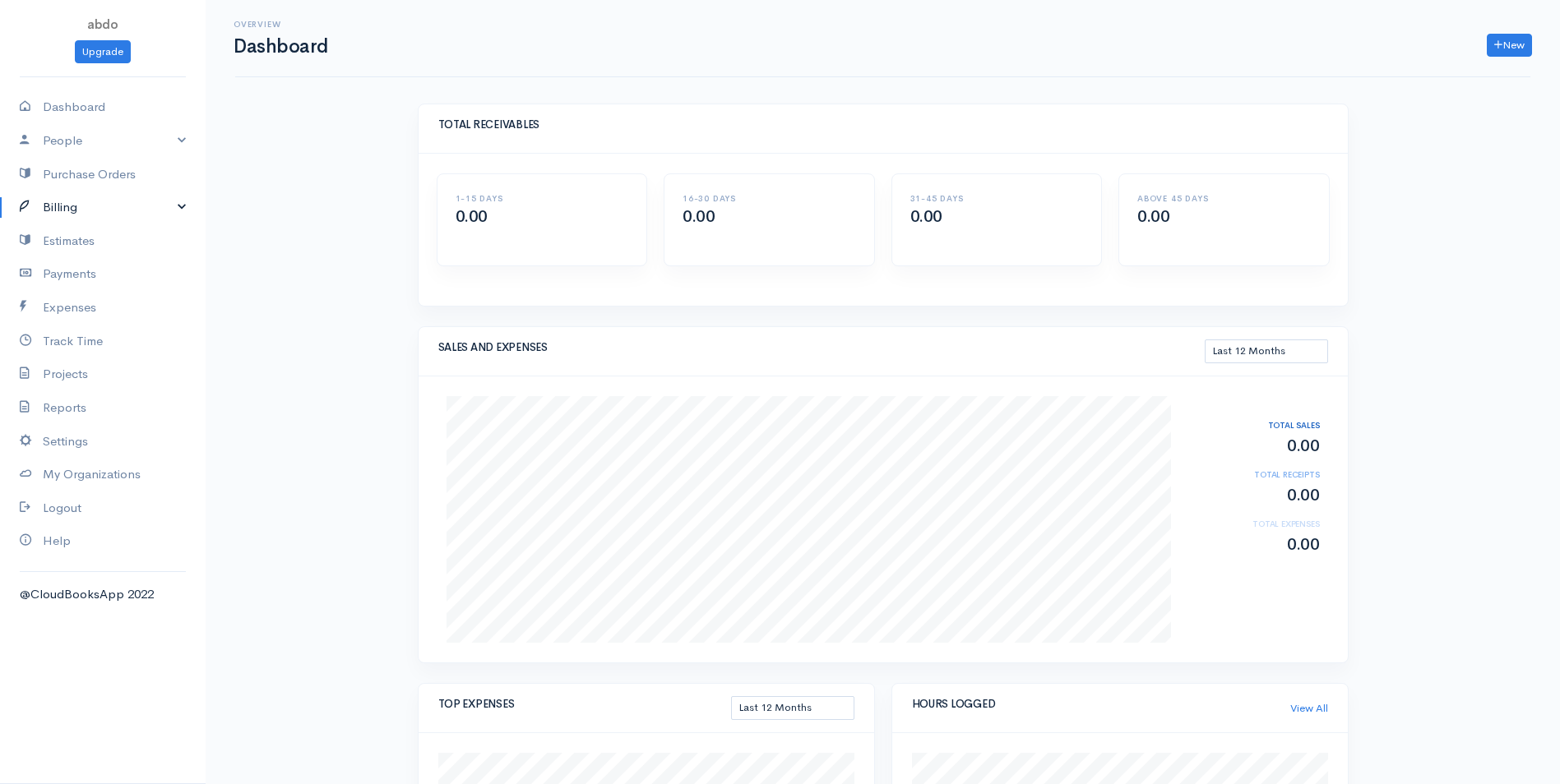
click at [105, 205] on link "Billing" at bounding box center [102, 207] width 205 height 34
click at [75, 302] on link "Items" at bounding box center [102, 297] width 205 height 29
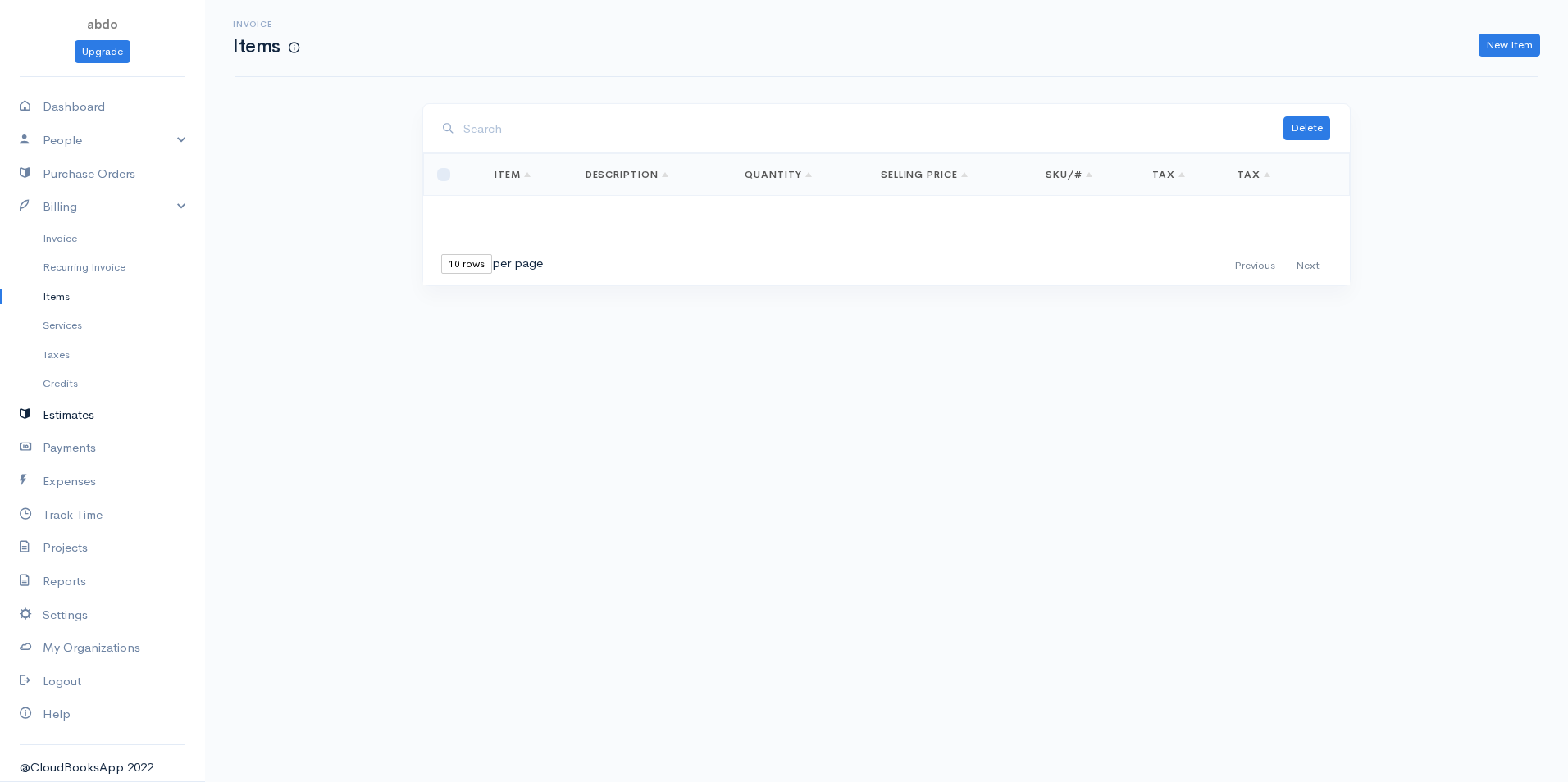
click at [74, 419] on link "Estimates" at bounding box center [102, 415] width 205 height 34
click at [71, 379] on link "Credits" at bounding box center [102, 384] width 205 height 29
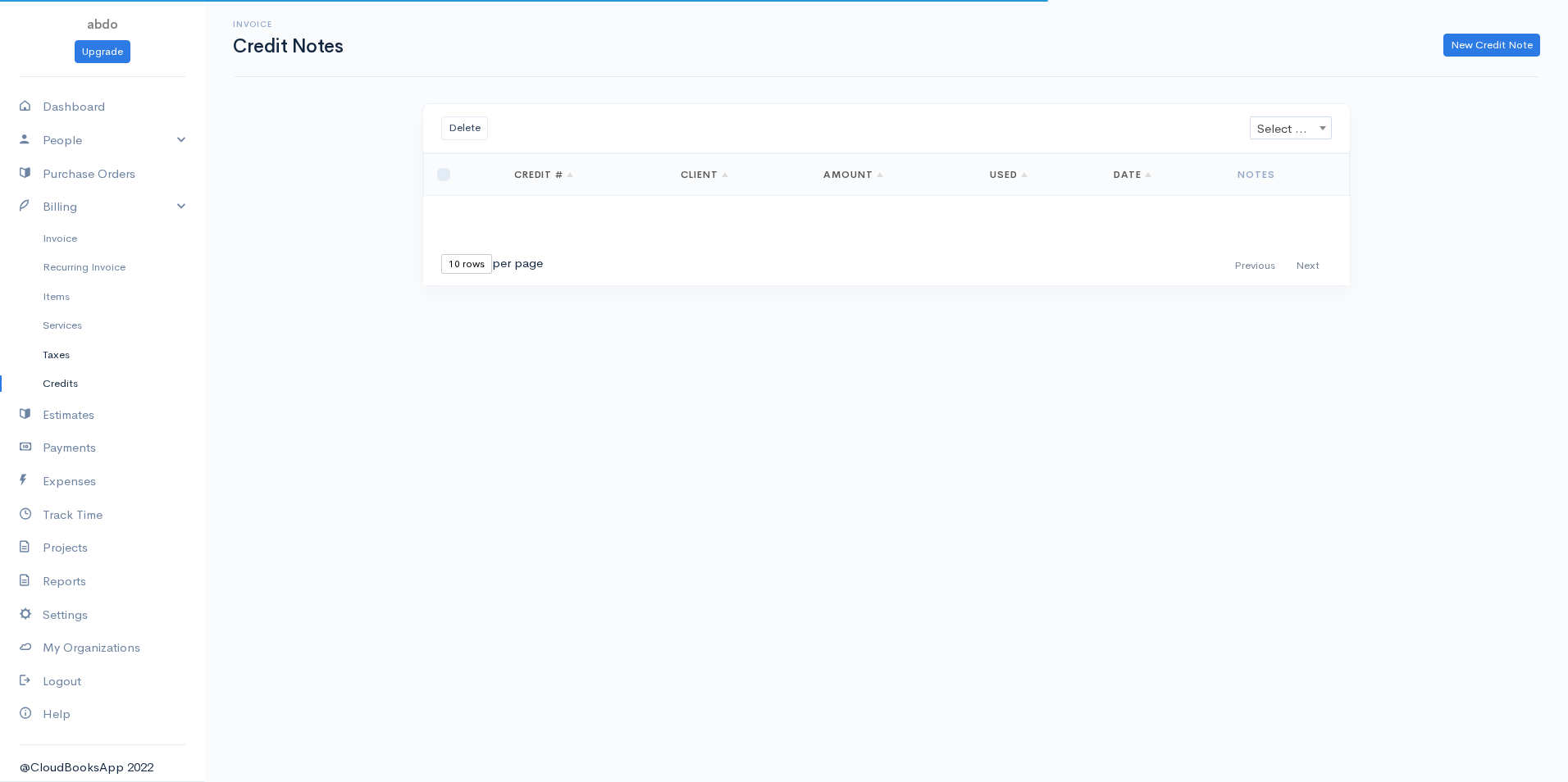
click at [60, 365] on link "Taxes" at bounding box center [102, 355] width 205 height 29
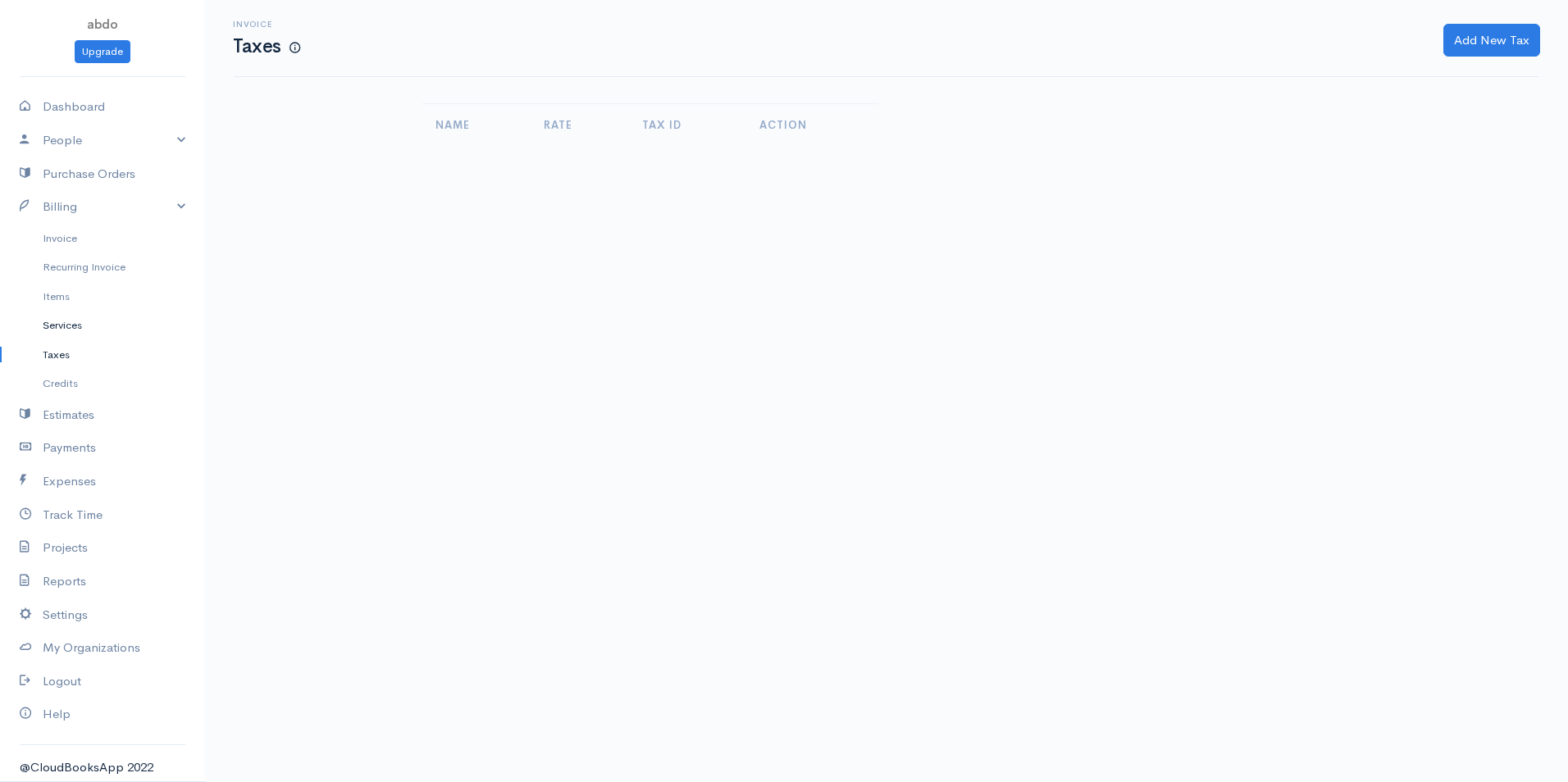
click at [72, 329] on link "Services" at bounding box center [102, 326] width 205 height 29
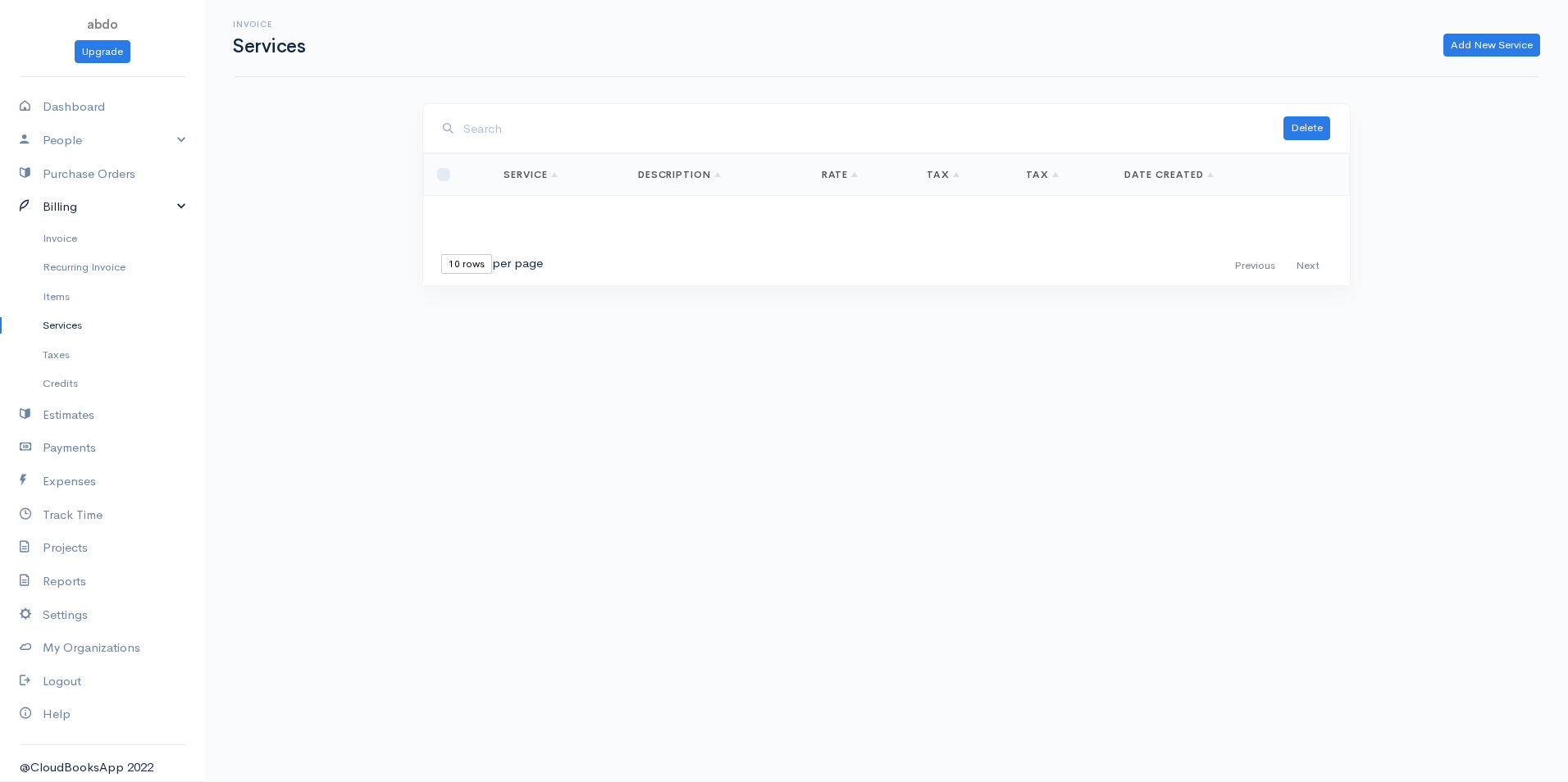
click at [55, 205] on link "Billing" at bounding box center [102, 206] width 205 height 34
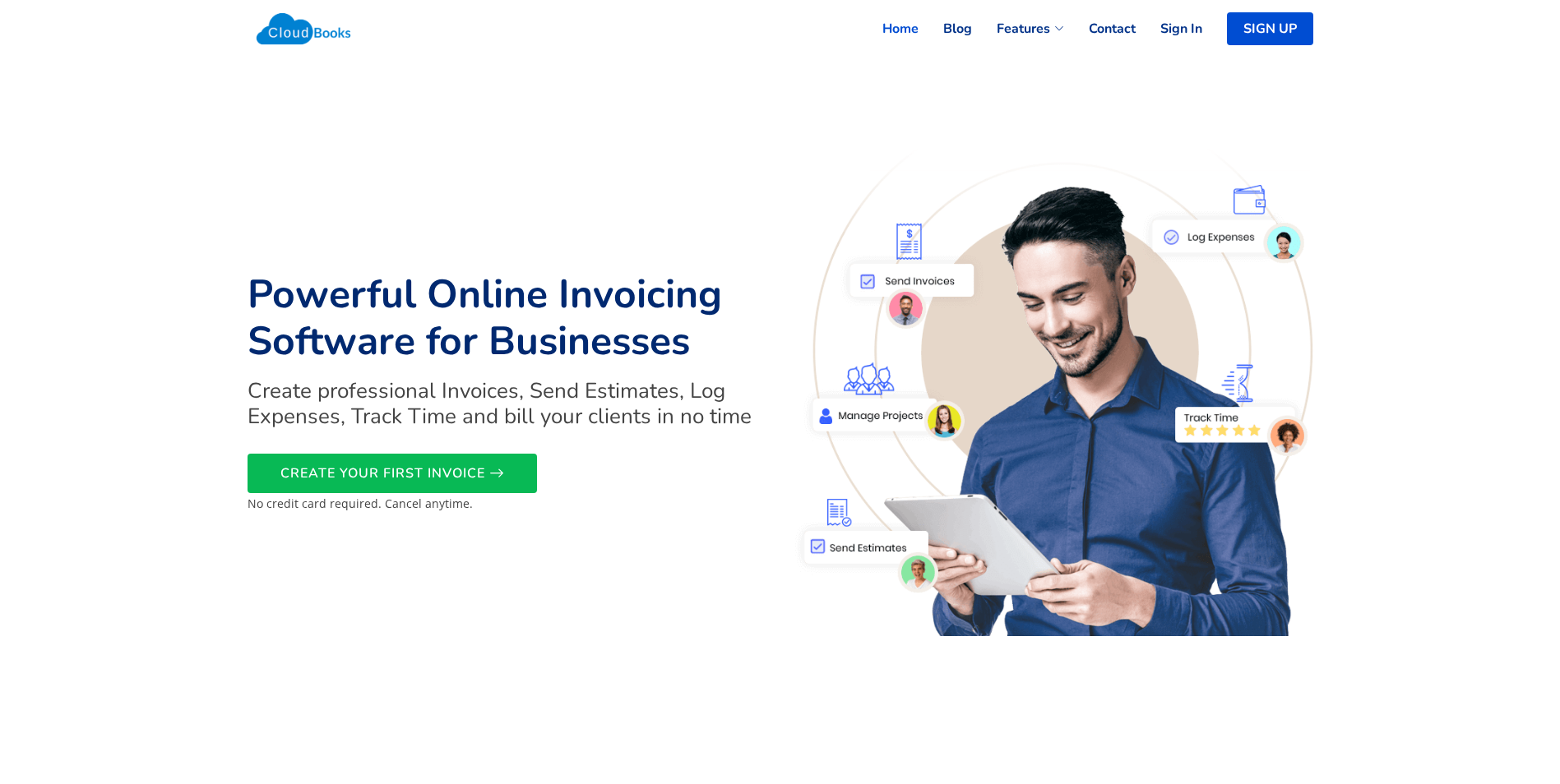
click at [717, 189] on div "Powerful Online Invoicing Software for Businesses Create professional Invoices,…" at bounding box center [509, 392] width 542 height 489
click at [1195, 31] on link "Sign In" at bounding box center [1169, 29] width 67 height 36
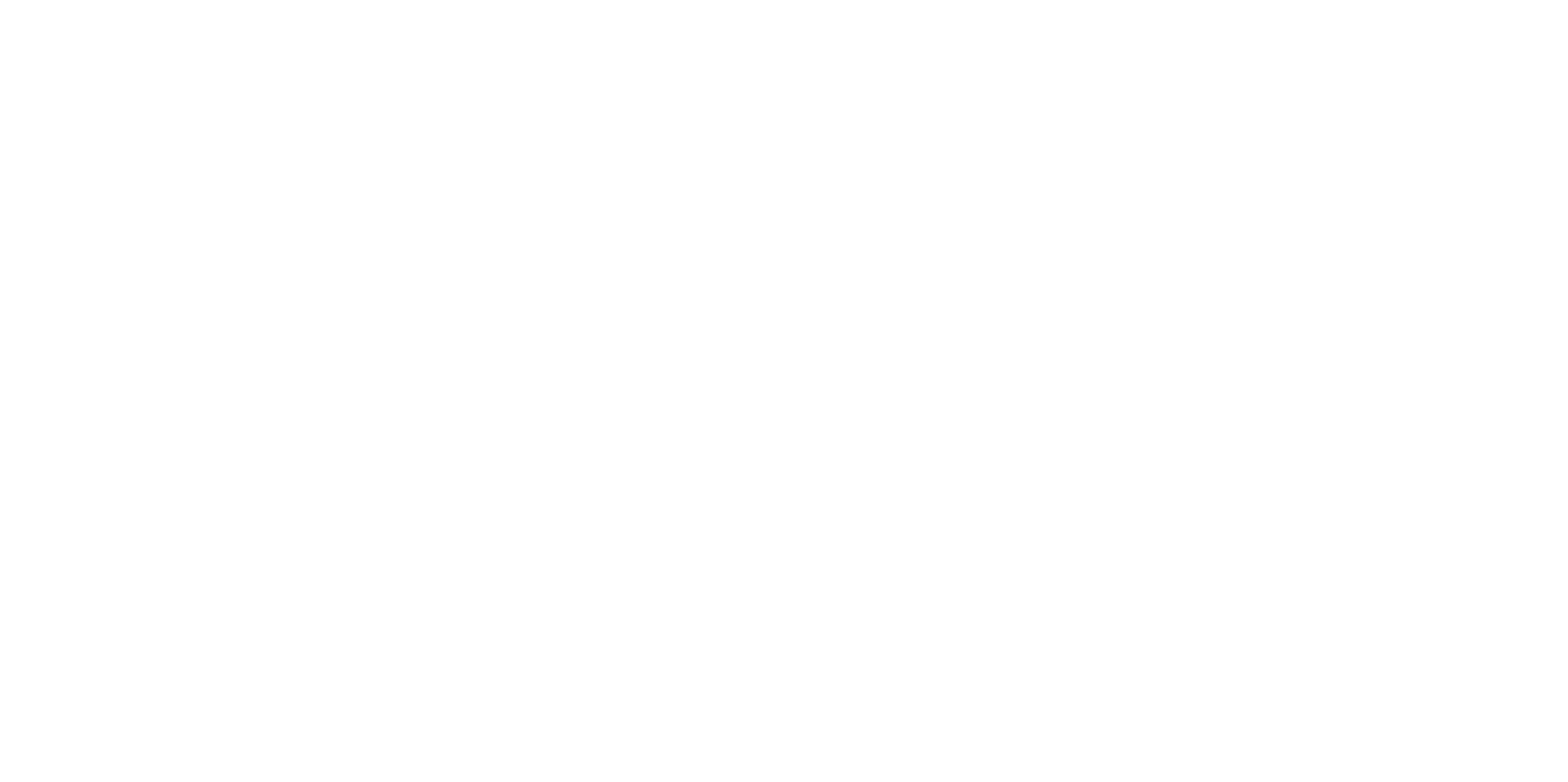
select select "365"
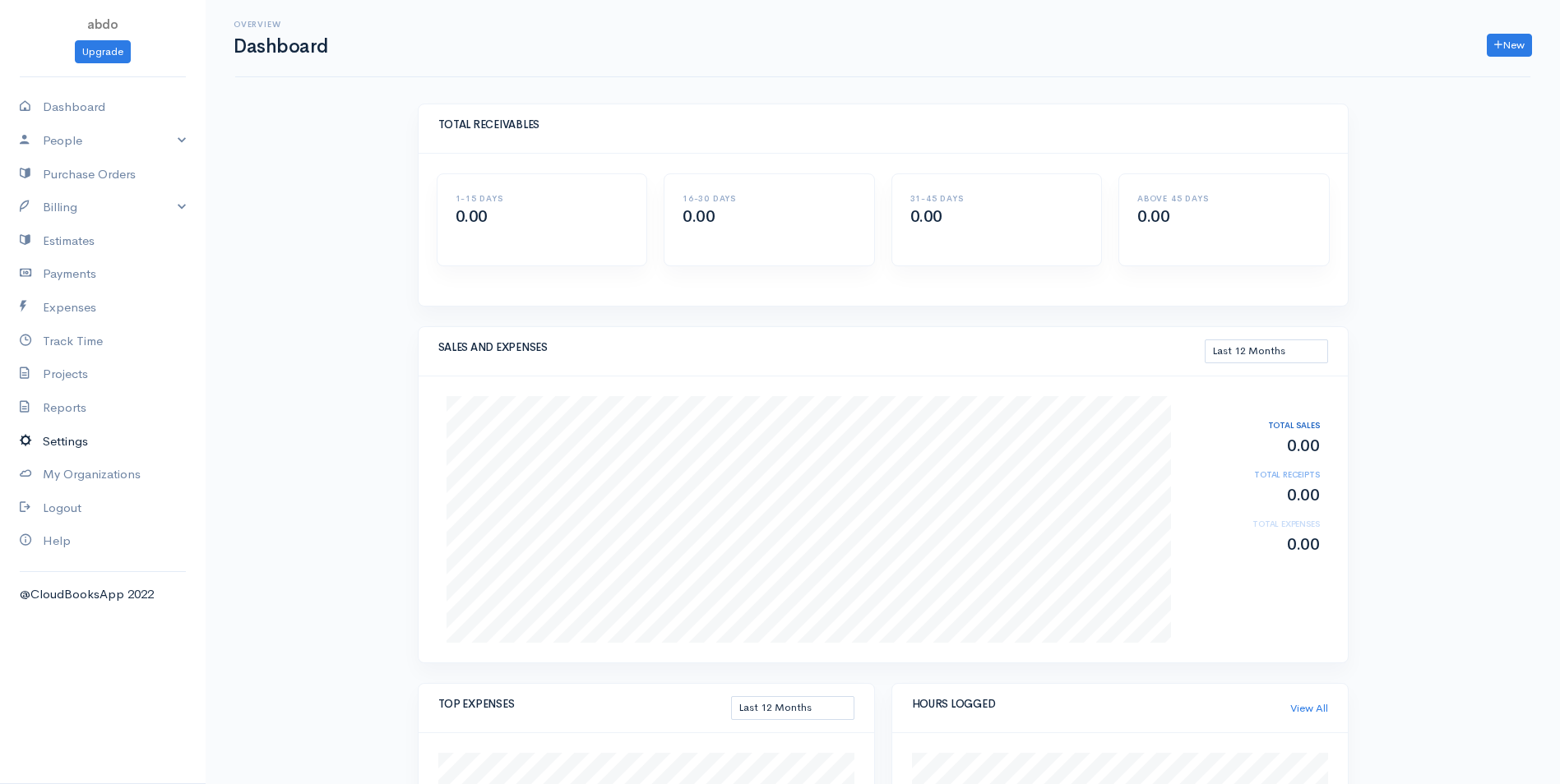
click at [65, 450] on link "Settings" at bounding box center [102, 441] width 205 height 34
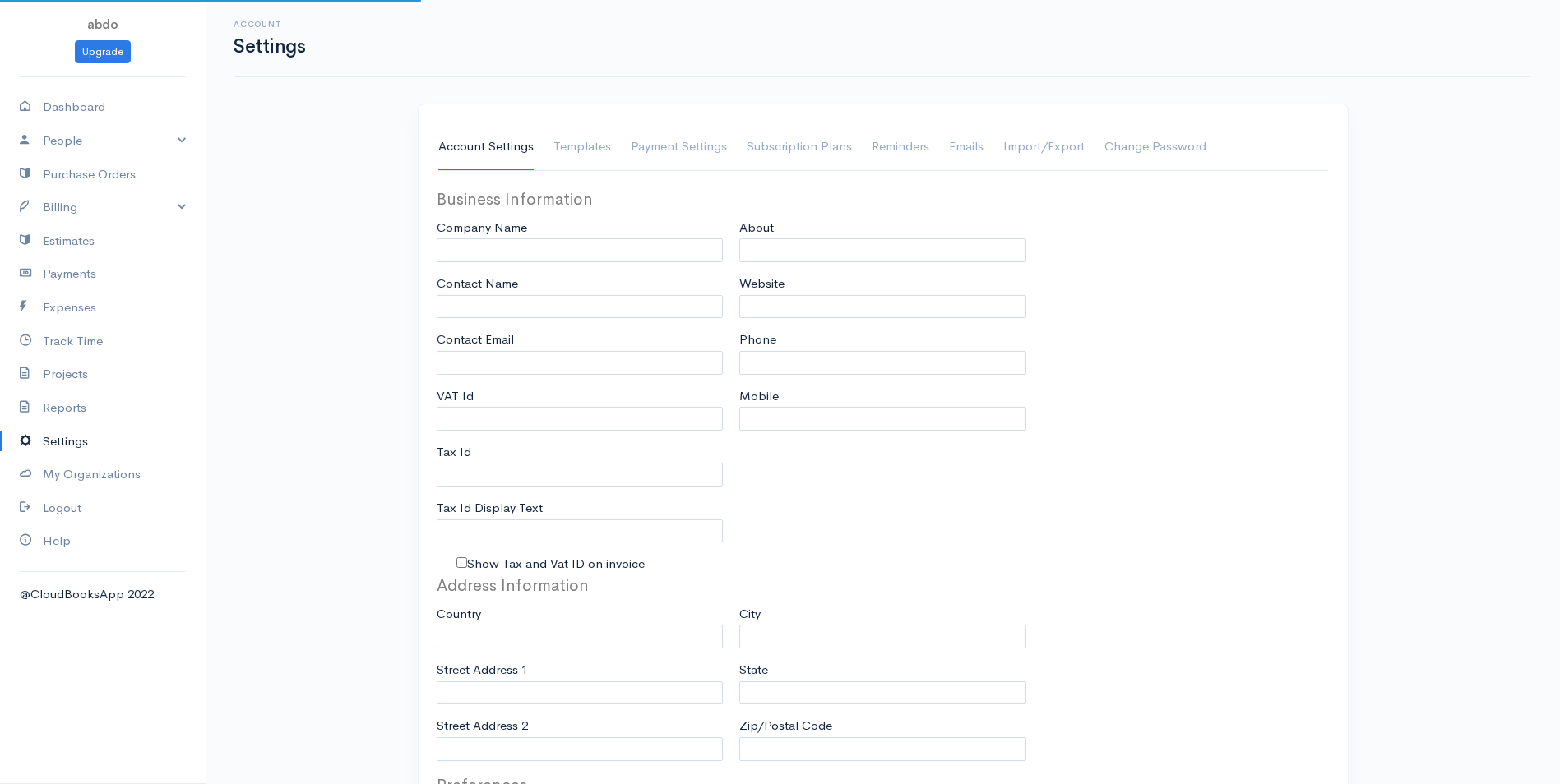
type input "abdo"
type input "[EMAIL_ADDRESS][DOMAIN_NAME]"
type input "Tax Id"
select select
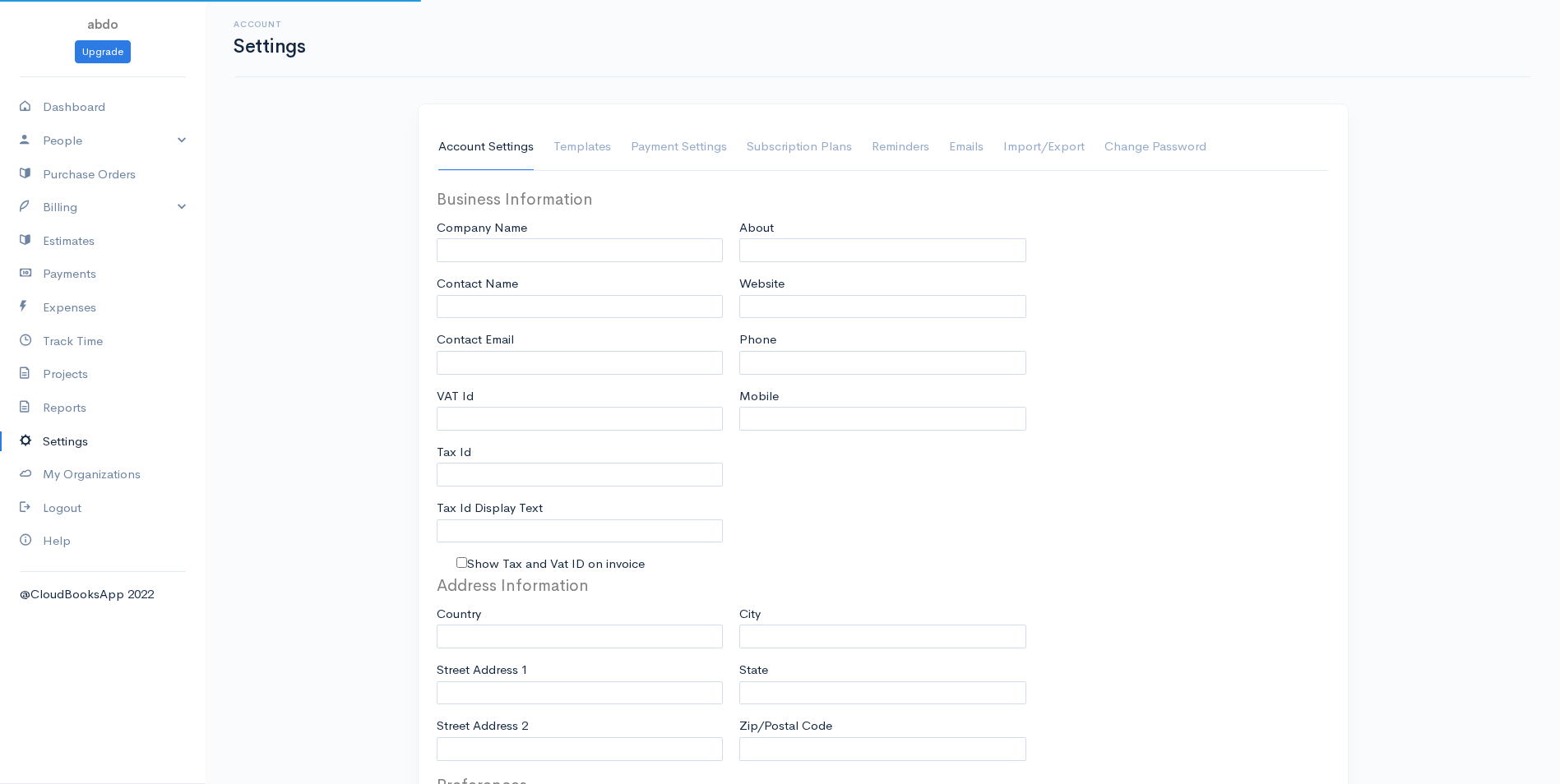
type input "[GEOGRAPHIC_DATA]"
select select
type input "INVOICE"
type input "1"
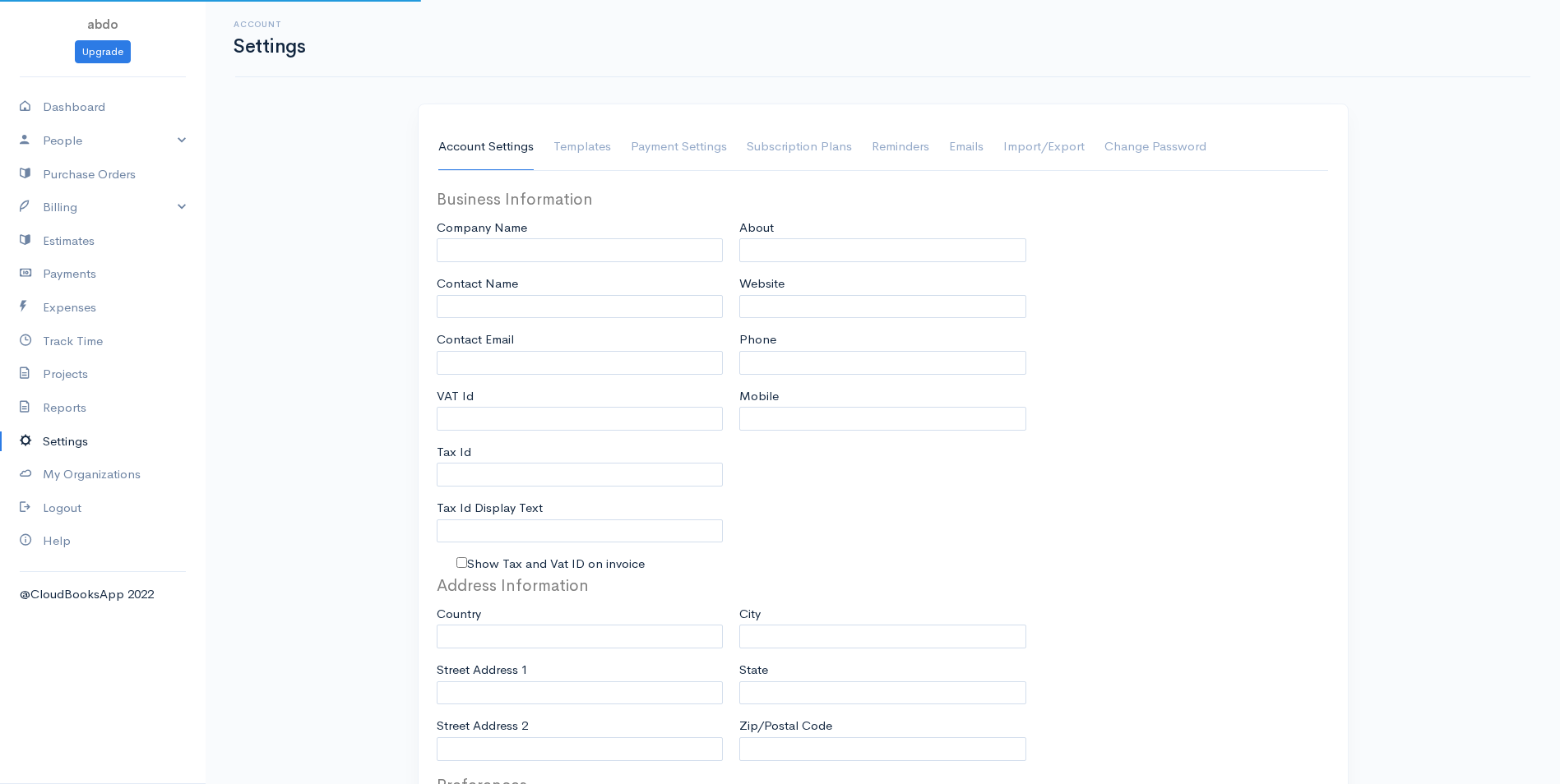
select select "3"
select select "[GEOGRAPHIC_DATA]"
select select "USD"
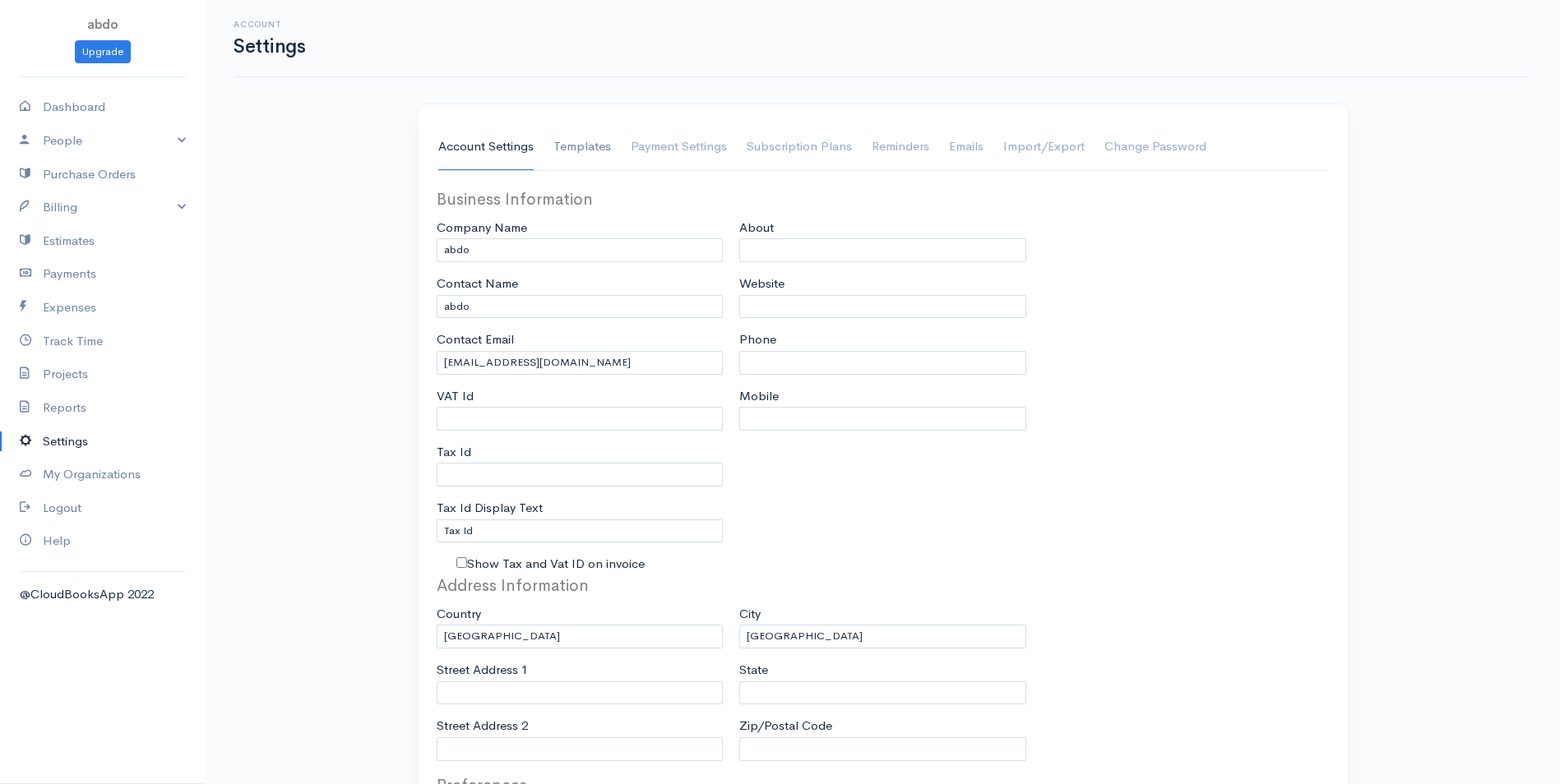
click at [573, 145] on link "Templates" at bounding box center [582, 147] width 57 height 46
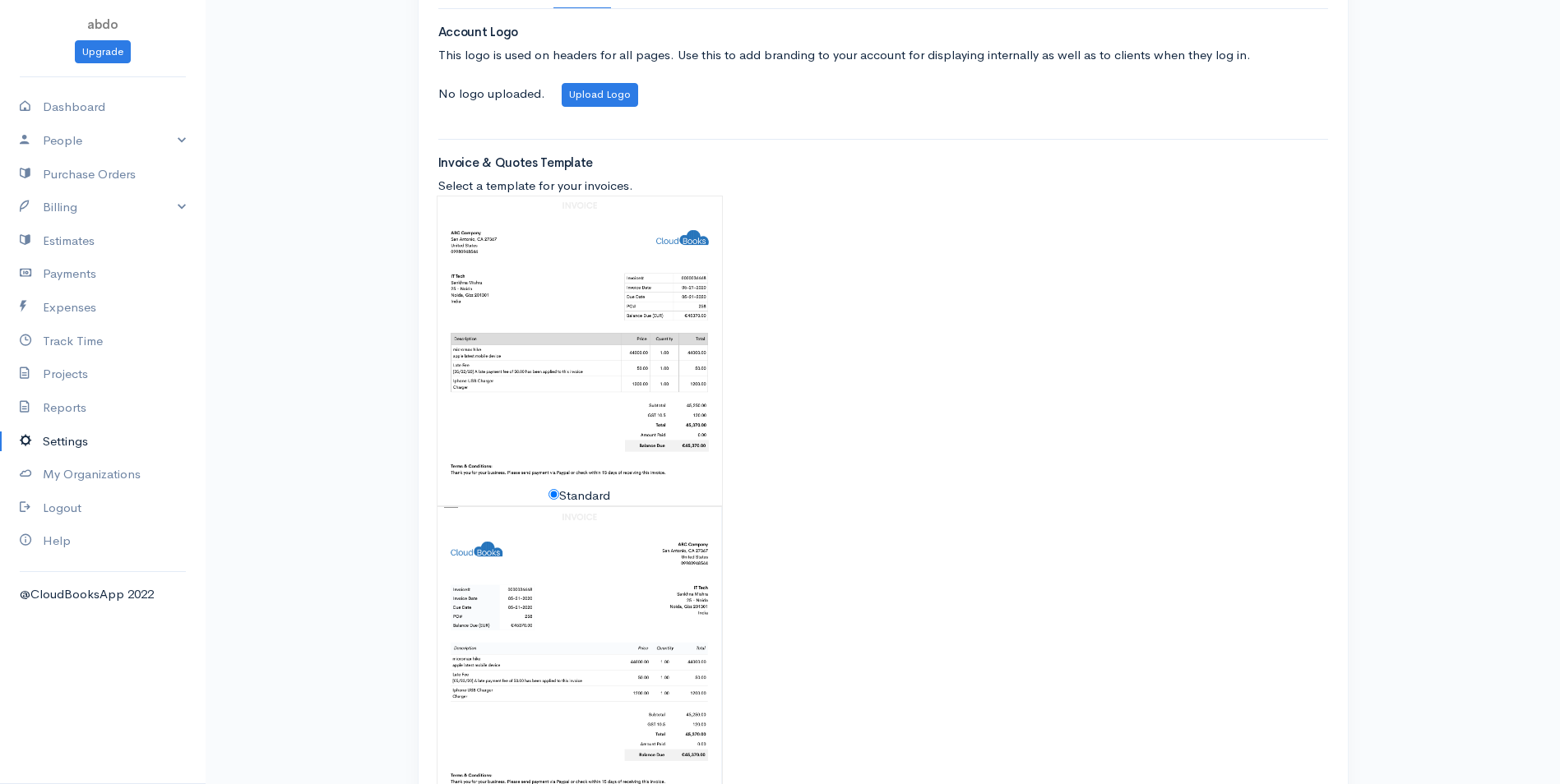
scroll to position [164, 0]
click at [555, 409] on img at bounding box center [580, 339] width 285 height 291
click at [599, 271] on img at bounding box center [580, 339] width 285 height 291
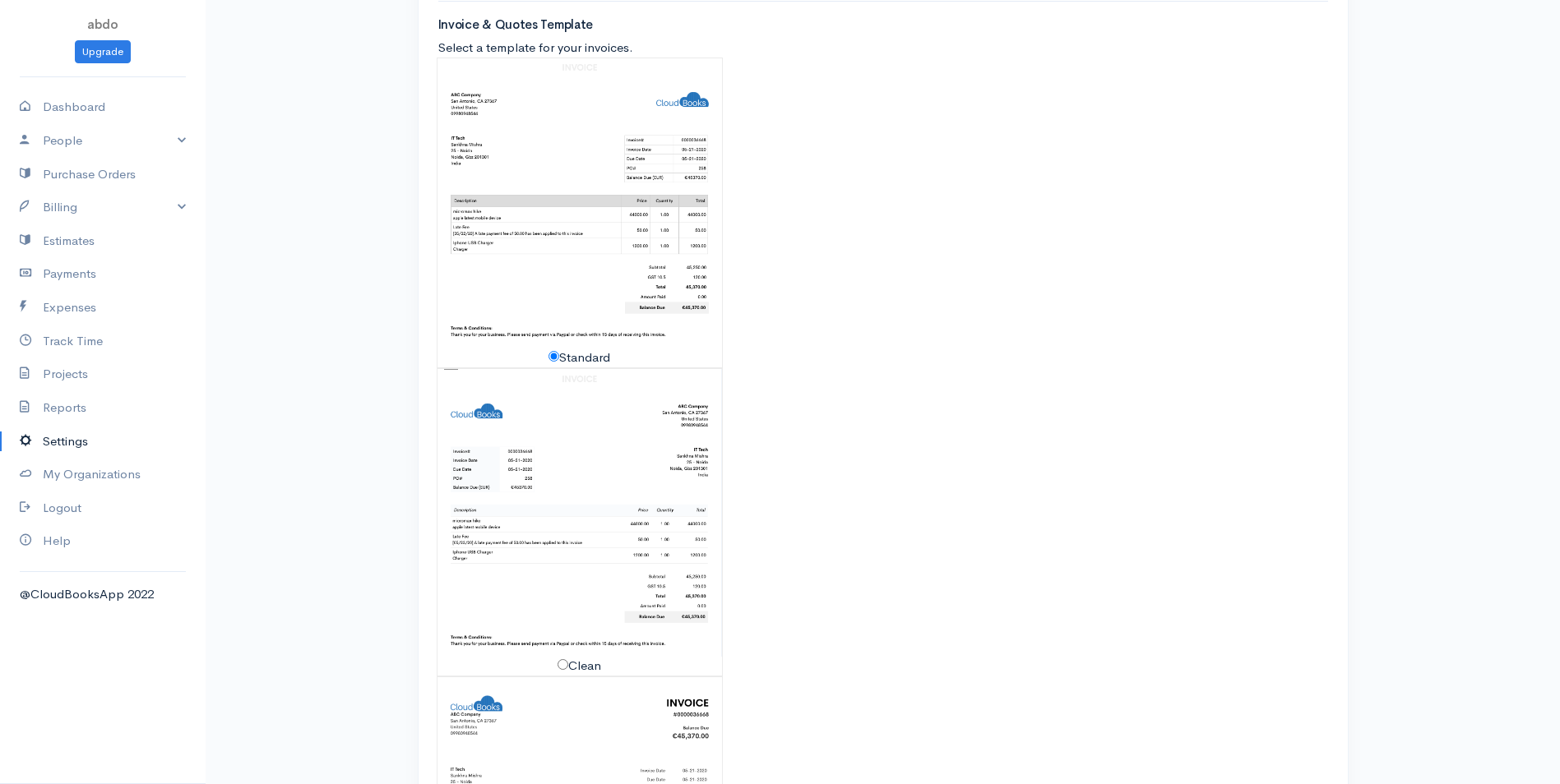
scroll to position [329, 0]
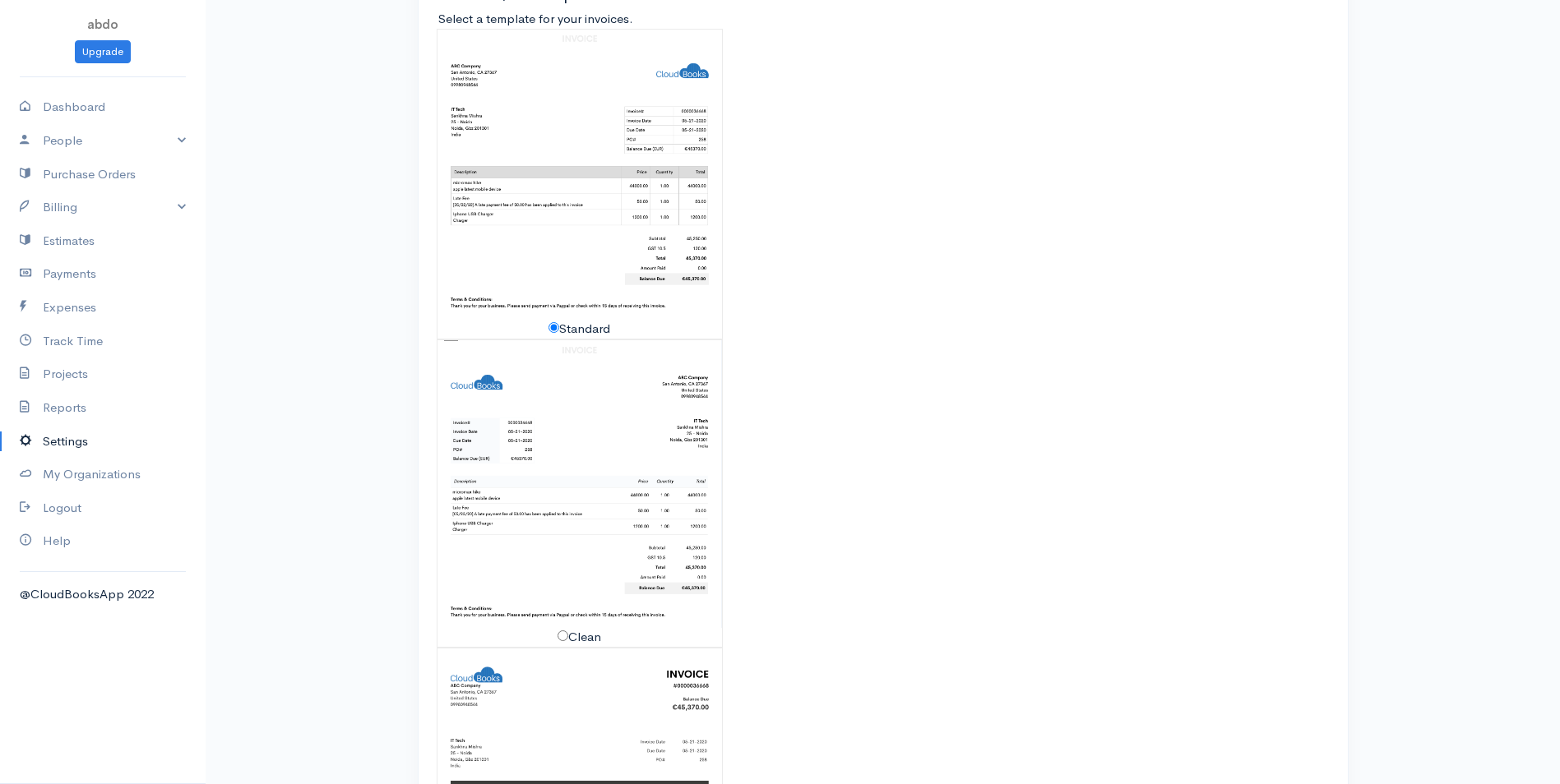
click at [596, 434] on img at bounding box center [580, 484] width 285 height 288
radio input "false"
click at [596, 434] on img at bounding box center [580, 484] width 285 height 288
click at [594, 433] on img at bounding box center [580, 484] width 285 height 288
radio input "true"
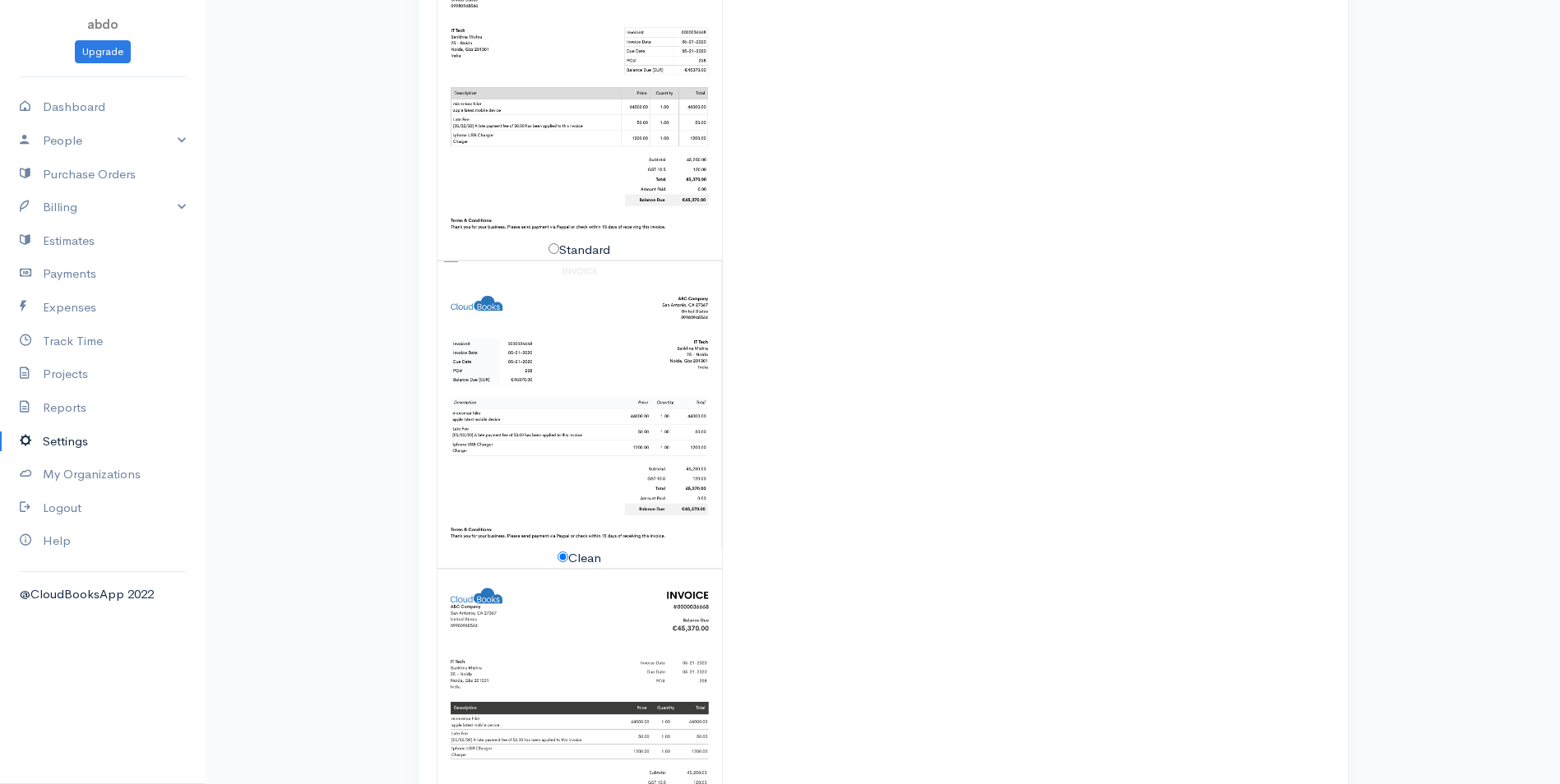
scroll to position [563, 0]
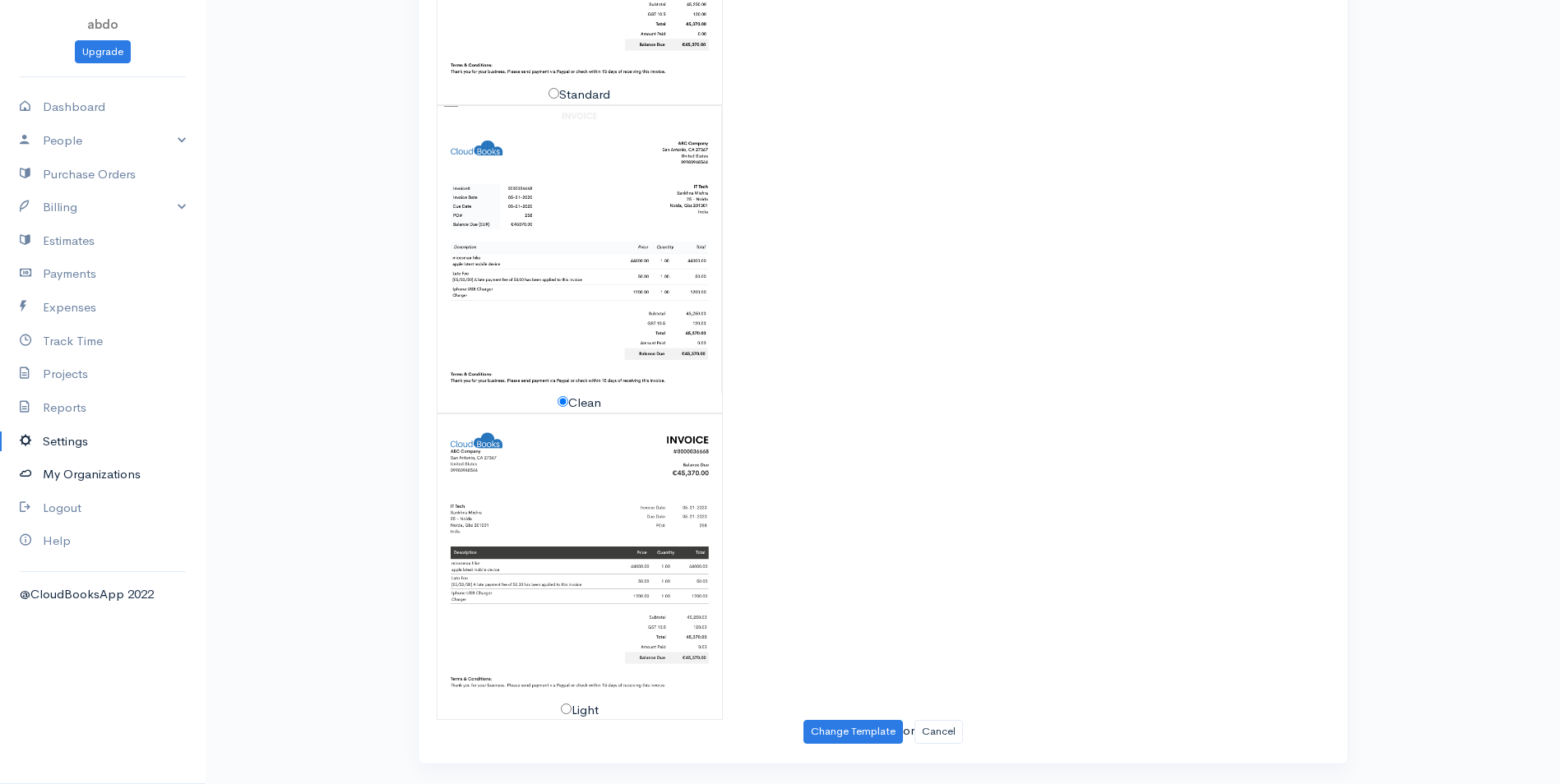
click at [57, 468] on link "My Organizations" at bounding box center [102, 474] width 205 height 34
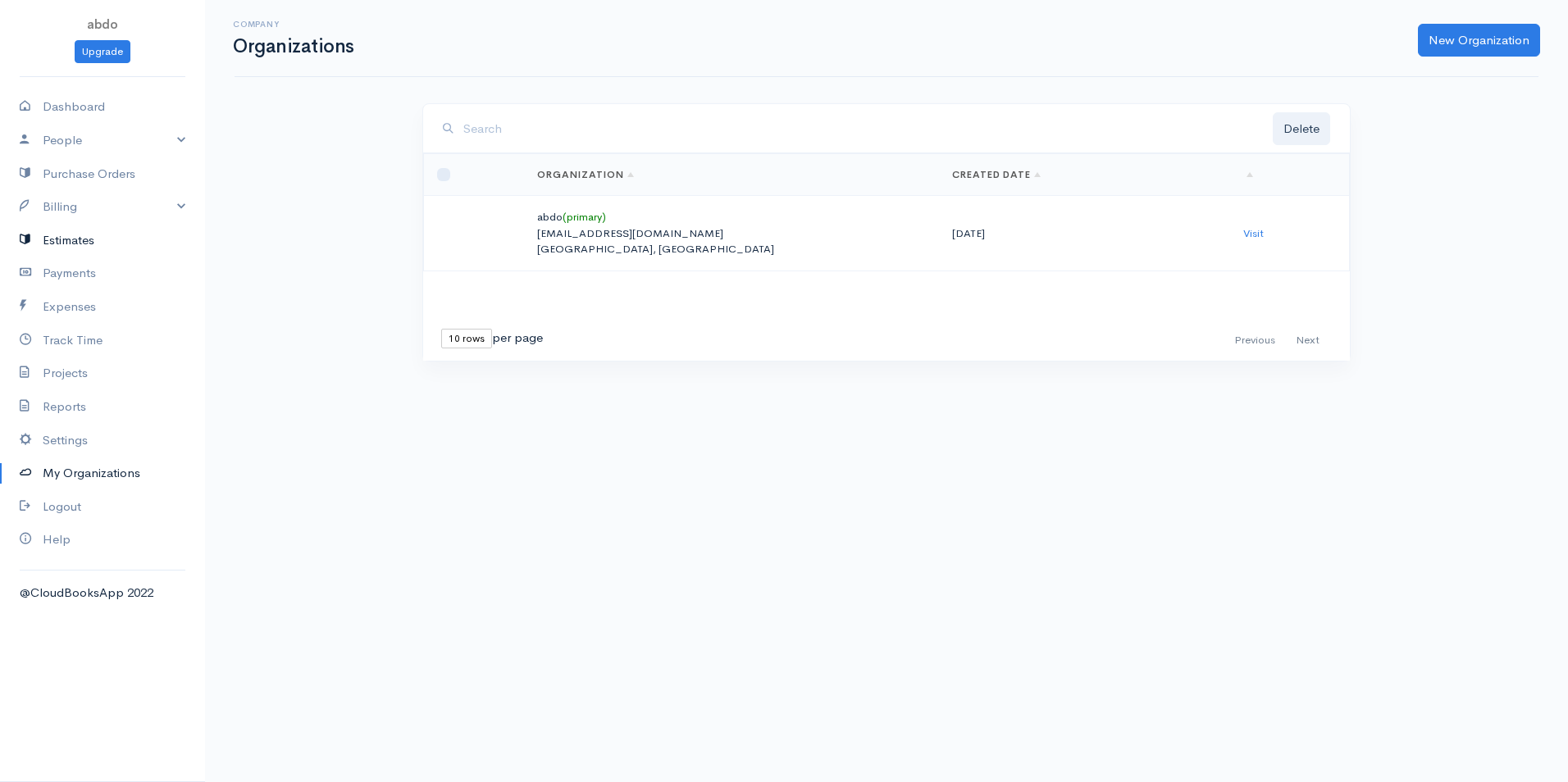
click at [72, 236] on link "Estimates" at bounding box center [102, 240] width 205 height 34
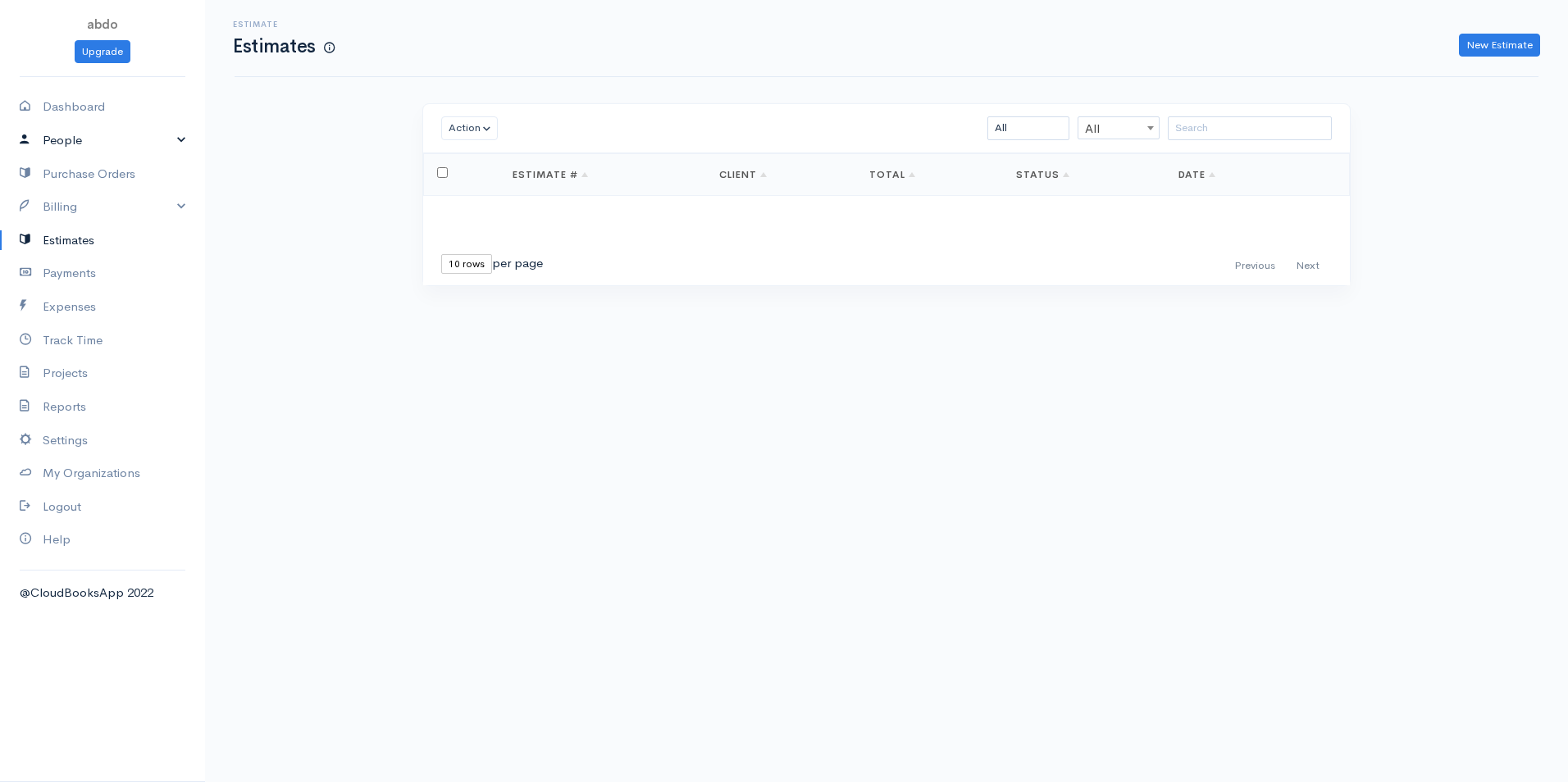
click at [81, 138] on link "People" at bounding box center [102, 140] width 205 height 34
click at [67, 175] on link "Clients" at bounding box center [102, 172] width 205 height 29
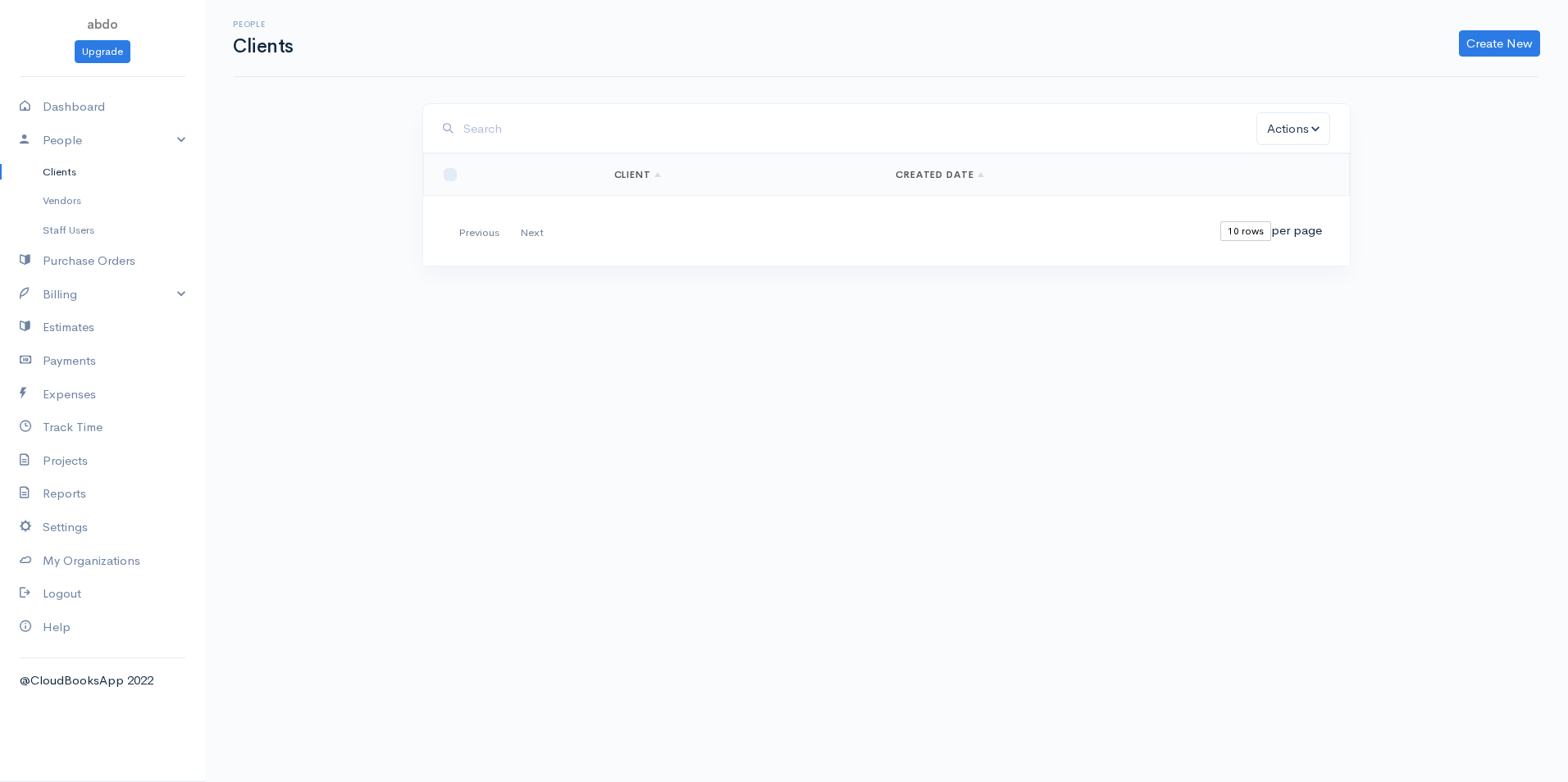
click at [49, 174] on link "Clients" at bounding box center [102, 172] width 205 height 29
click at [1515, 41] on link "Create New" at bounding box center [1500, 43] width 81 height 26
click at [1452, 81] on link "Client" at bounding box center [1474, 78] width 130 height 29
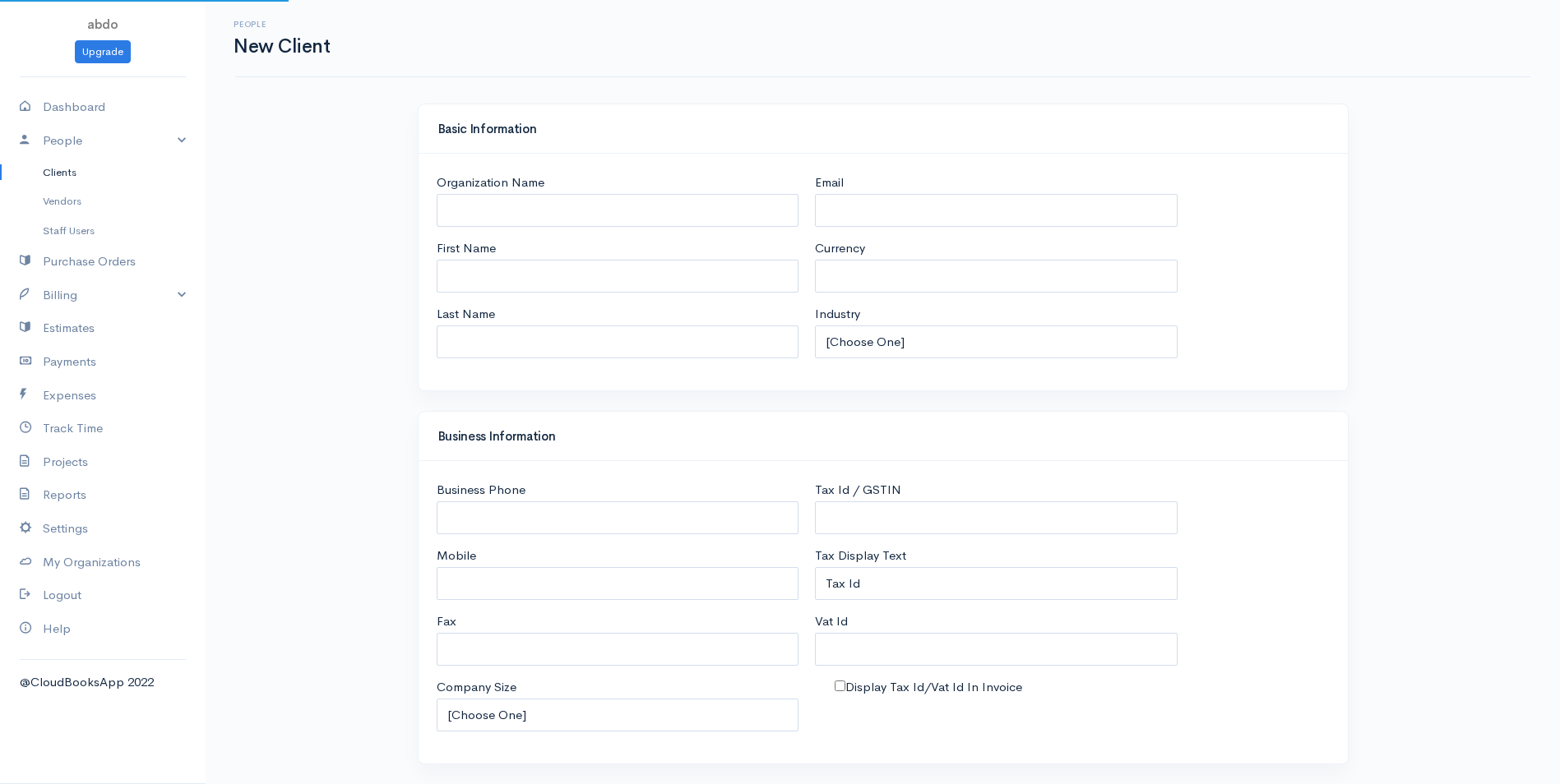
select select "USD"
select select "[GEOGRAPHIC_DATA]"
click at [536, 212] on input "Organization Name" at bounding box center [618, 211] width 363 height 34
type input "gift znata"
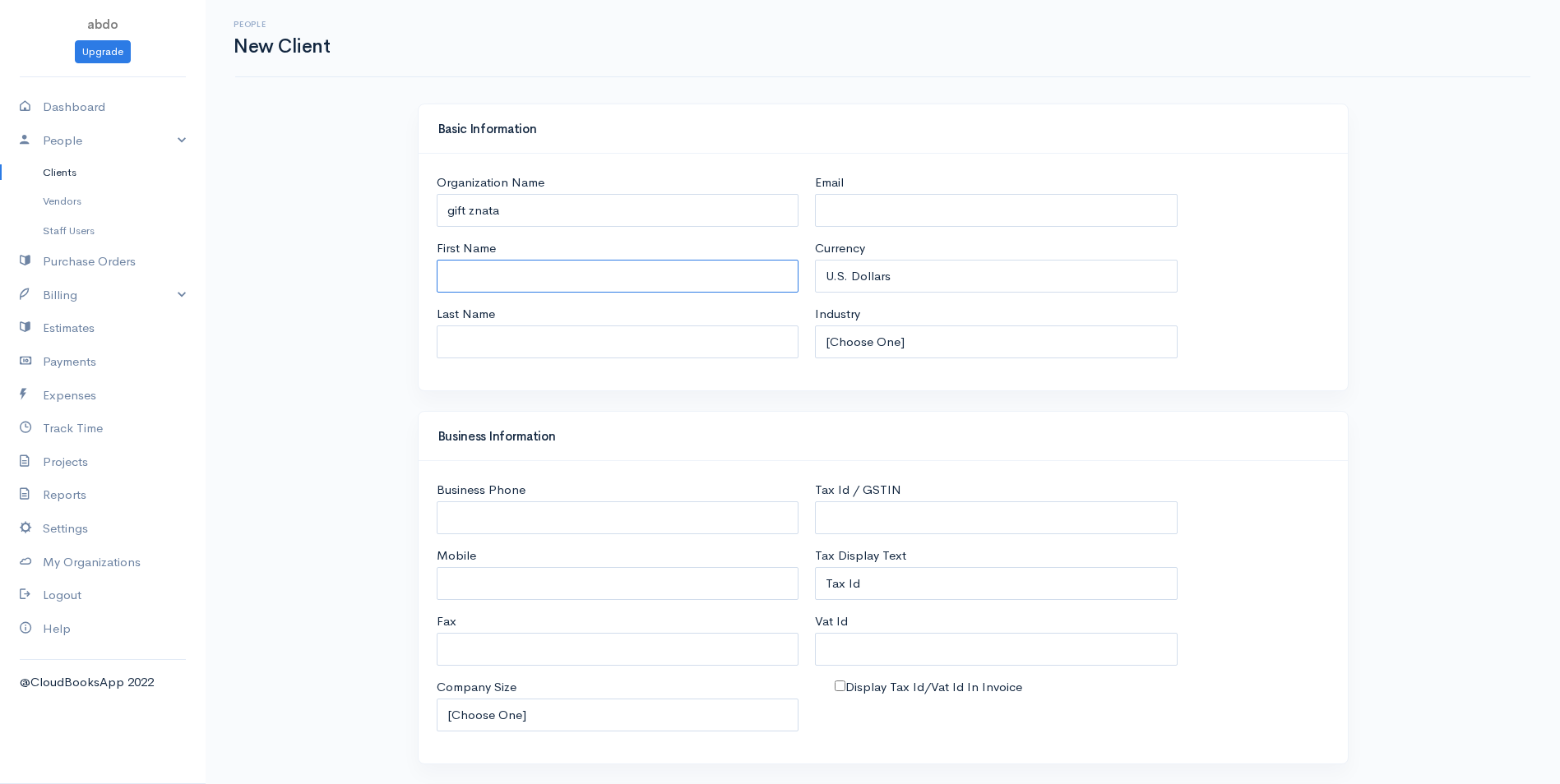
click at [495, 280] on input "First Name" at bounding box center [618, 276] width 363 height 34
type input "gift"
click at [491, 335] on input "Last Name" at bounding box center [618, 342] width 363 height 34
type input "znata"
click at [769, 397] on div "Basic Information Organization Name gift znata First Name gift Last Name znata …" at bounding box center [883, 257] width 947 height 307
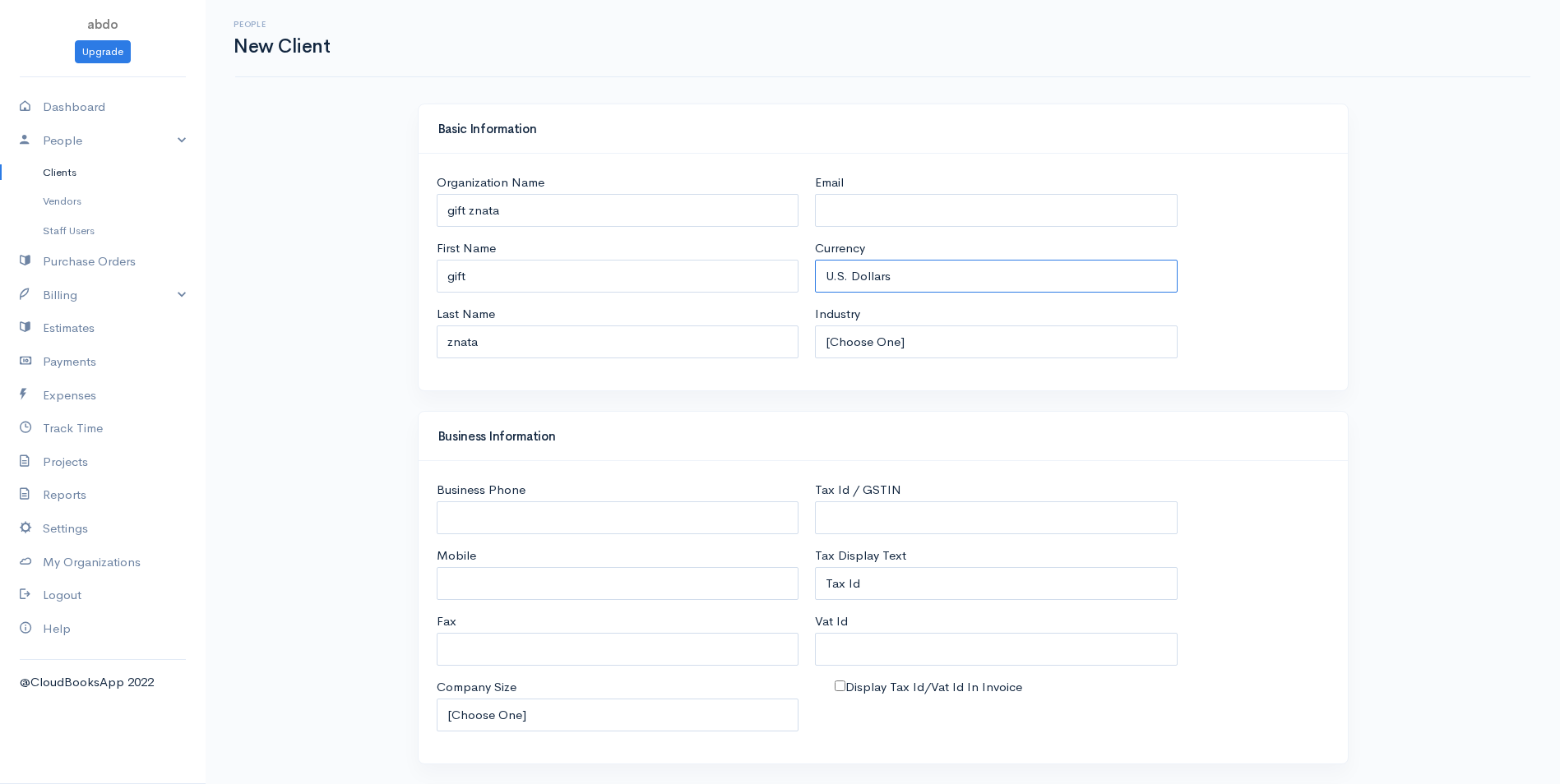
click at [881, 271] on select "U.S. Dollars Canadian Dollars British Pounds Sterling Euros Australian Dollars …" at bounding box center [997, 276] width 363 height 34
click at [904, 273] on select "U.S. Dollars Canadian Dollars British Pounds Sterling Euros Australian Dollars …" at bounding box center [997, 276] width 363 height 34
click at [904, 280] on select "U.S. Dollars Canadian Dollars British Pounds Sterling Euros Australian Dollars …" at bounding box center [997, 276] width 363 height 34
select select "MKD"
click at [815, 260] on select "U.S. Dollars Canadian Dollars British Pounds Sterling Euros Australian Dollars …" at bounding box center [997, 276] width 363 height 34
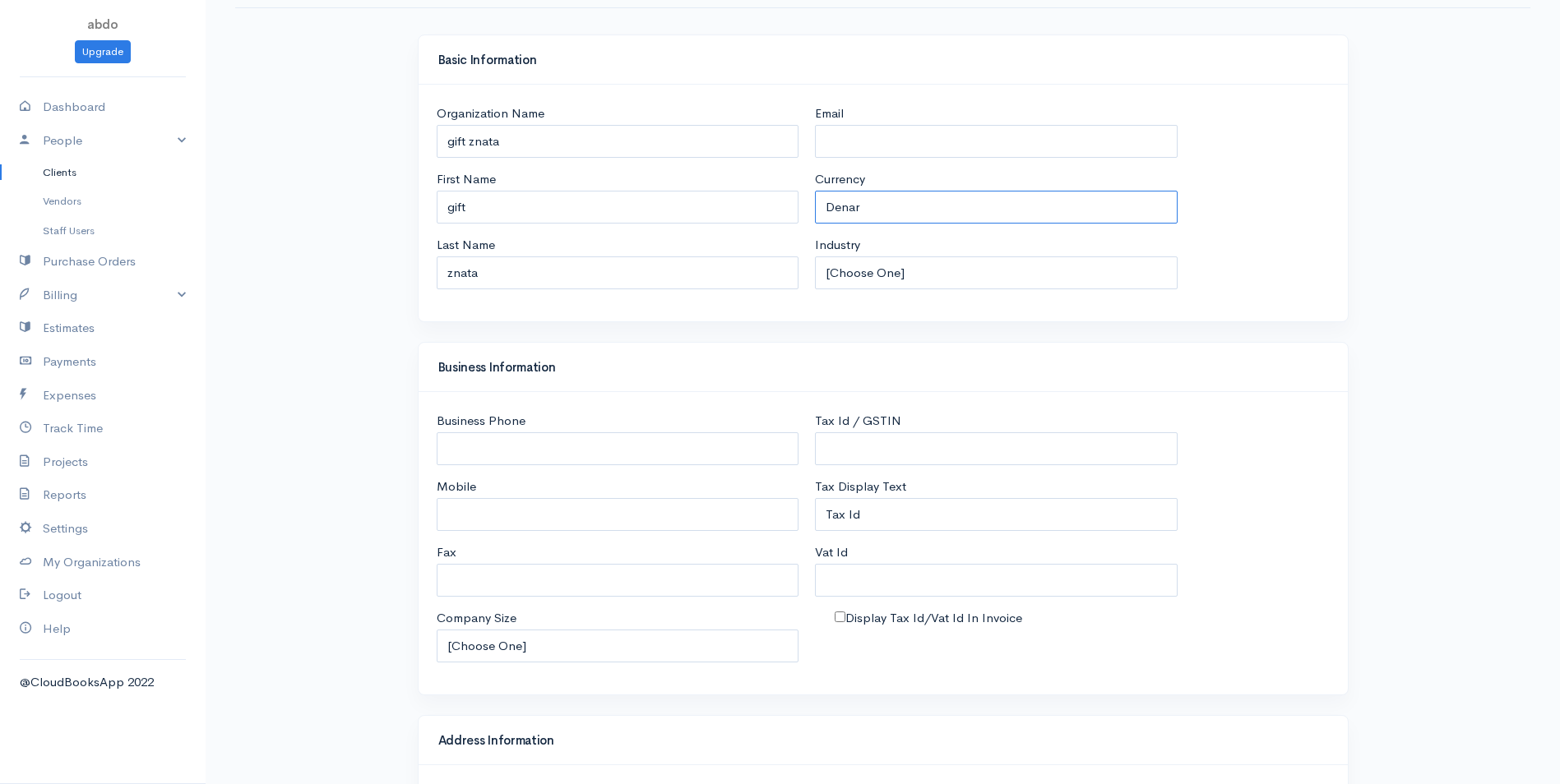
scroll to position [164, 0]
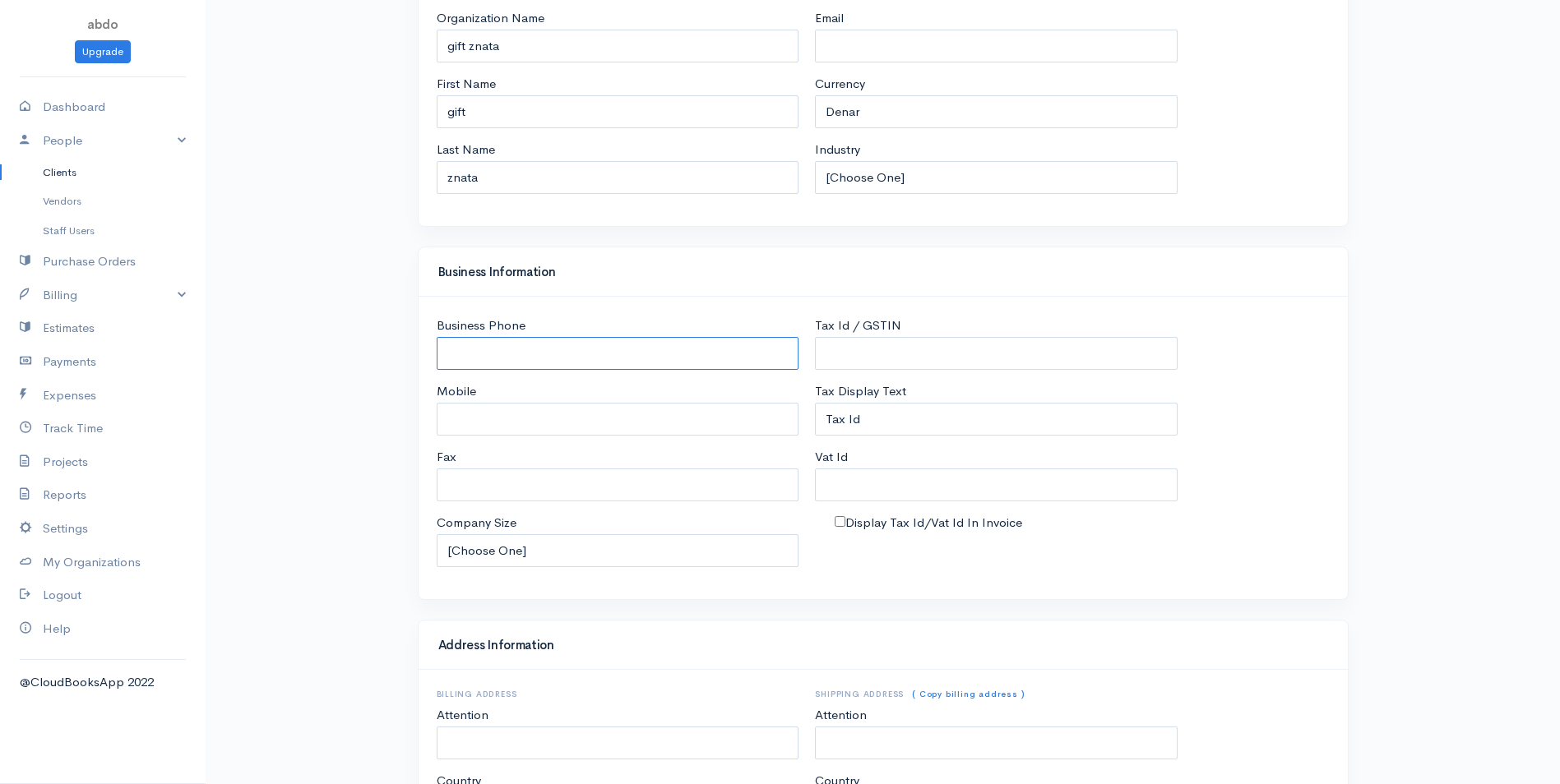
click at [511, 358] on input "Business Phone" at bounding box center [618, 354] width 363 height 34
type input "0916550022"
click at [566, 615] on div "Business Information Business Phone [PHONE_NUMBER] Mobile Fax Company Size [Cho…" at bounding box center [883, 433] width 947 height 373
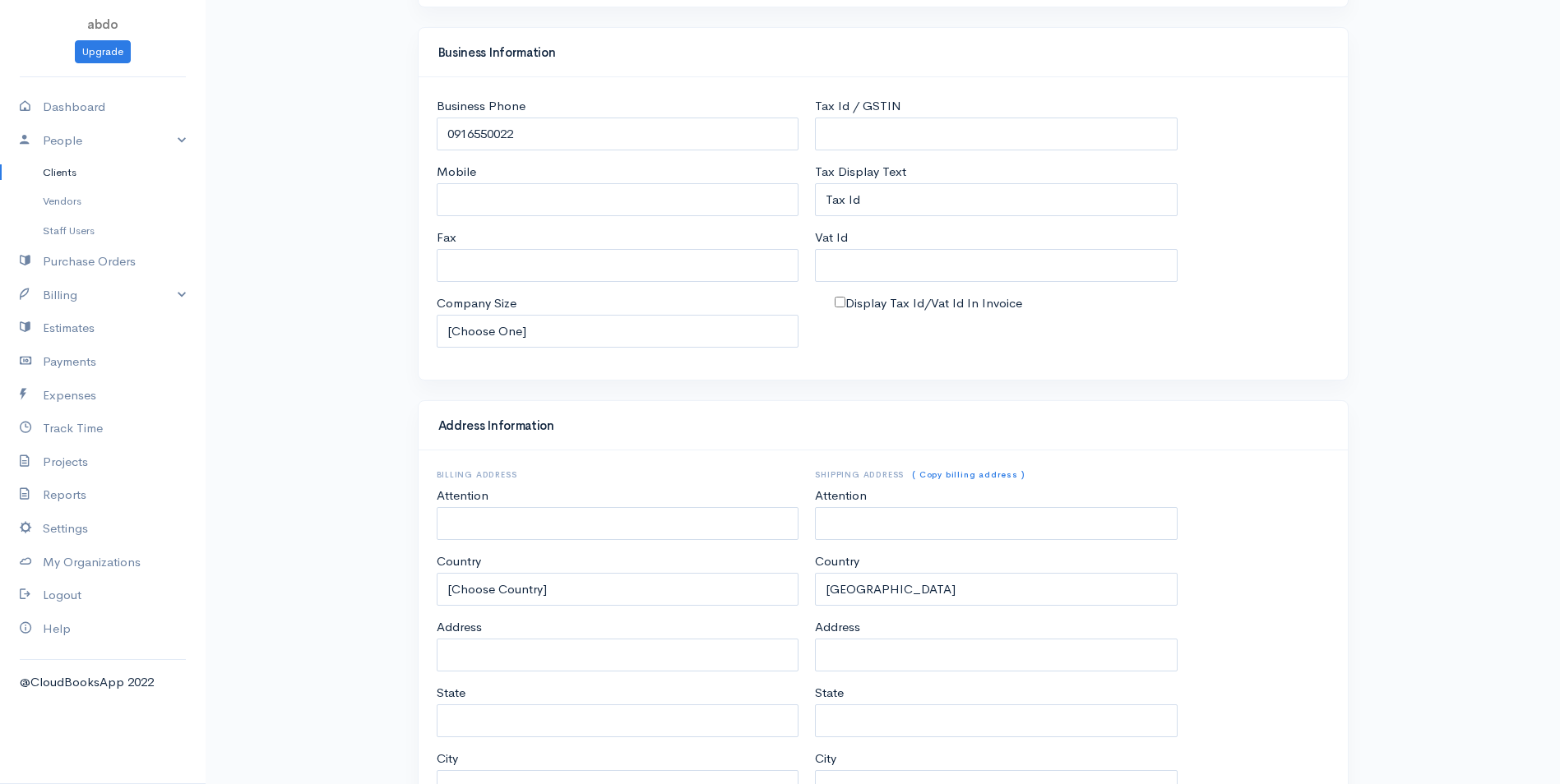
scroll to position [411, 0]
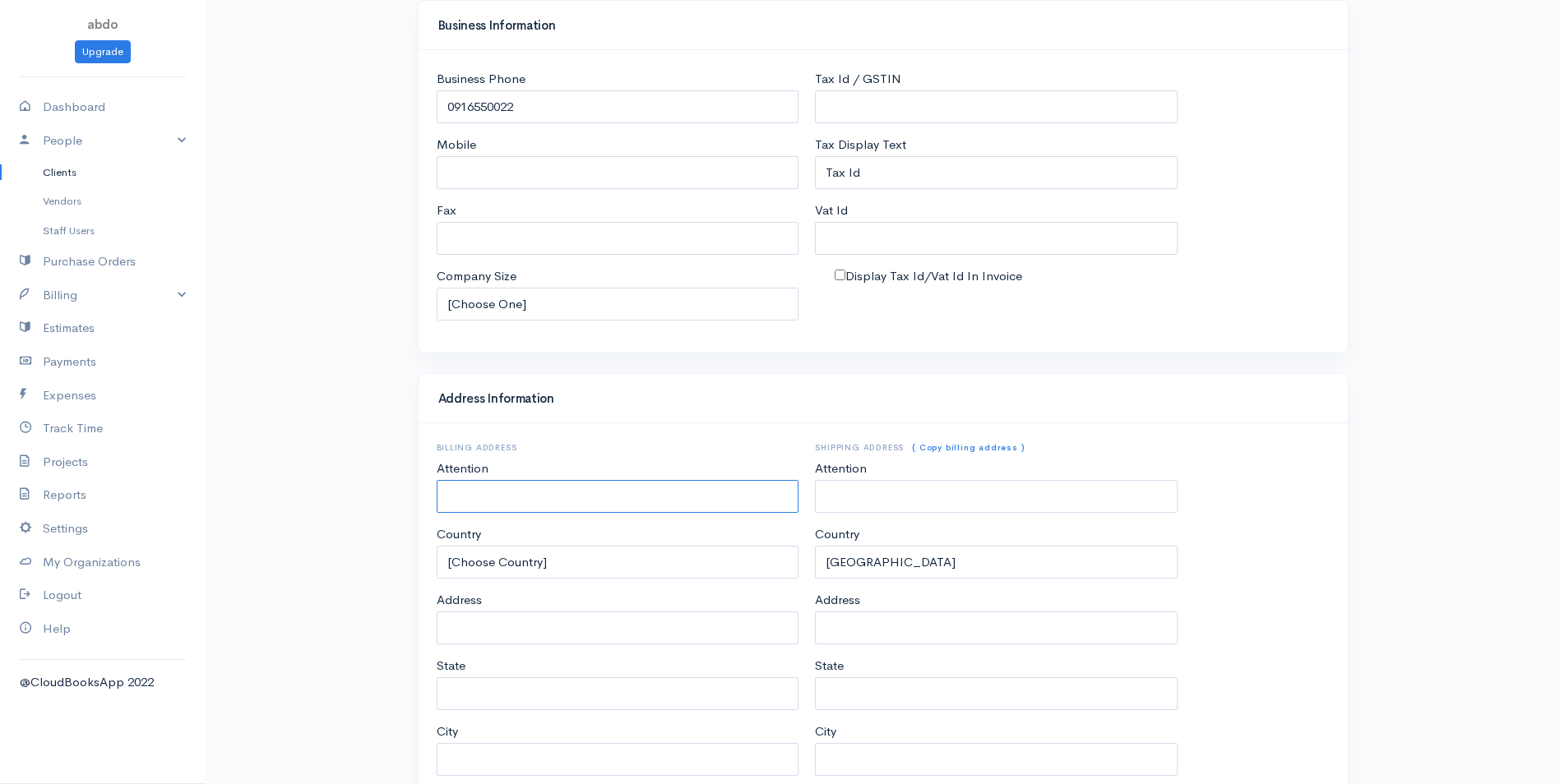
click at [531, 497] on input "Attention" at bounding box center [618, 497] width 363 height 34
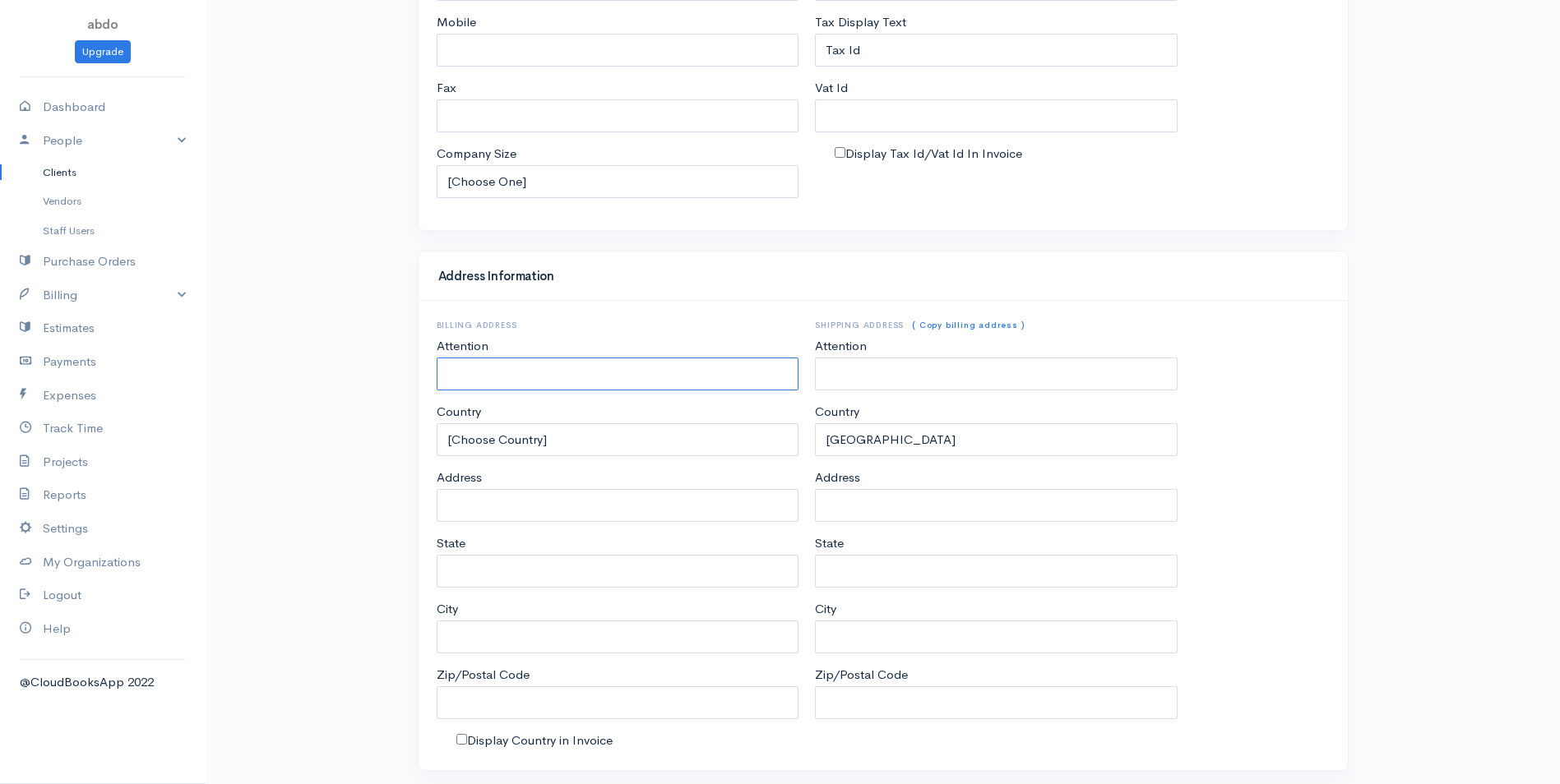
scroll to position [573, 0]
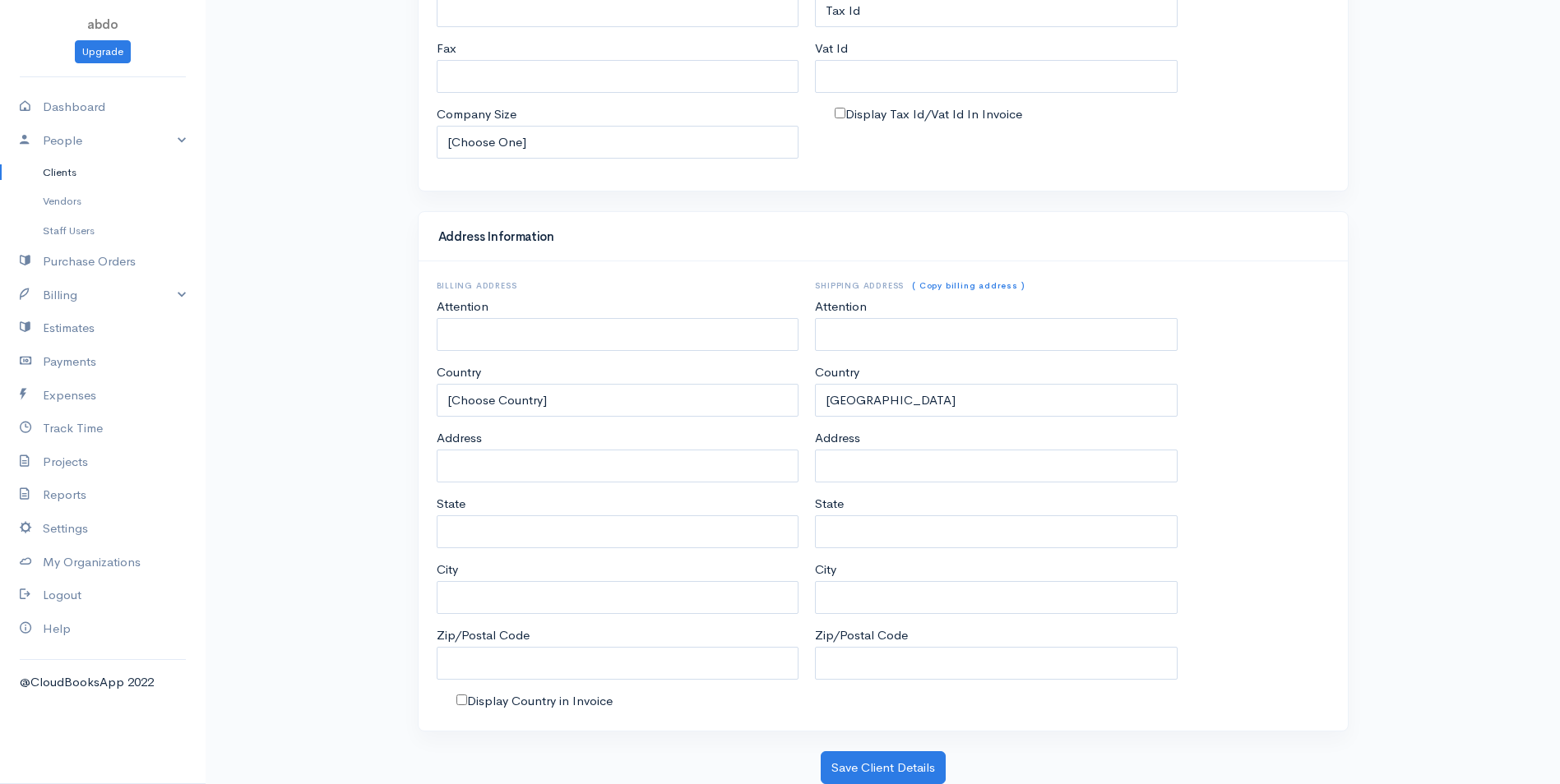
click at [537, 700] on label "Display Country in Invoice" at bounding box center [540, 701] width 146 height 19
click at [467, 700] on input "Display Country in Invoice" at bounding box center [462, 700] width 11 height 11
checkbox input "true"
click at [864, 767] on button "Save Client Details" at bounding box center [883, 768] width 125 height 34
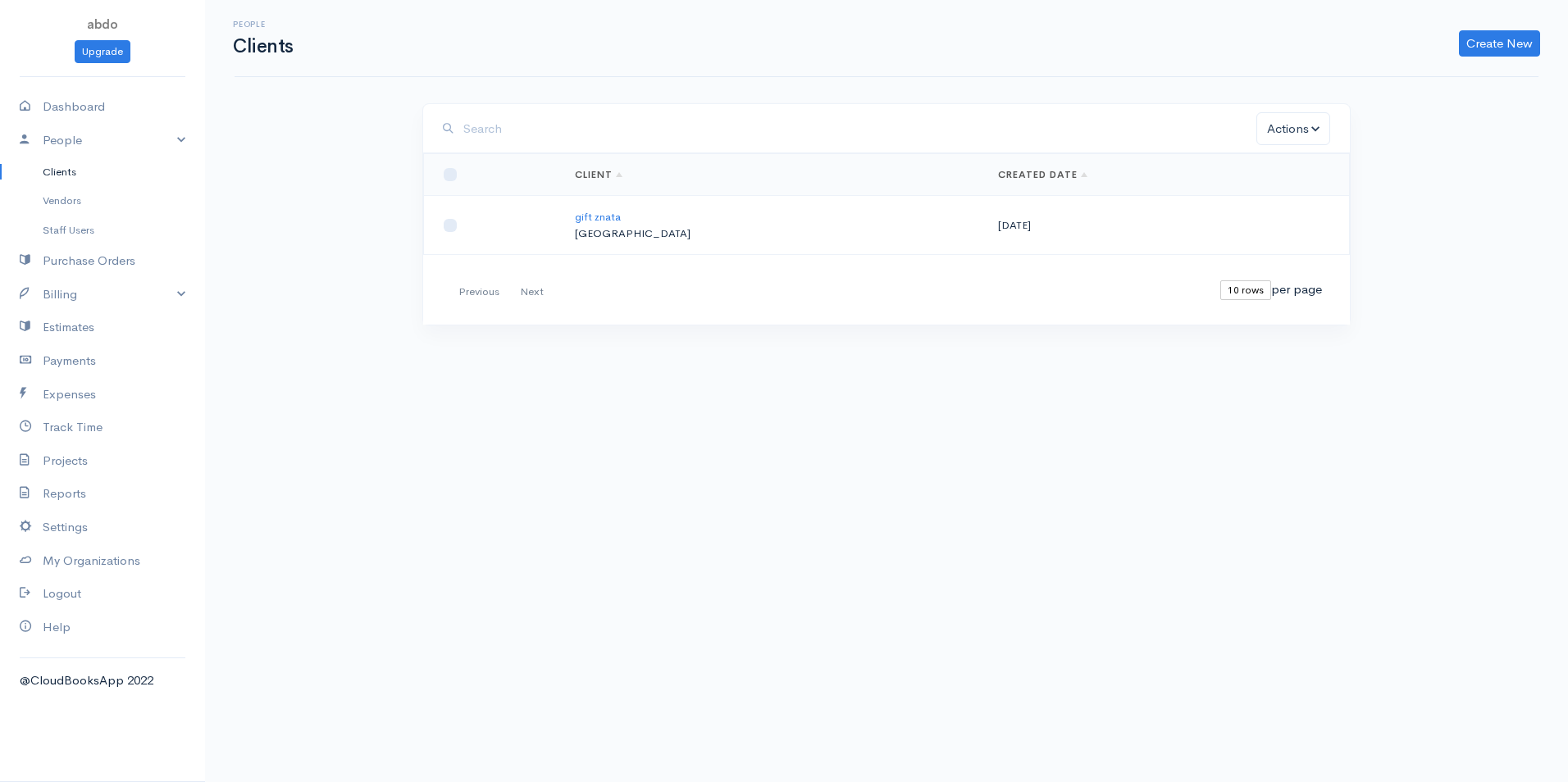
click at [985, 229] on td "[DATE]" at bounding box center [1167, 226] width 365 height 59
click at [456, 224] on input "checkbox" at bounding box center [450, 226] width 13 height 13
checkbox input "true"
click at [615, 222] on link "gift znata" at bounding box center [598, 216] width 46 height 14
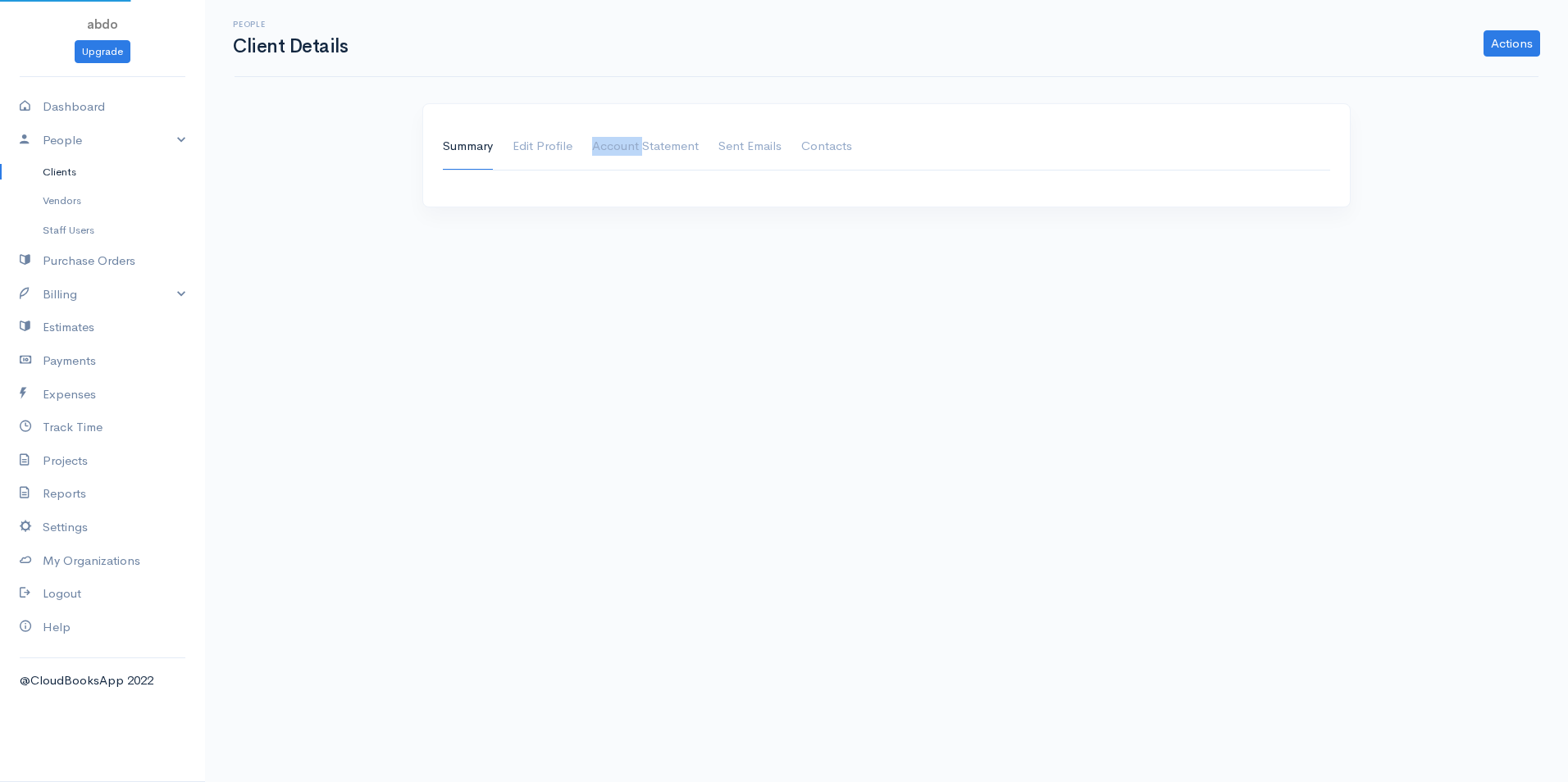
click at [615, 222] on div "Summary Edit Profile Account Statement Shipping Address Sent Emails Contacts" at bounding box center [886, 165] width 945 height 124
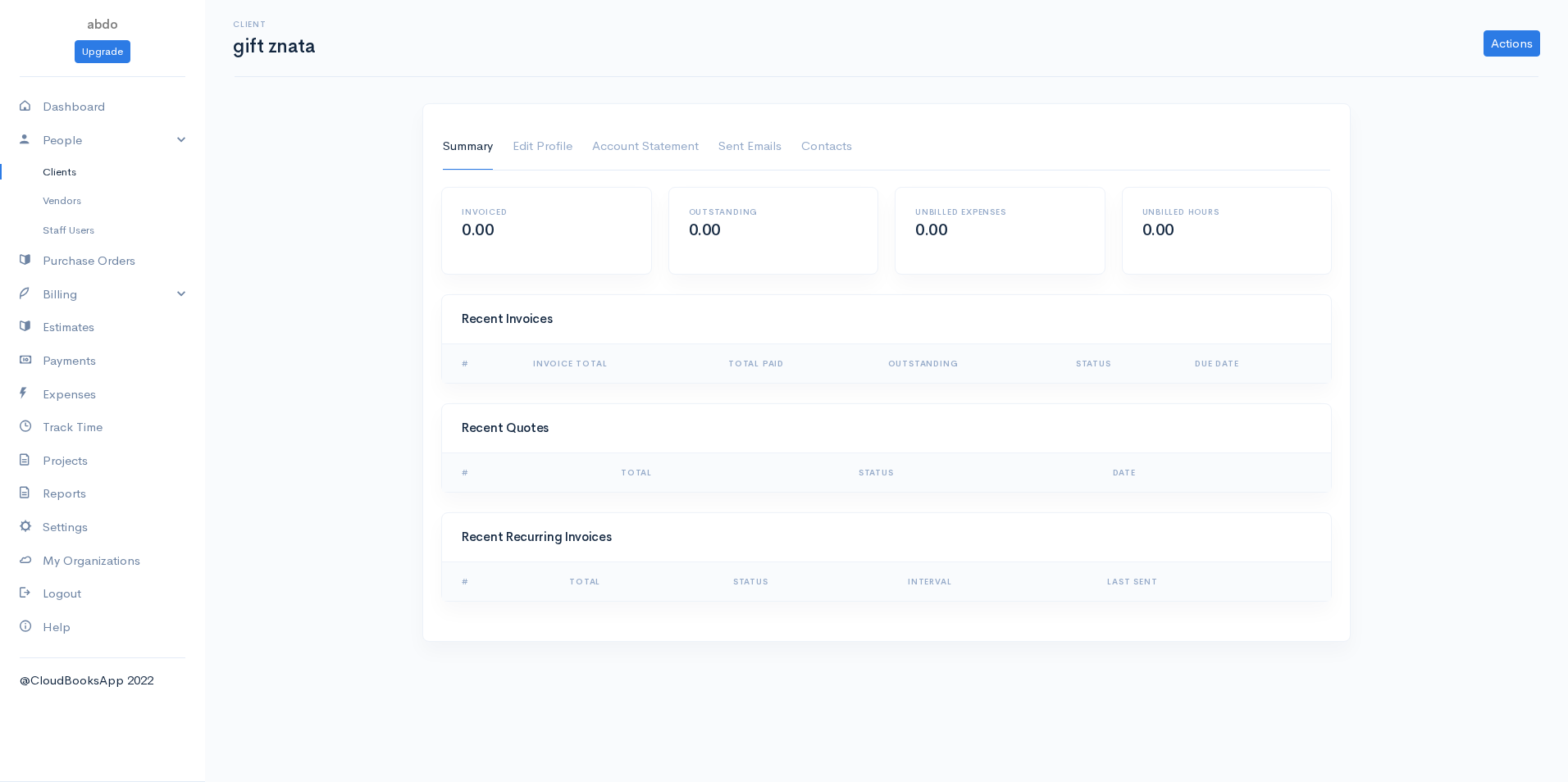
click at [565, 233] on h2 "0.00" at bounding box center [547, 231] width 170 height 18
click at [94, 366] on link "Payments" at bounding box center [102, 361] width 205 height 34
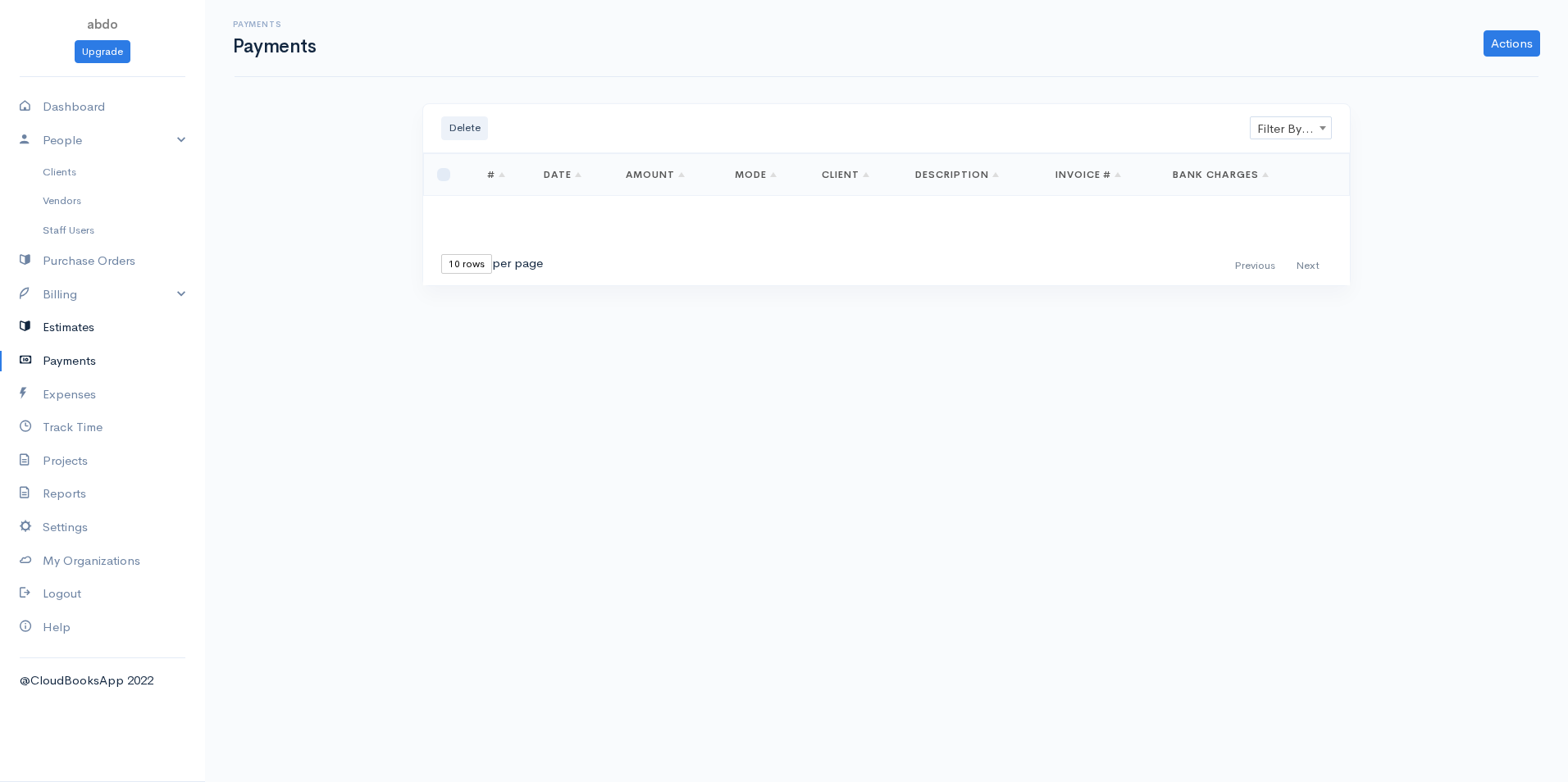
click at [85, 330] on link "Estimates" at bounding box center [102, 327] width 205 height 34
click at [74, 288] on link "Billing" at bounding box center [102, 295] width 205 height 34
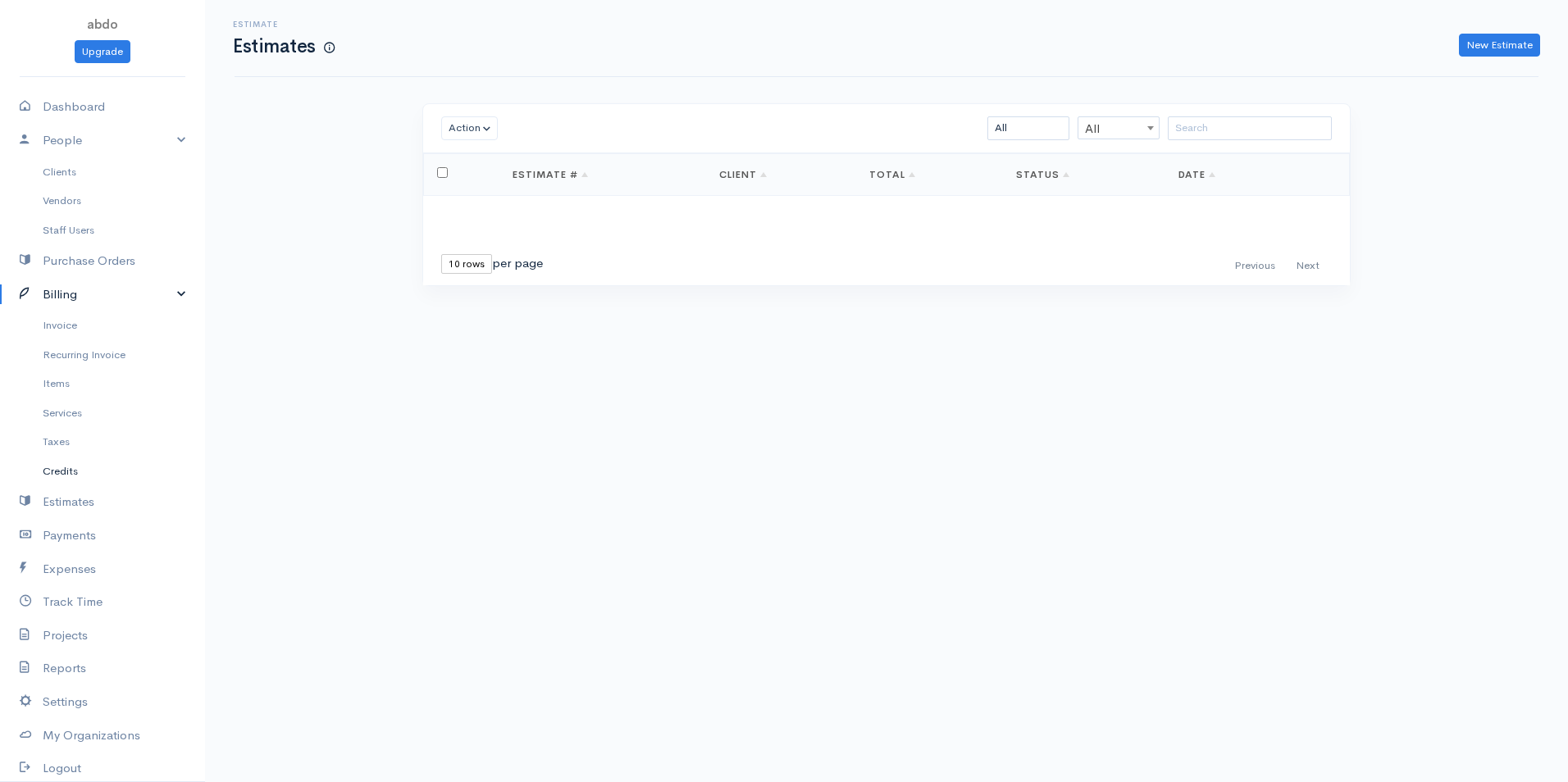
click at [76, 471] on link "Credits" at bounding box center [102, 471] width 205 height 29
click at [1502, 52] on link "New Credit Note" at bounding box center [1492, 45] width 96 height 24
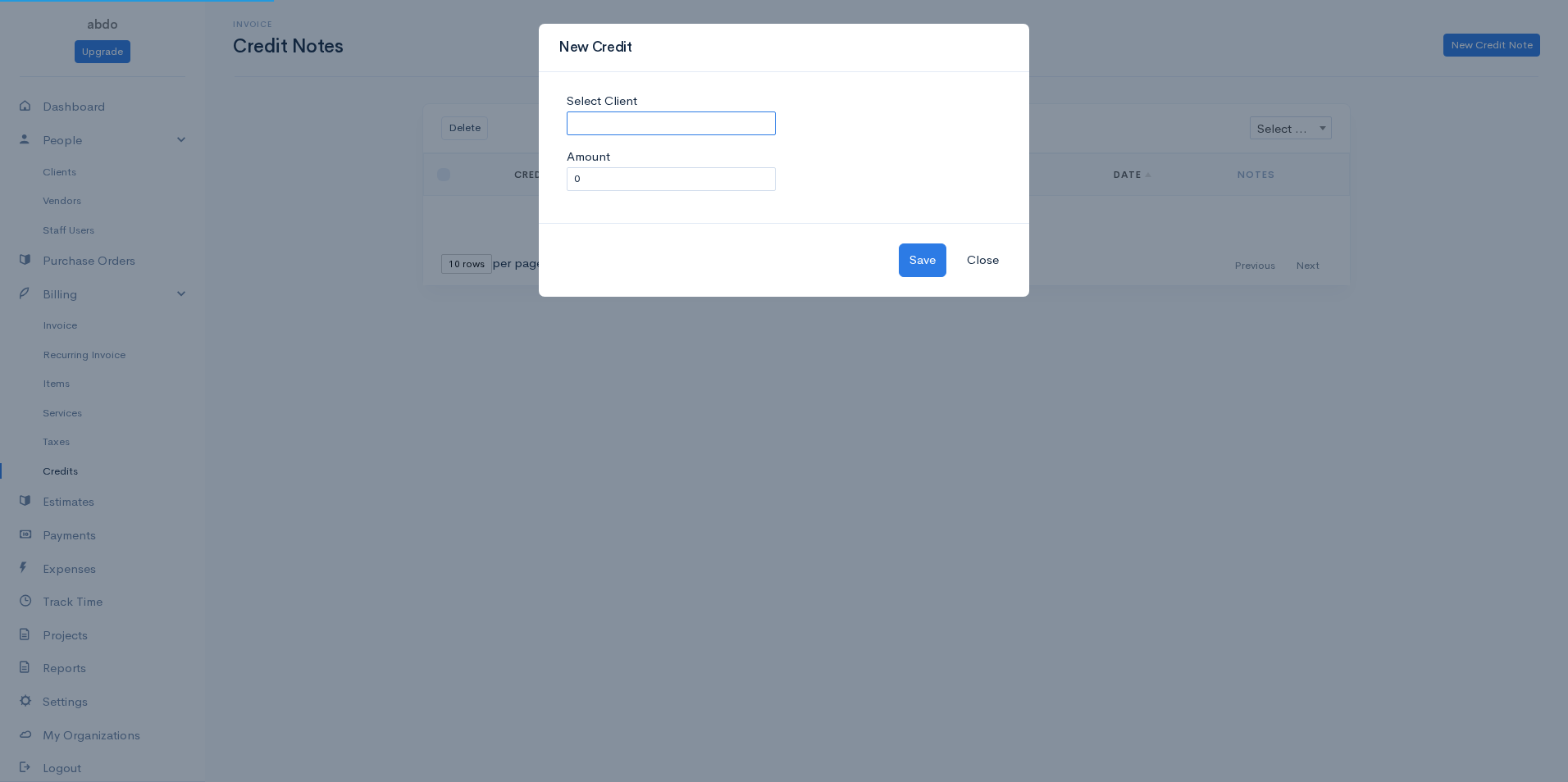
click at [621, 134] on input "Select Client" at bounding box center [671, 124] width 209 height 24
type input "gift znata"
click at [605, 156] on body "abdo Upgrade Dashboard People Clients Vendors Staff Users Purchase Orders Billi…" at bounding box center [784, 391] width 1568 height 782
click at [605, 182] on input "0" at bounding box center [671, 179] width 209 height 24
drag, startPoint x: 627, startPoint y: 177, endPoint x: 539, endPoint y: 180, distance: 88.1
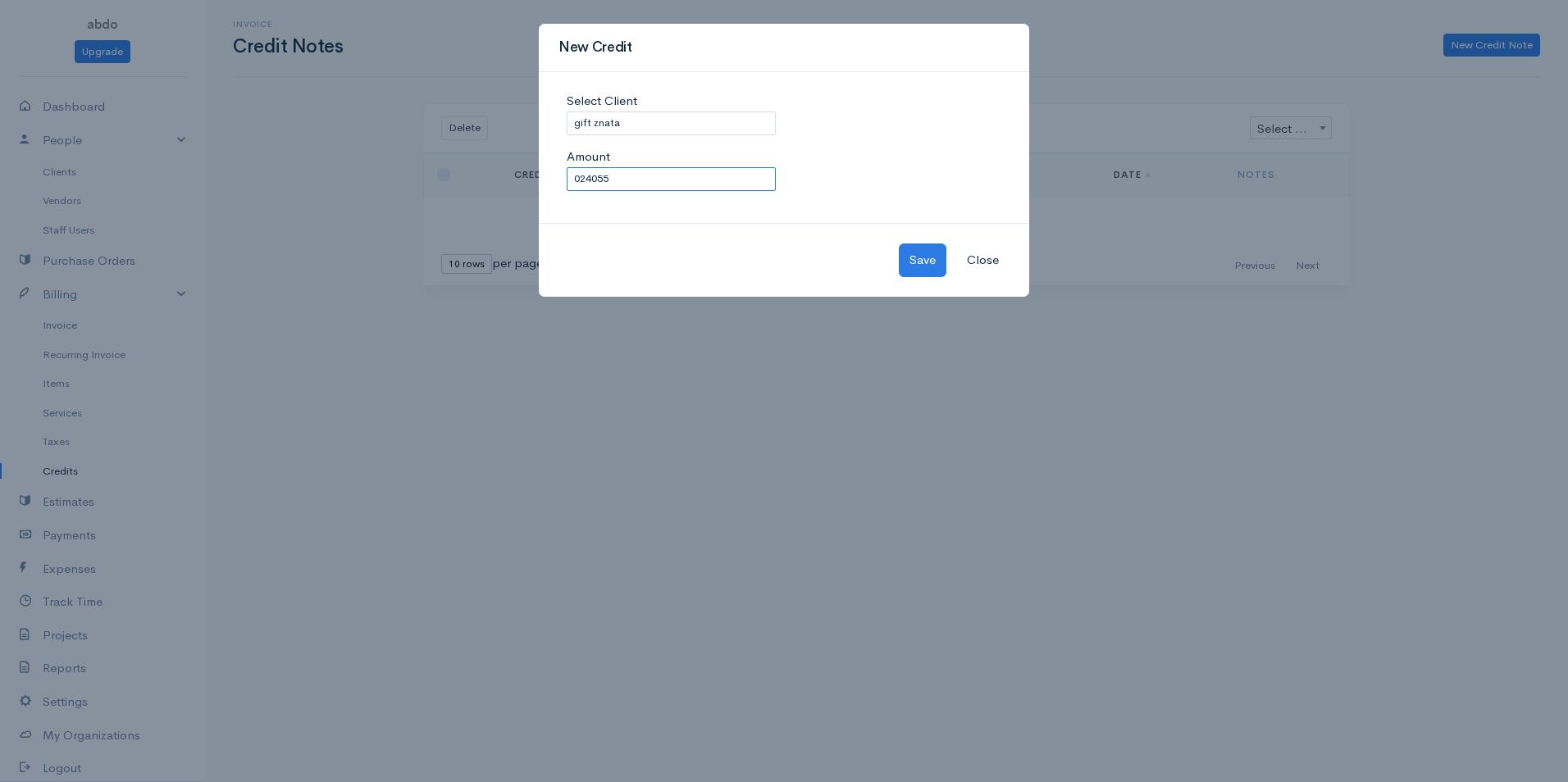
click at [539, 180] on div "Select Client gift znata Amount 024055" at bounding box center [784, 147] width 490 height 152
type input "24055"
click at [935, 258] on button "Save" at bounding box center [923, 260] width 47 height 34
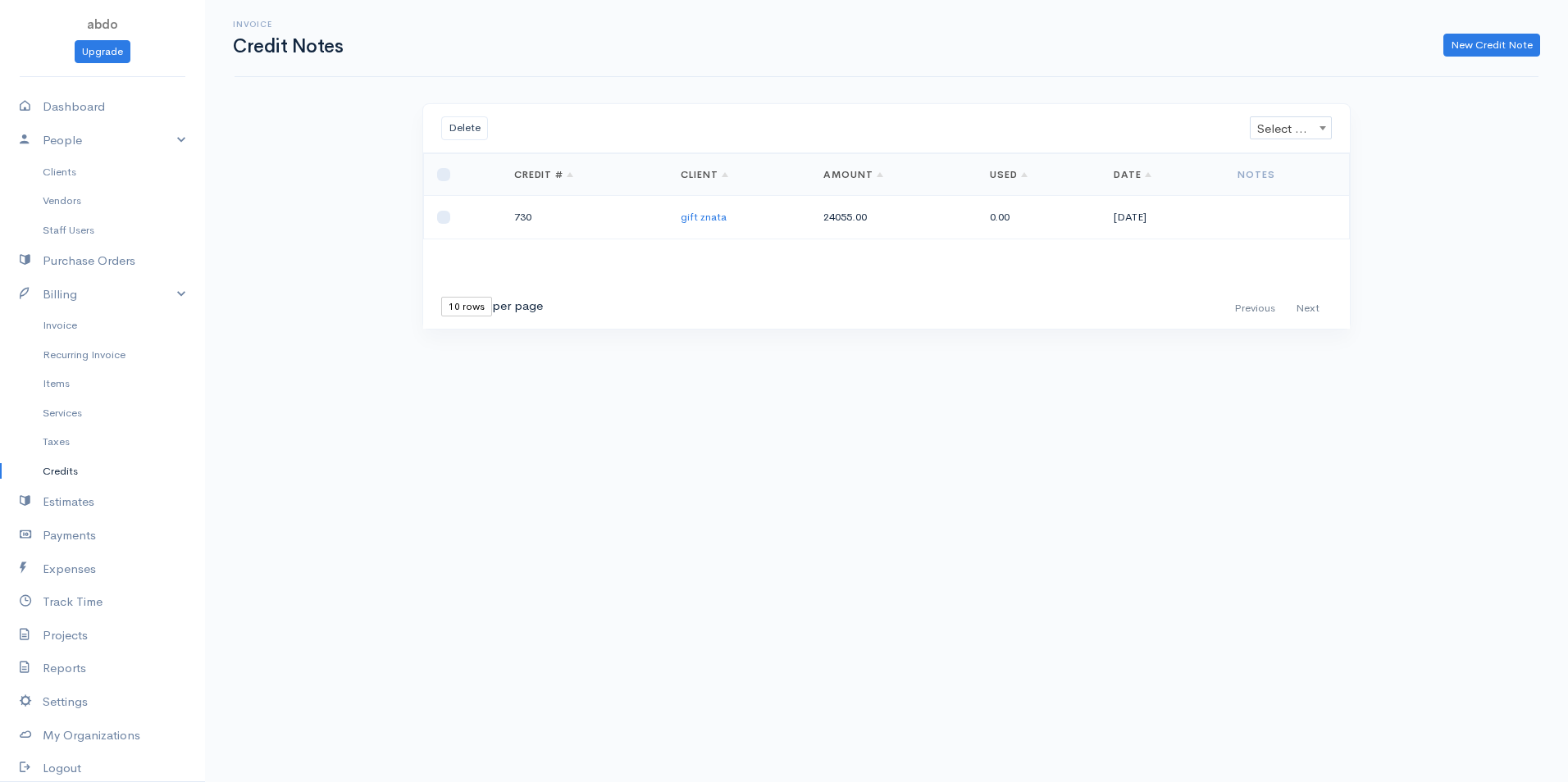
click at [830, 216] on td "24055.00" at bounding box center [893, 218] width 166 height 44
click at [854, 181] on th "Amount" at bounding box center [893, 175] width 166 height 42
click at [860, 177] on link "Amount" at bounding box center [854, 175] width 60 height 13
click at [1203, 214] on td "[DATE]" at bounding box center [1162, 218] width 124 height 44
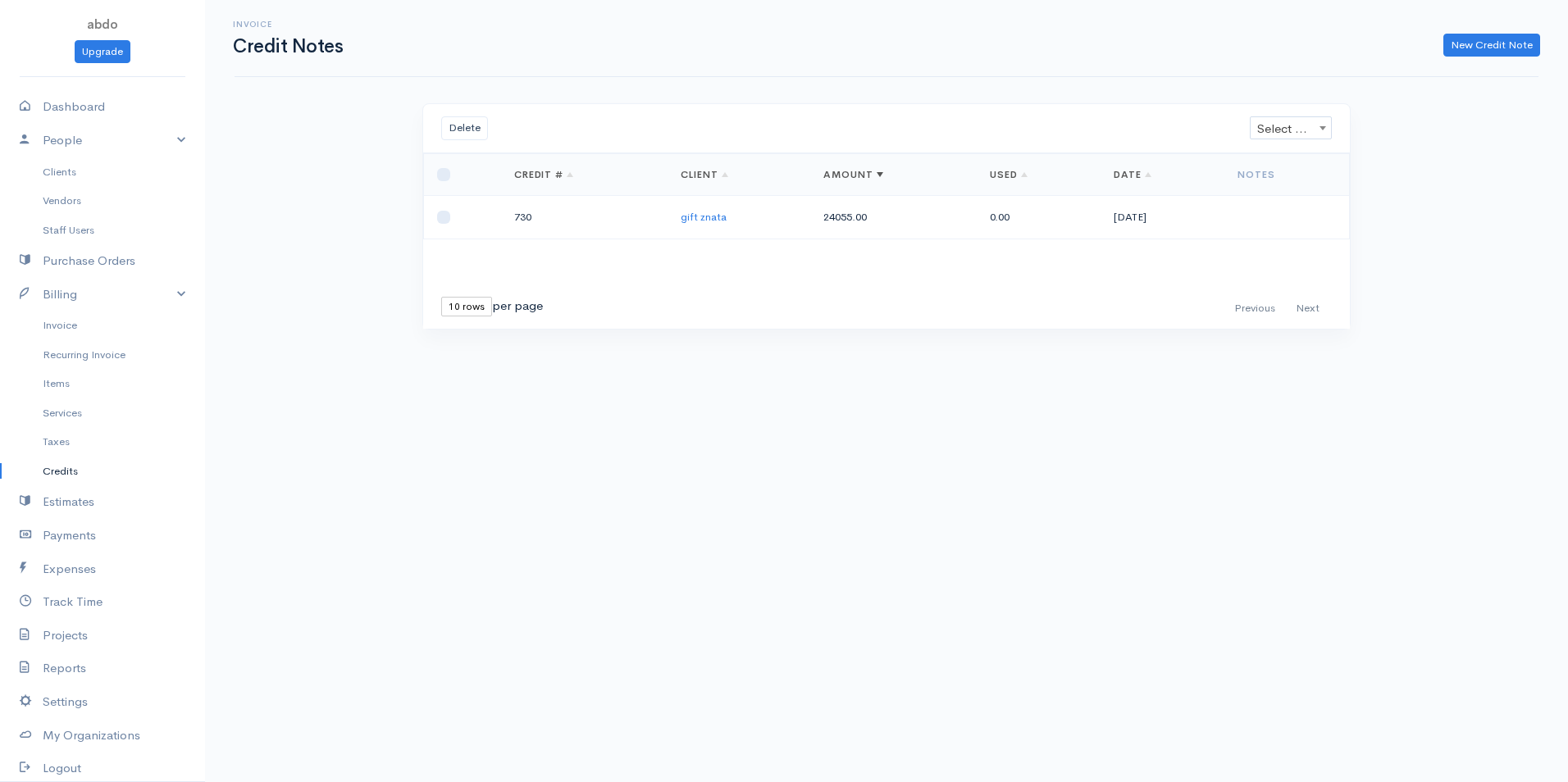
click at [1202, 214] on td "[DATE]" at bounding box center [1162, 218] width 124 height 44
click at [444, 222] on input "checkbox" at bounding box center [444, 217] width 13 height 13
click at [1179, 215] on td "[DATE]" at bounding box center [1162, 218] width 124 height 44
click at [1299, 211] on td at bounding box center [1287, 218] width 125 height 44
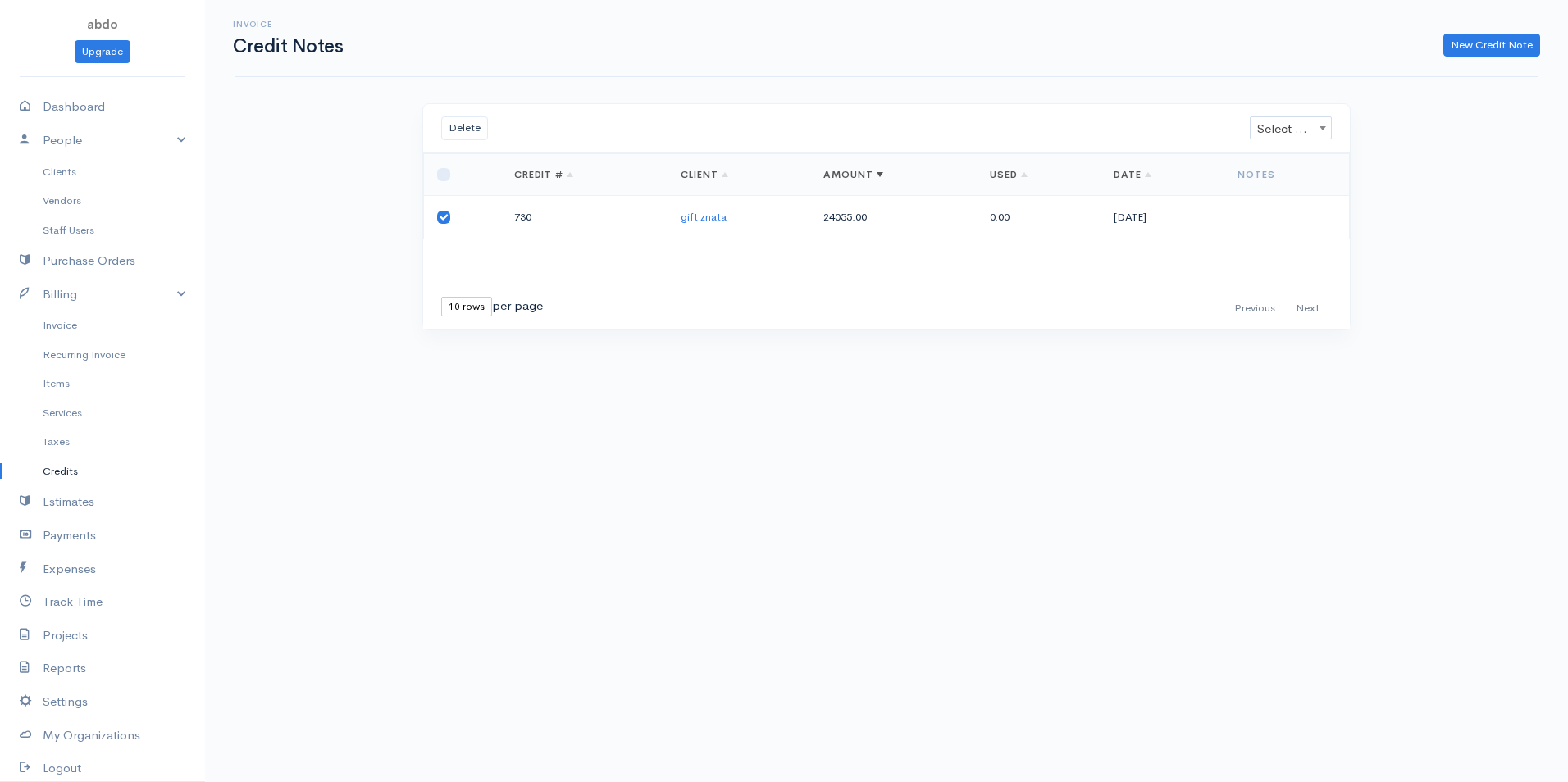
click at [1298, 211] on td at bounding box center [1287, 218] width 125 height 44
click at [849, 314] on div "First Previous Next Last 10 rows 25 rows 50 rows per page" at bounding box center [886, 308] width 910 height 24
click at [445, 220] on input "checkbox" at bounding box center [444, 217] width 13 height 13
checkbox input "false"
drag, startPoint x: 1107, startPoint y: 216, endPoint x: 1067, endPoint y: 218, distance: 40.0
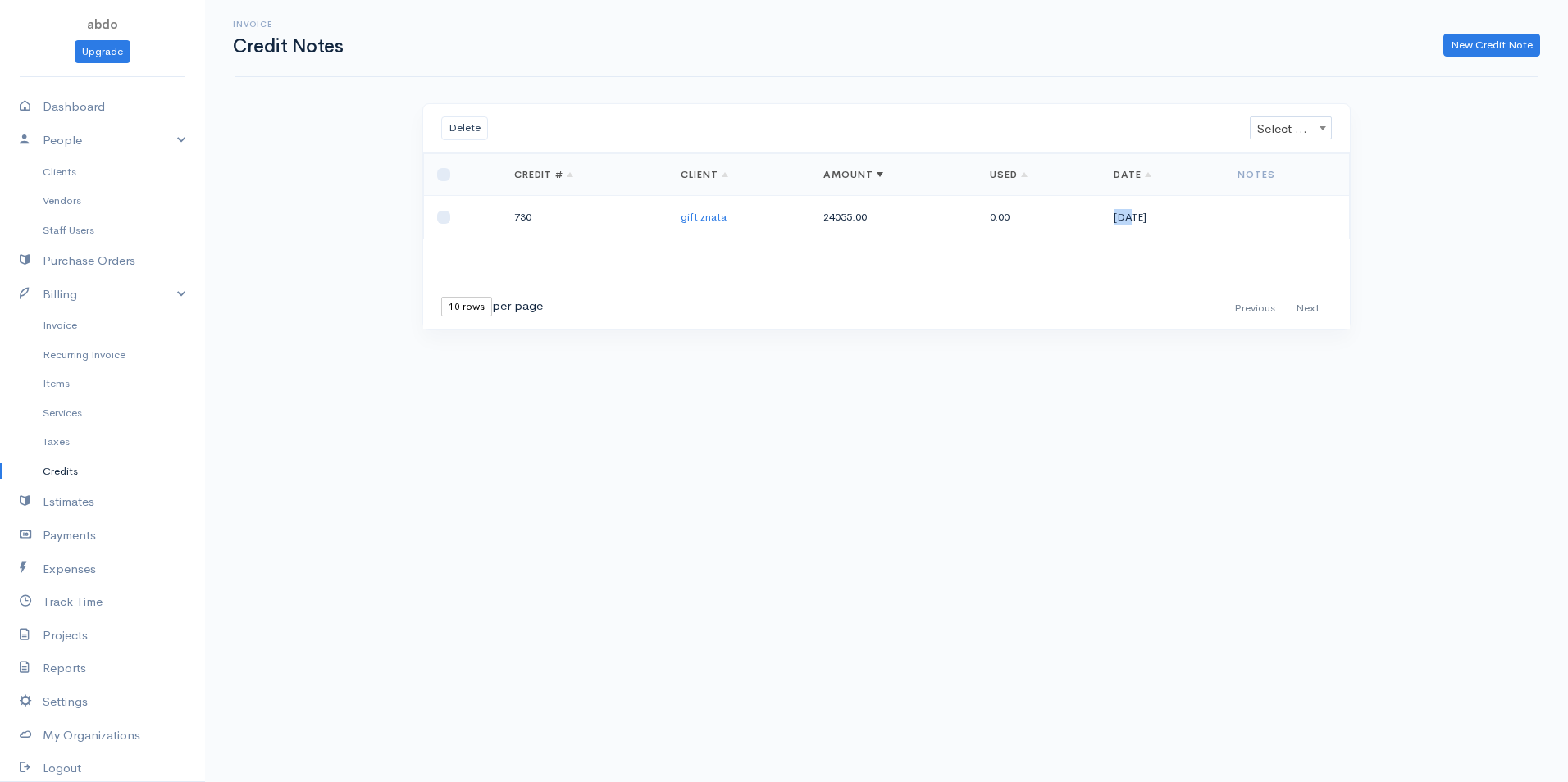
click at [1067, 218] on tr "730 gift znata 24055.00 0.00 [DATE]" at bounding box center [887, 218] width 926 height 44
click at [339, 296] on div "Invoice Credit Notes New Credit Note Delete Select Client Select Client Loading…" at bounding box center [886, 195] width 1363 height 390
click at [77, 259] on link "Purchase Orders" at bounding box center [102, 261] width 205 height 34
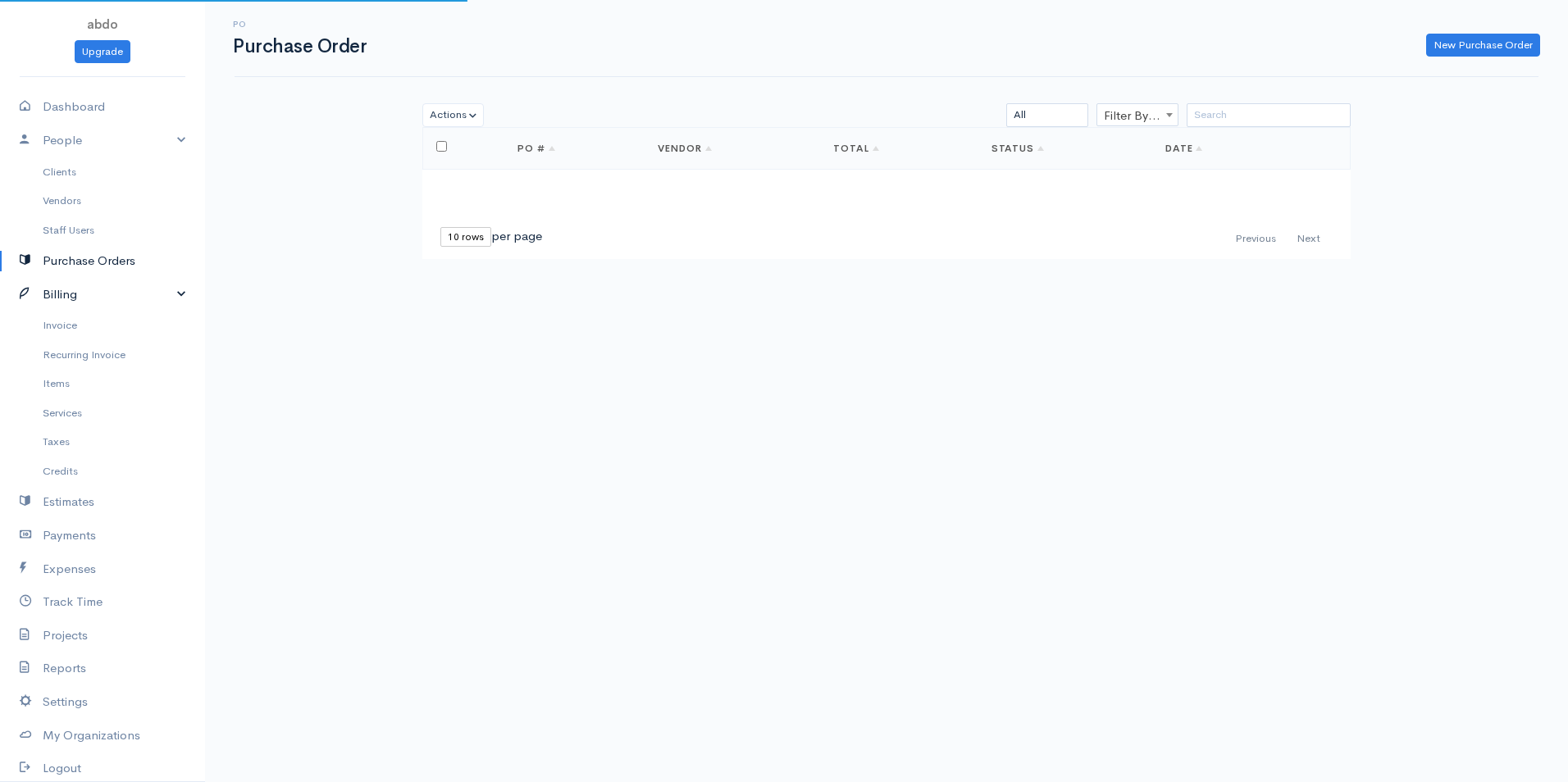
click at [66, 298] on link "Billing" at bounding box center [102, 295] width 205 height 34
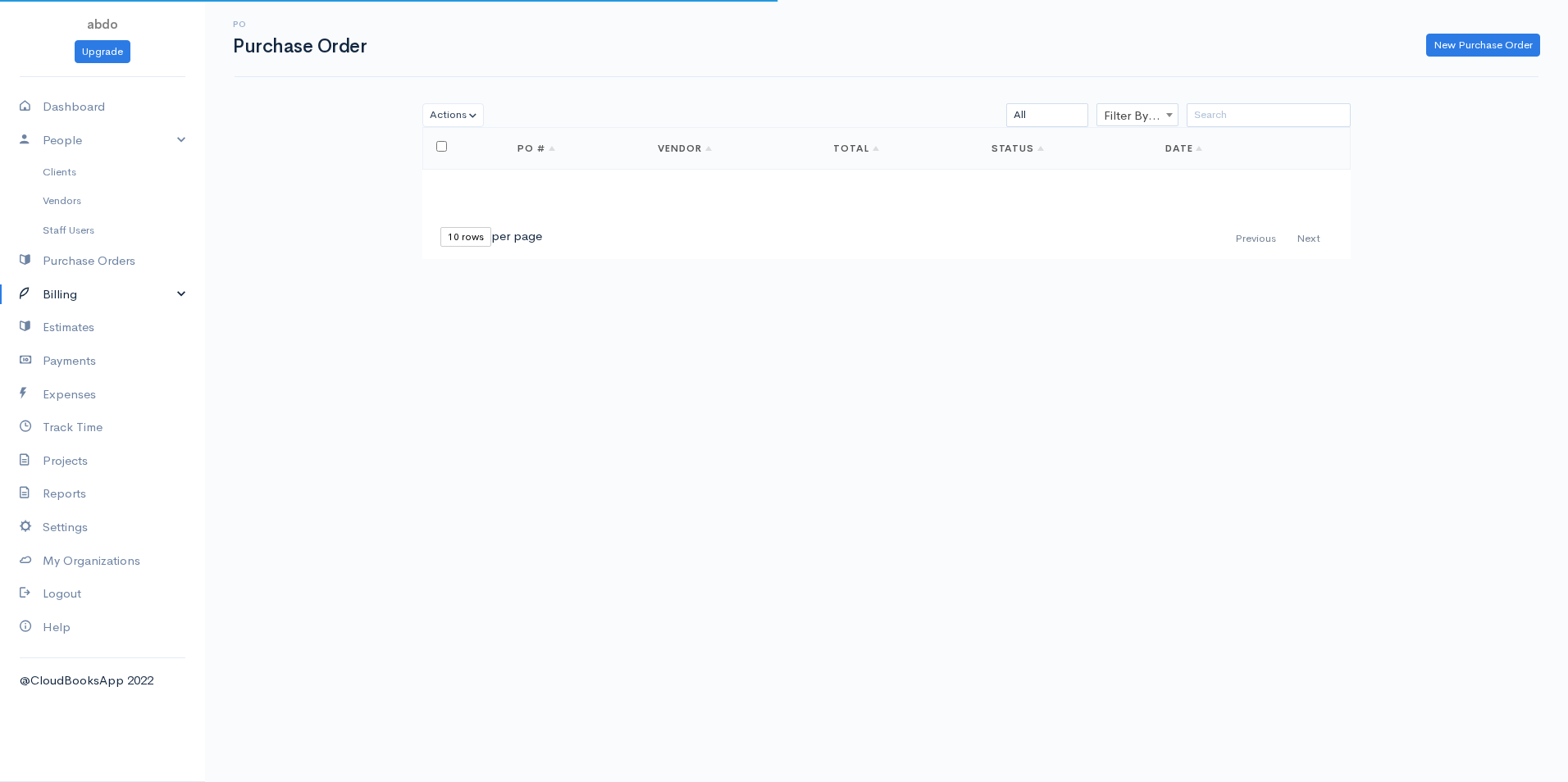
click at [66, 296] on link "Billing" at bounding box center [102, 295] width 205 height 34
click at [63, 316] on link "Invoice" at bounding box center [102, 326] width 205 height 29
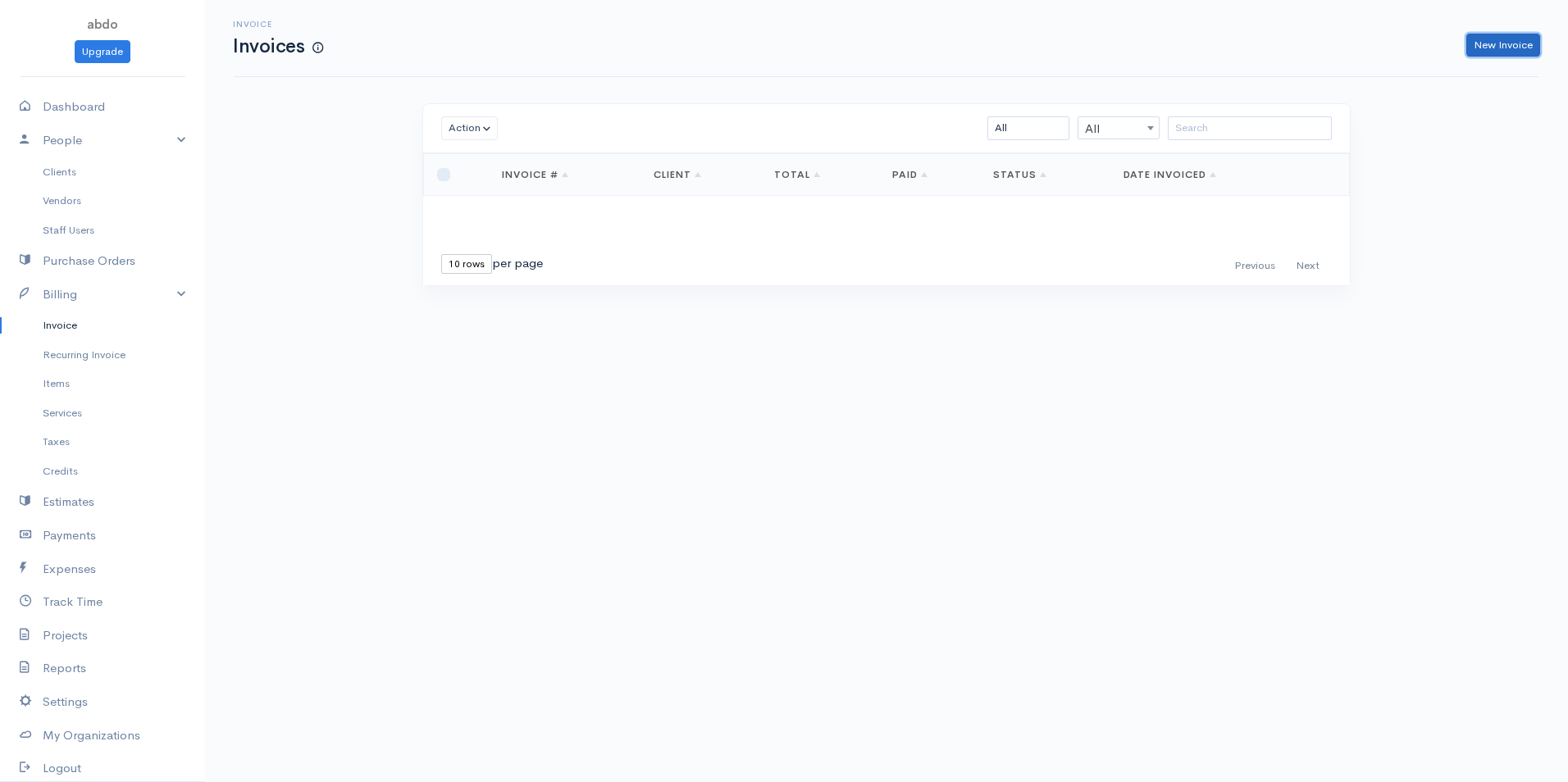
click at [1500, 46] on link "New Invoice" at bounding box center [1503, 45] width 74 height 24
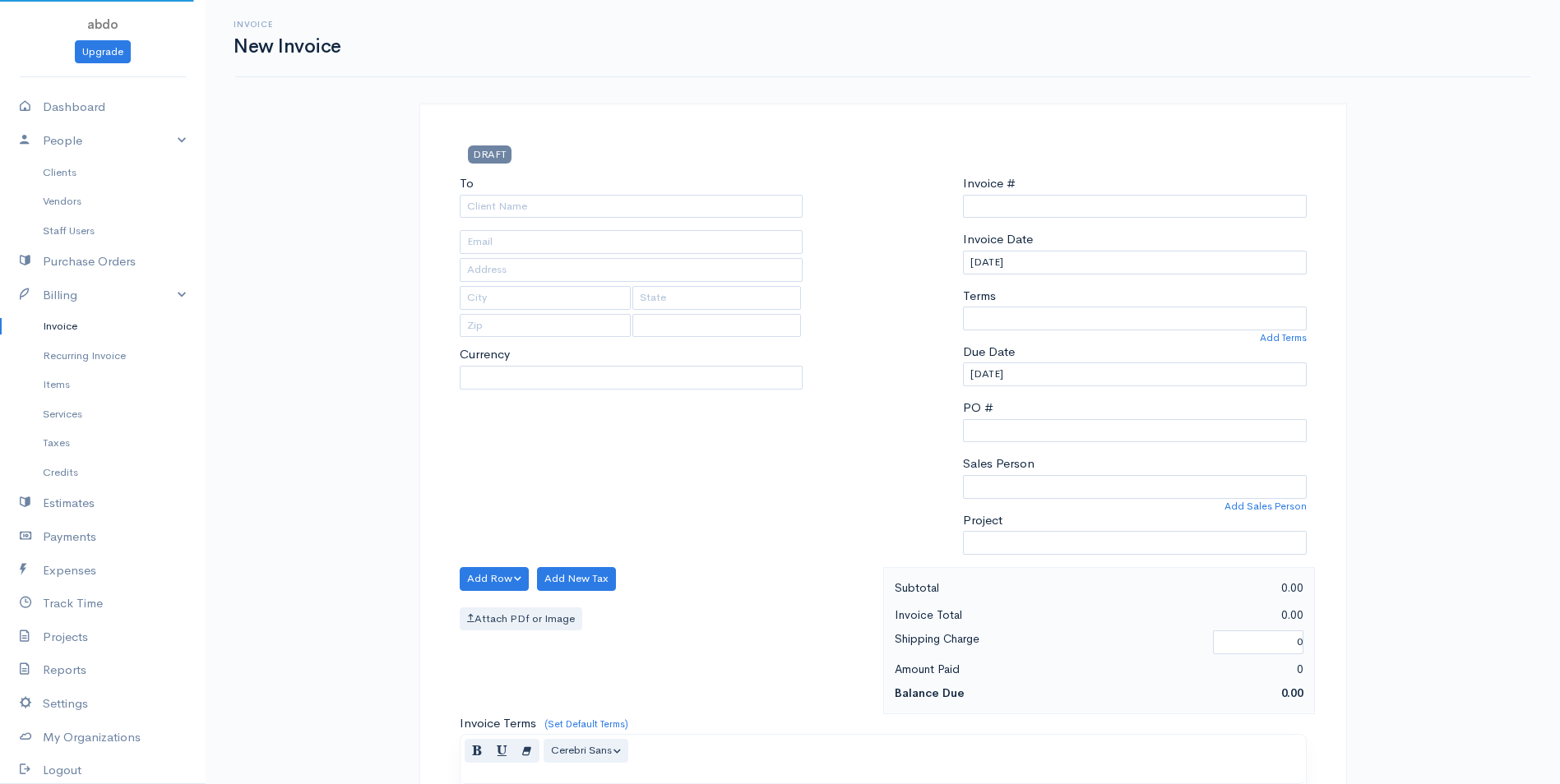
select select "USD"
type input "0000000001"
select select "[GEOGRAPHIC_DATA]"
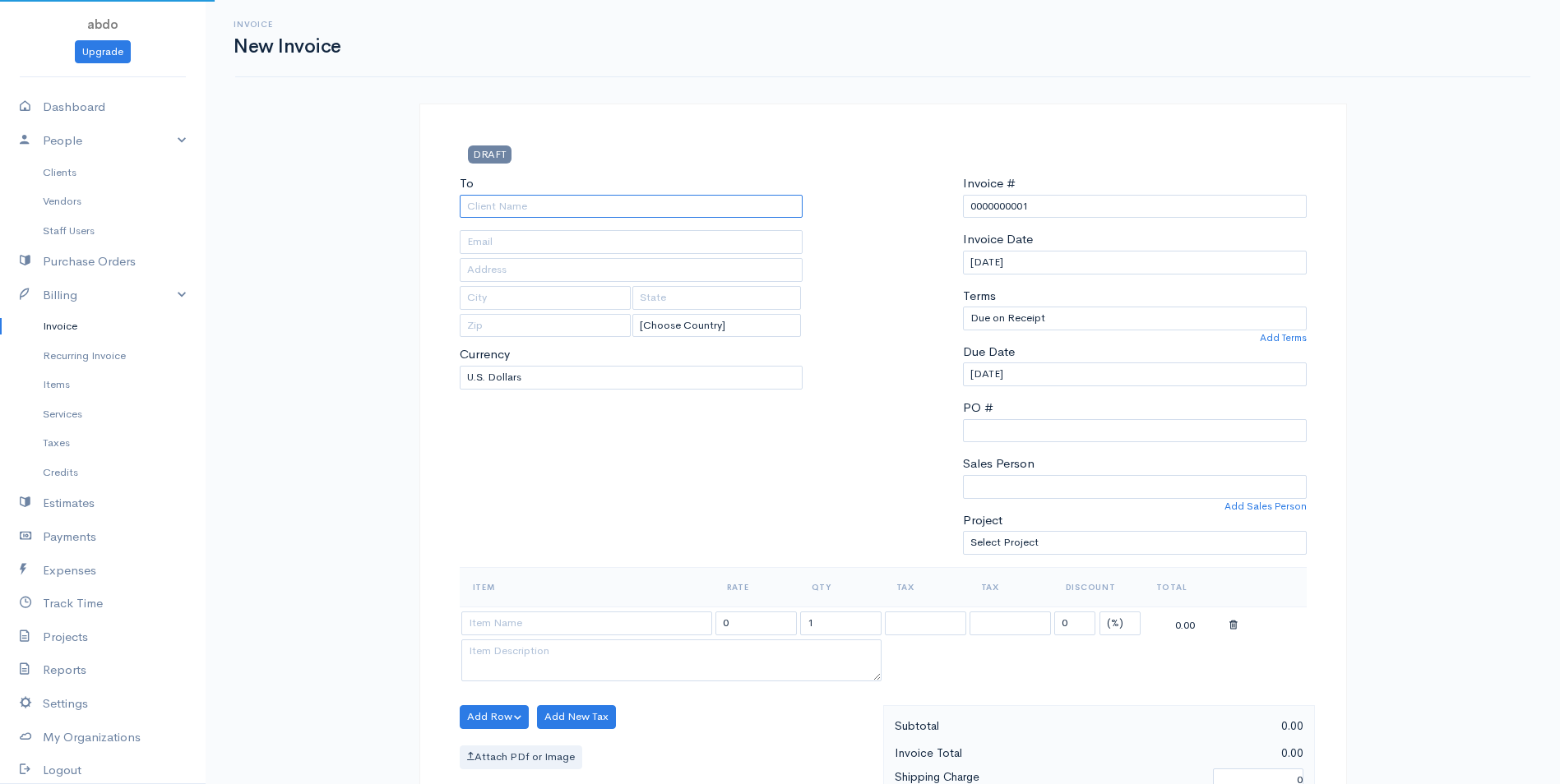
click at [580, 214] on input "To" at bounding box center [631, 207] width 344 height 24
type input "gift znata"
click at [534, 234] on body "abdo Upgrade Dashboard People Clients Vendors Staff Users Purchase Orders Billi…" at bounding box center [780, 710] width 1560 height 1421
select select "MKD"
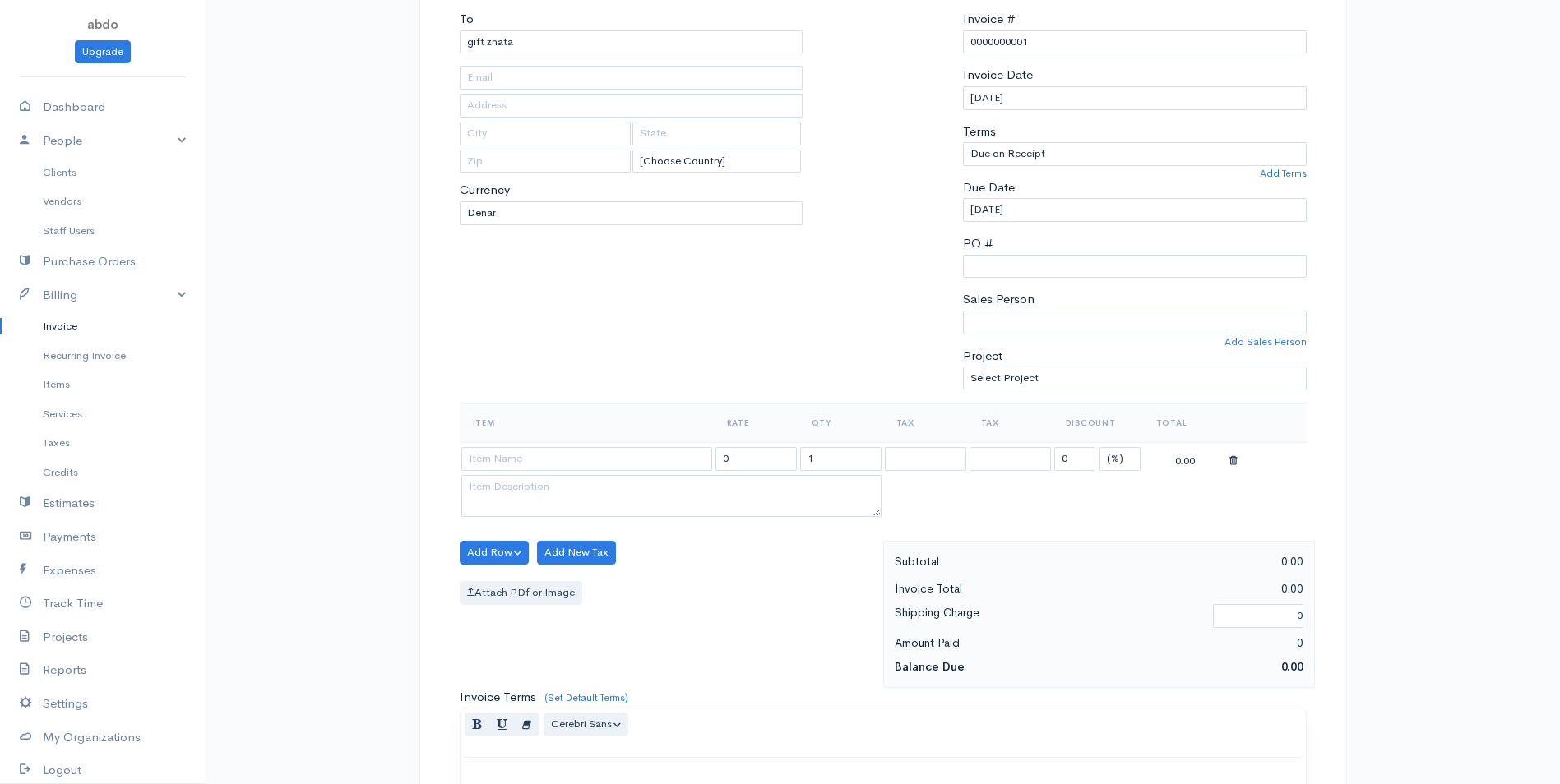
scroll to position [247, 0]
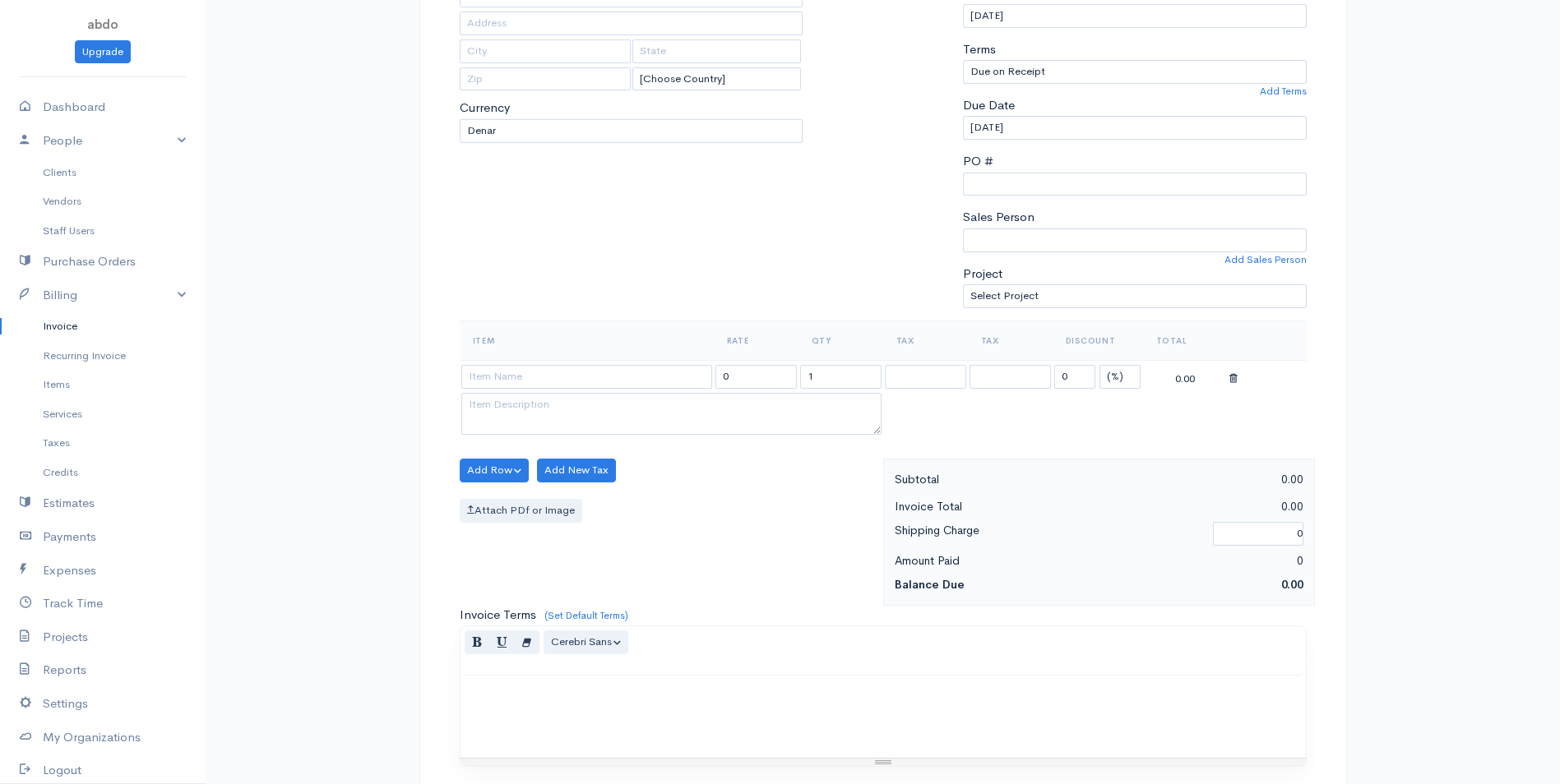
click at [997, 115] on div "Due Date [DATE]" at bounding box center [1134, 119] width 344 height 44
click at [982, 138] on input "[DATE]" at bounding box center [1134, 128] width 344 height 24
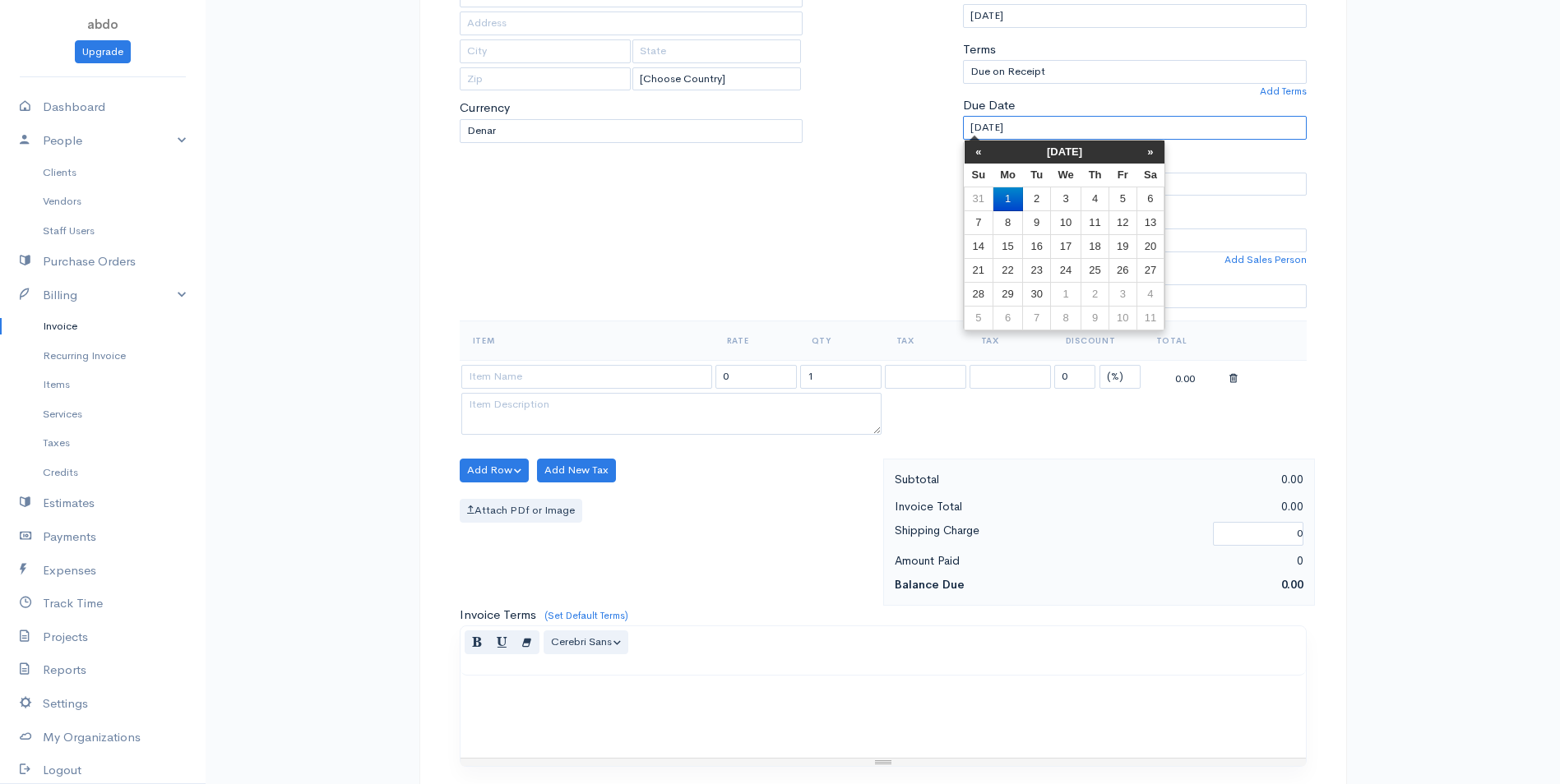
click at [982, 138] on input "[DATE]" at bounding box center [1134, 128] width 344 height 24
click at [979, 126] on input "[DATE]" at bounding box center [1134, 128] width 344 height 24
drag, startPoint x: 968, startPoint y: 127, endPoint x: 981, endPoint y: 125, distance: 13.2
click at [981, 125] on input "[DATE]" at bounding box center [1134, 128] width 344 height 24
drag, startPoint x: 983, startPoint y: 127, endPoint x: 997, endPoint y: 127, distance: 14.0
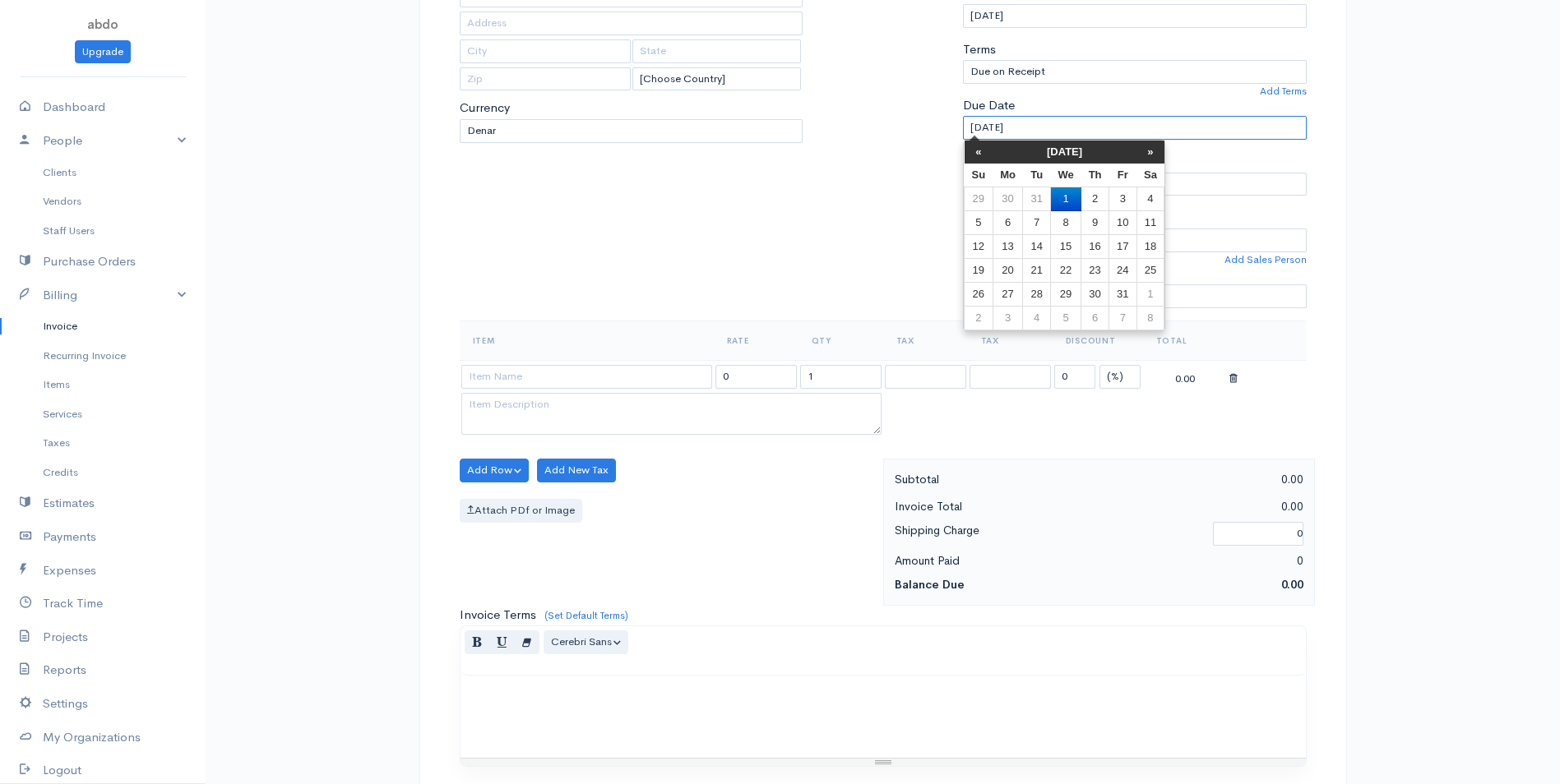
click at [997, 127] on input "[DATE]" at bounding box center [1134, 128] width 344 height 24
type input "[DATE]"
click at [1191, 101] on div "Due Date [DATE]" at bounding box center [1134, 119] width 344 height 44
